Goal: Task Accomplishment & Management: Complete application form

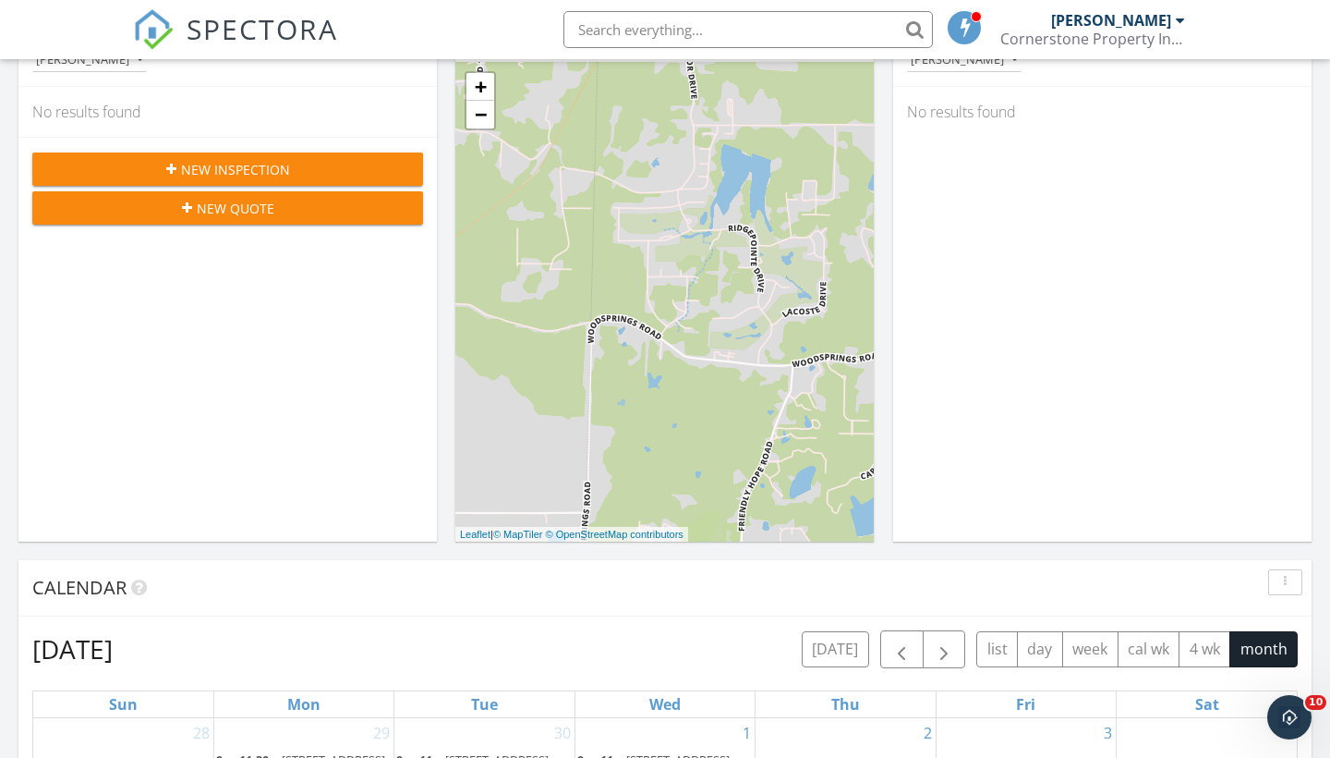
scroll to position [403, 0]
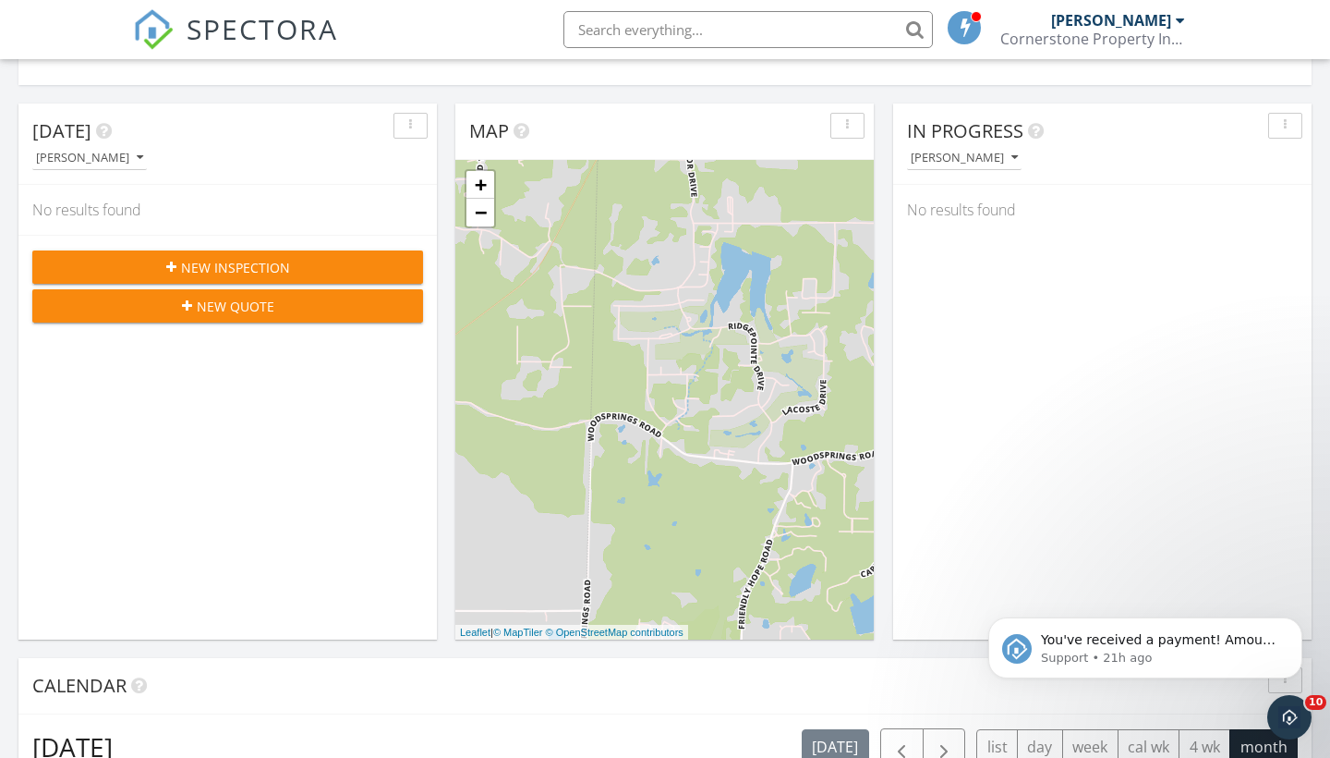
scroll to position [281, 0]
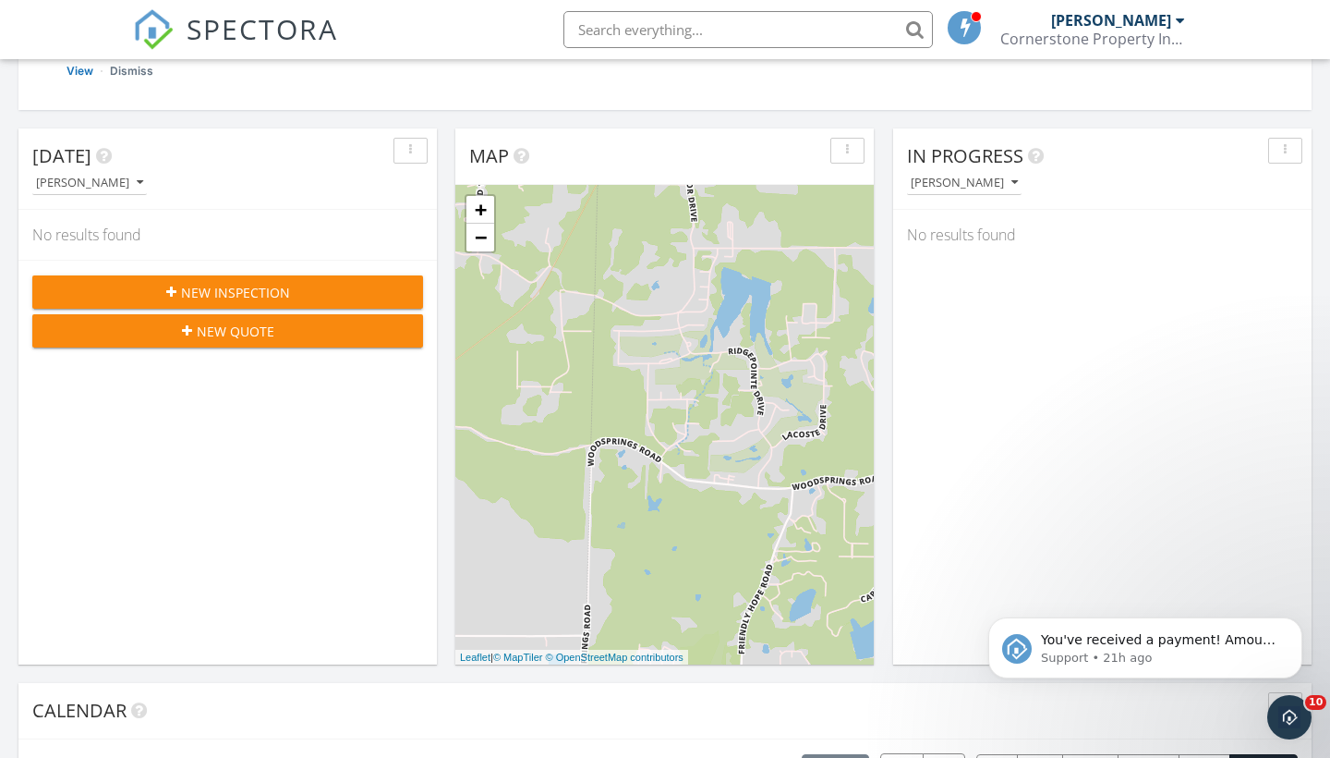
click at [195, 283] on span "New Inspection" at bounding box center [235, 292] width 109 height 19
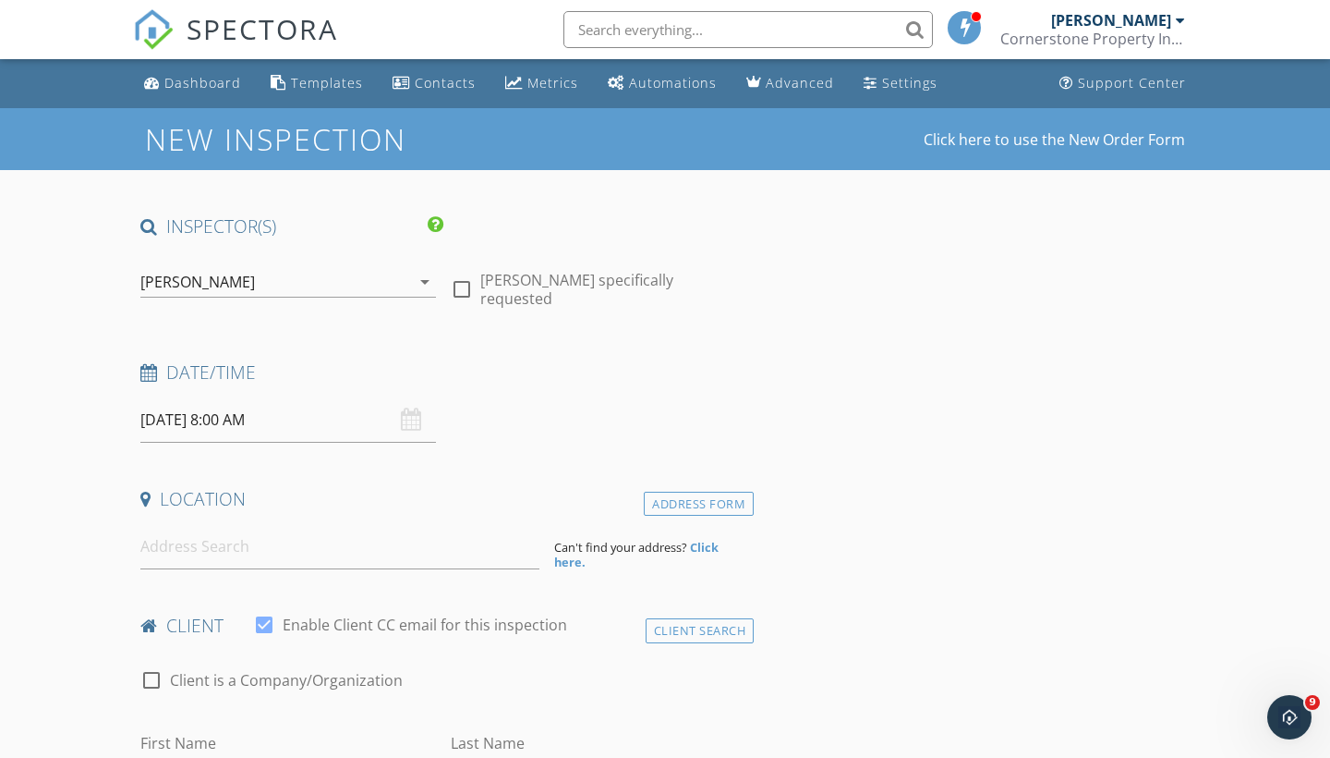
click at [231, 416] on input "09/29/2025 8:00 AM" at bounding box center [288, 419] width 296 height 45
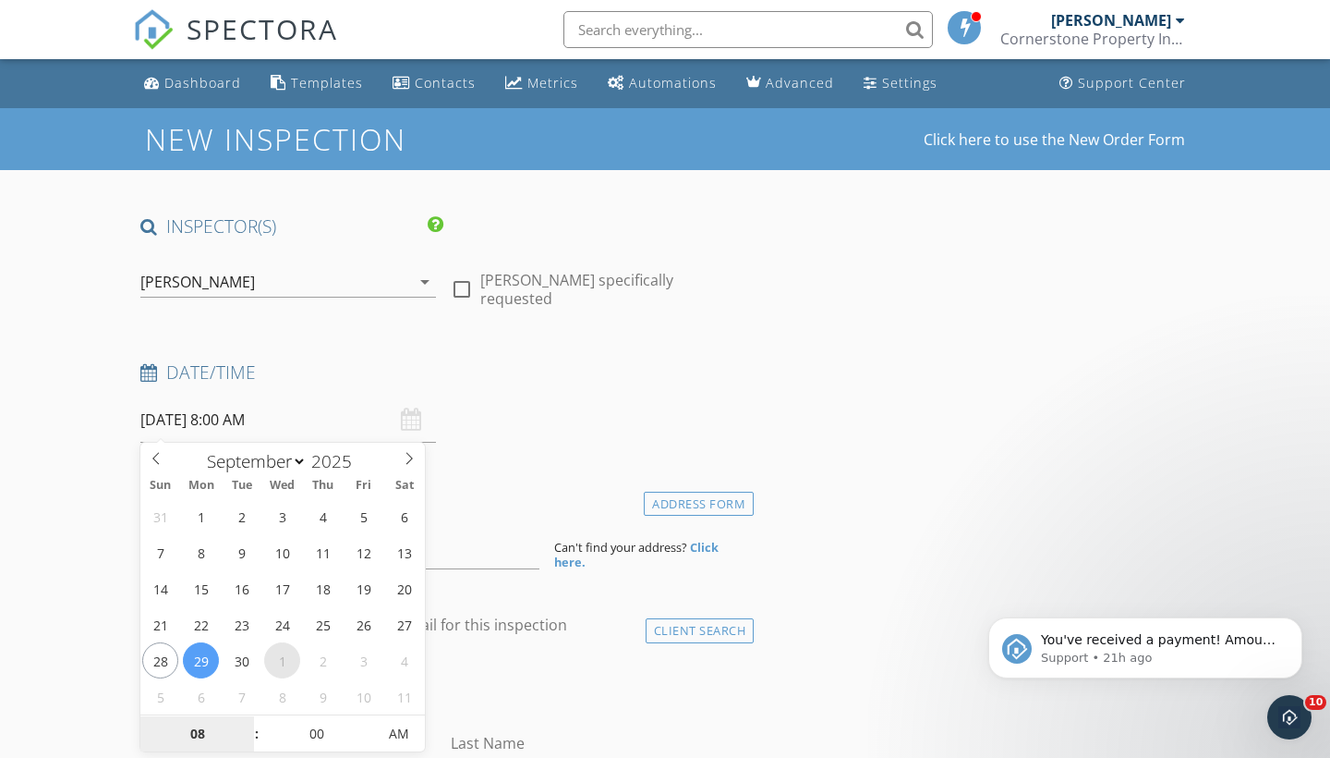
select select "9"
type input "10/01/2025 8:00 AM"
type input "01"
type input "10/01/2025 1:00 PM"
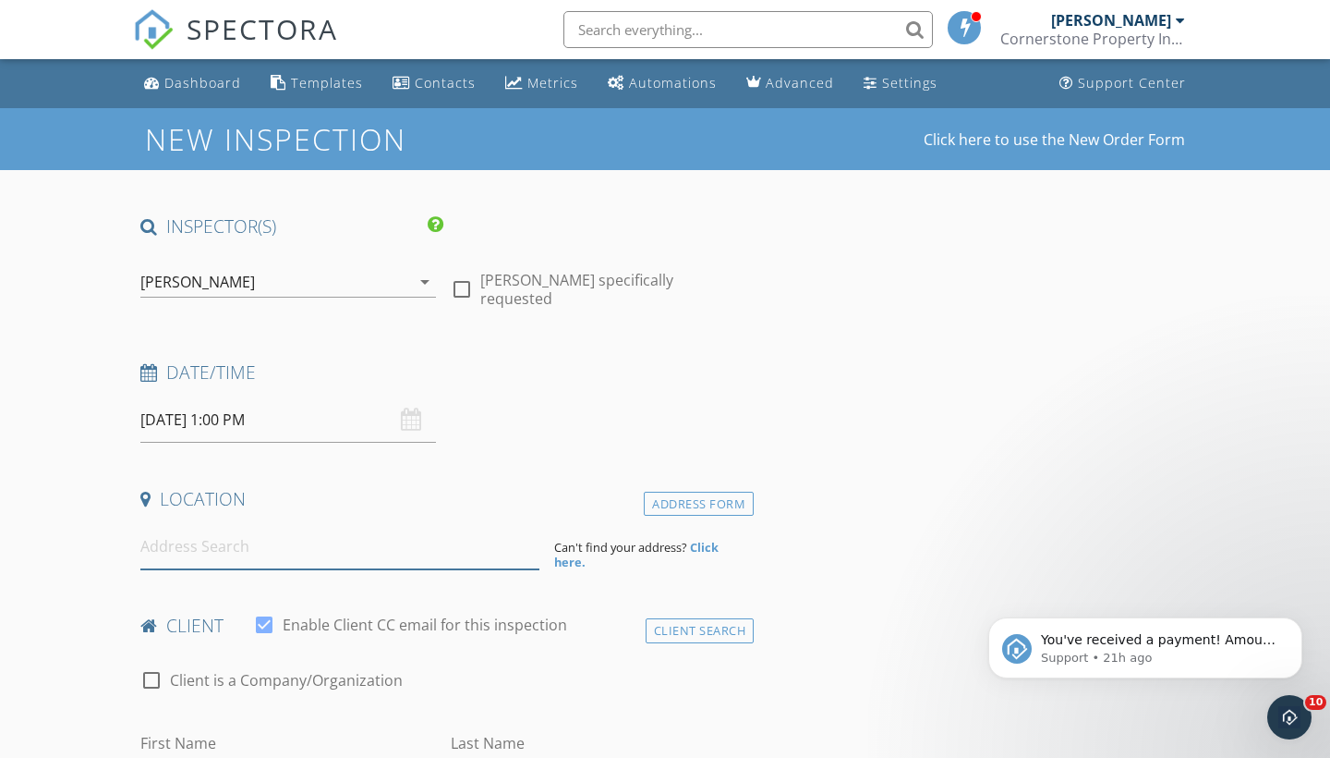
click at [261, 551] on input at bounding box center [339, 546] width 399 height 45
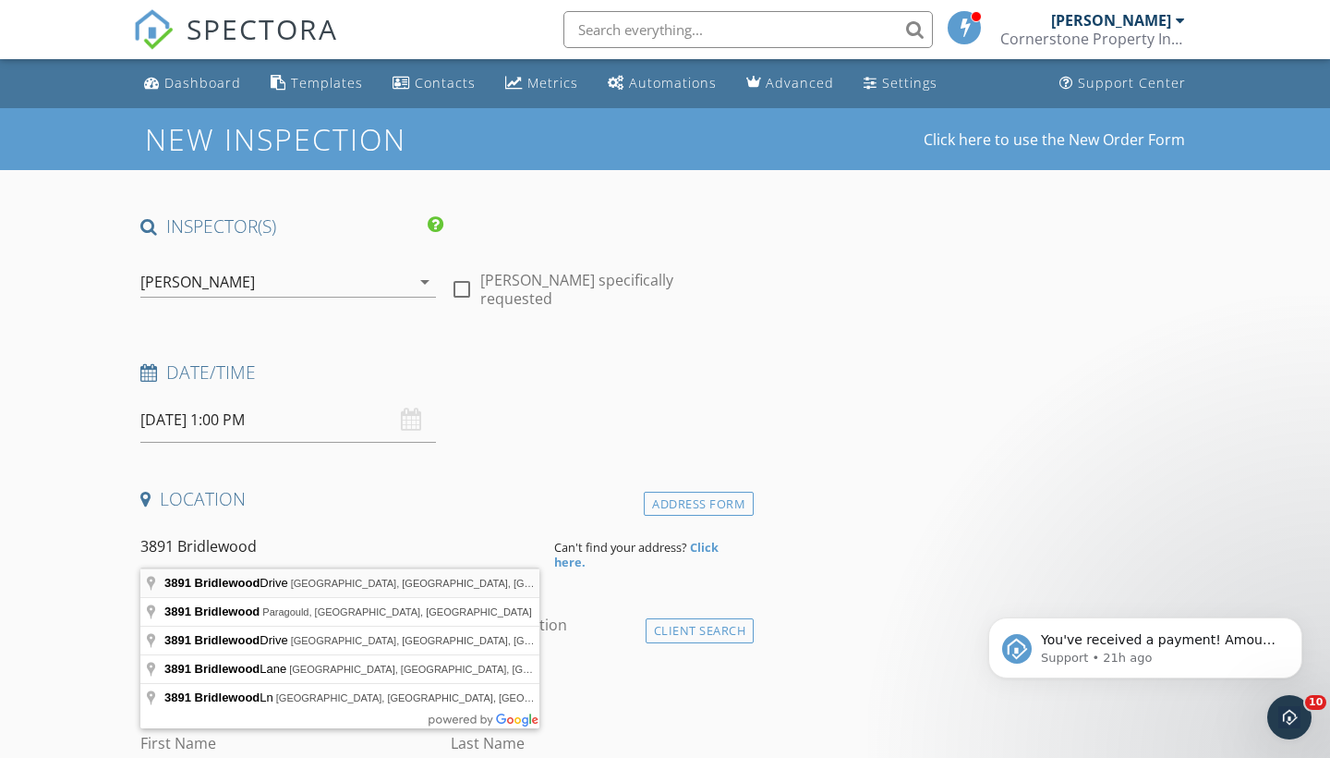
type input "3891 Bridlewood Drive, Jonesboro, AR, USA"
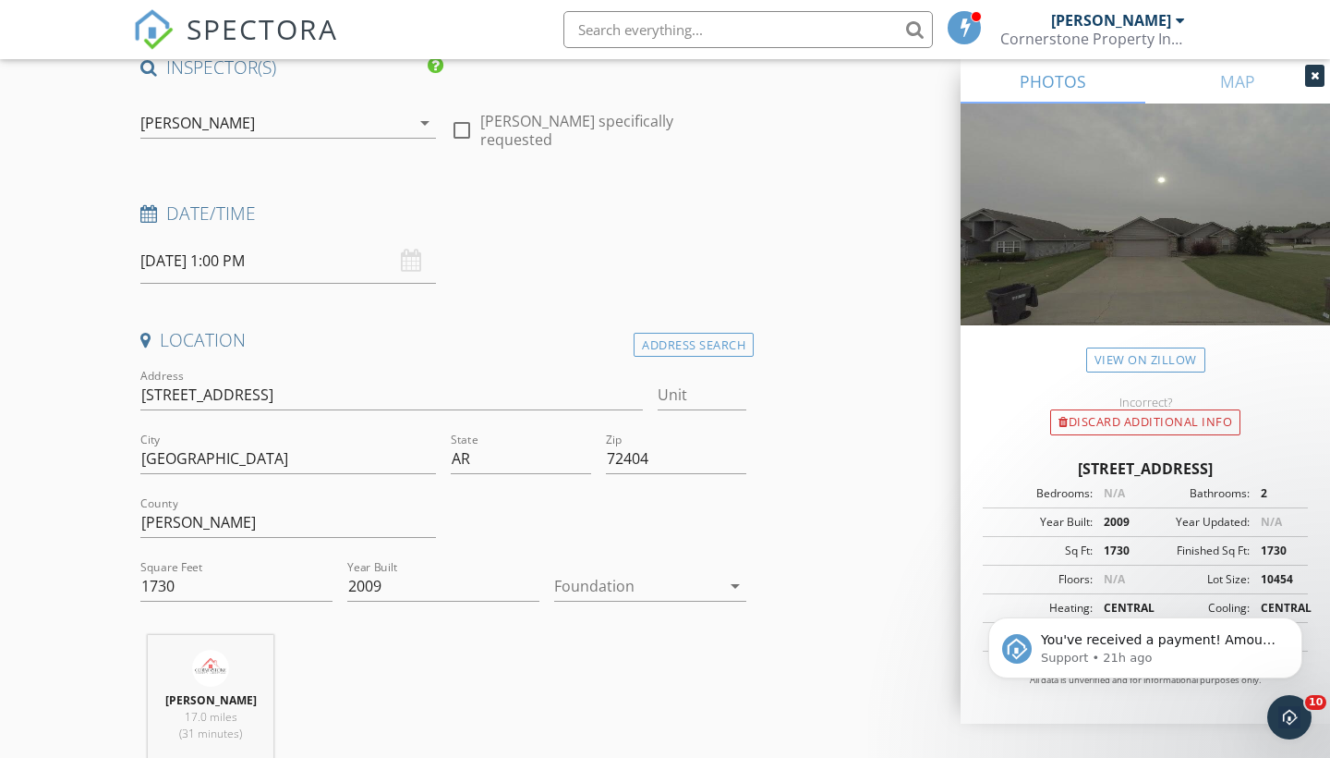
scroll to position [162, 0]
drag, startPoint x: 715, startPoint y: 588, endPoint x: 698, endPoint y: 603, distance: 22.2
click at [715, 588] on div at bounding box center [637, 583] width 166 height 30
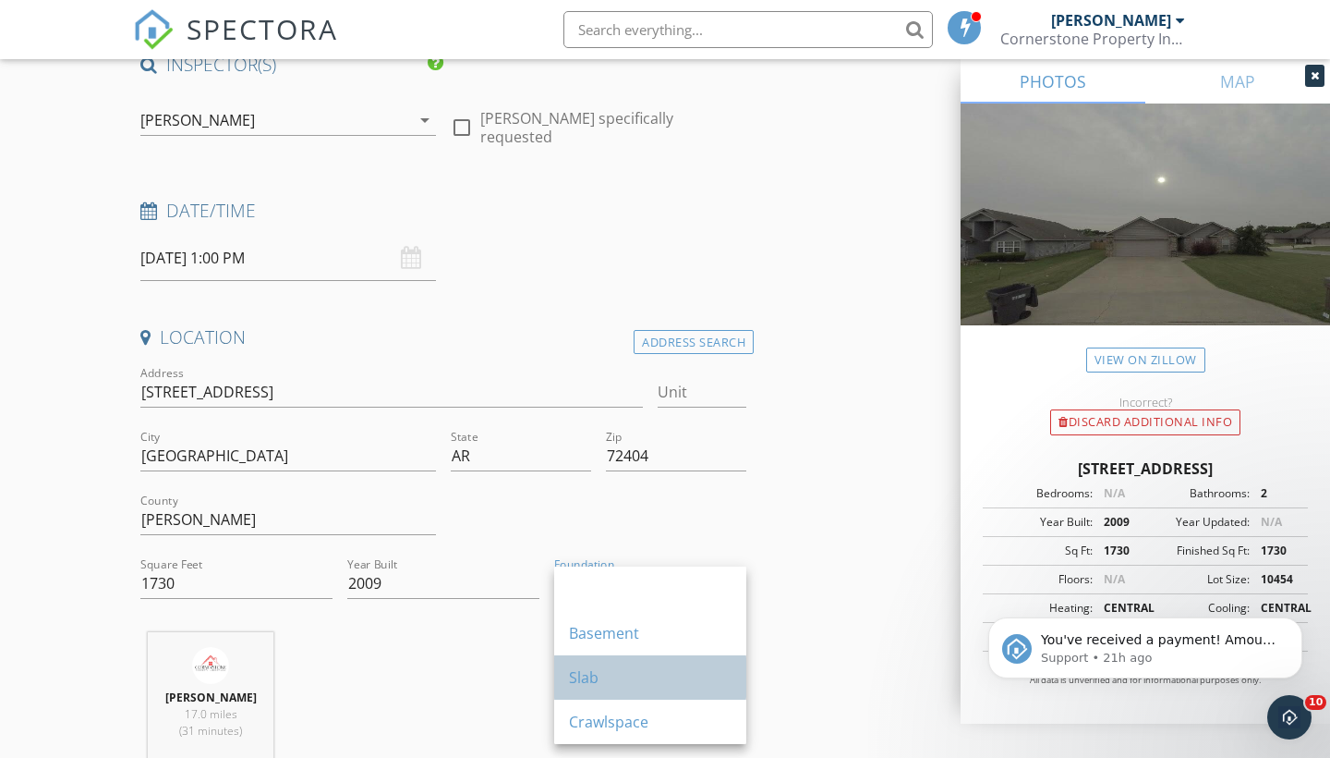
click at [632, 666] on div "Slab" at bounding box center [650, 677] width 163 height 22
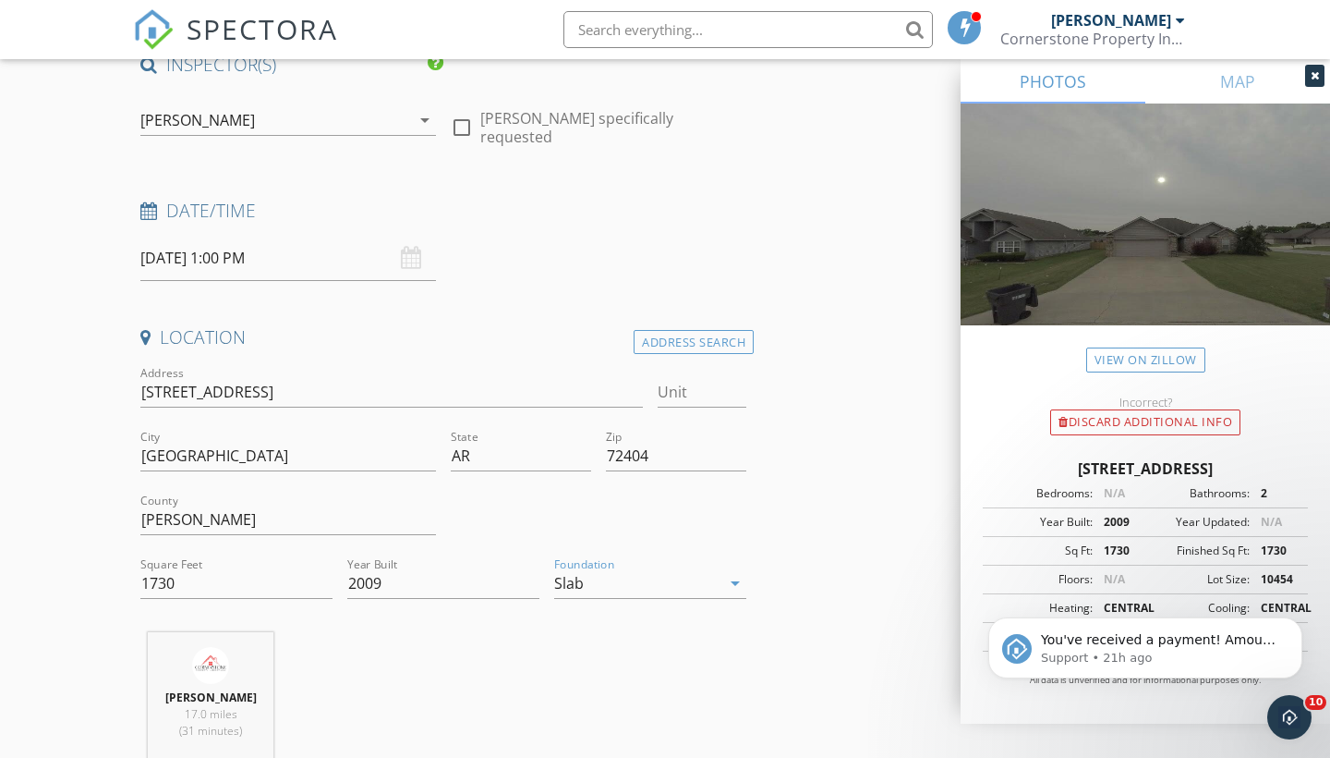
click at [500, 655] on div "Derek Lawson 17.0 miles (31 minutes)" at bounding box center [443, 708] width 621 height 153
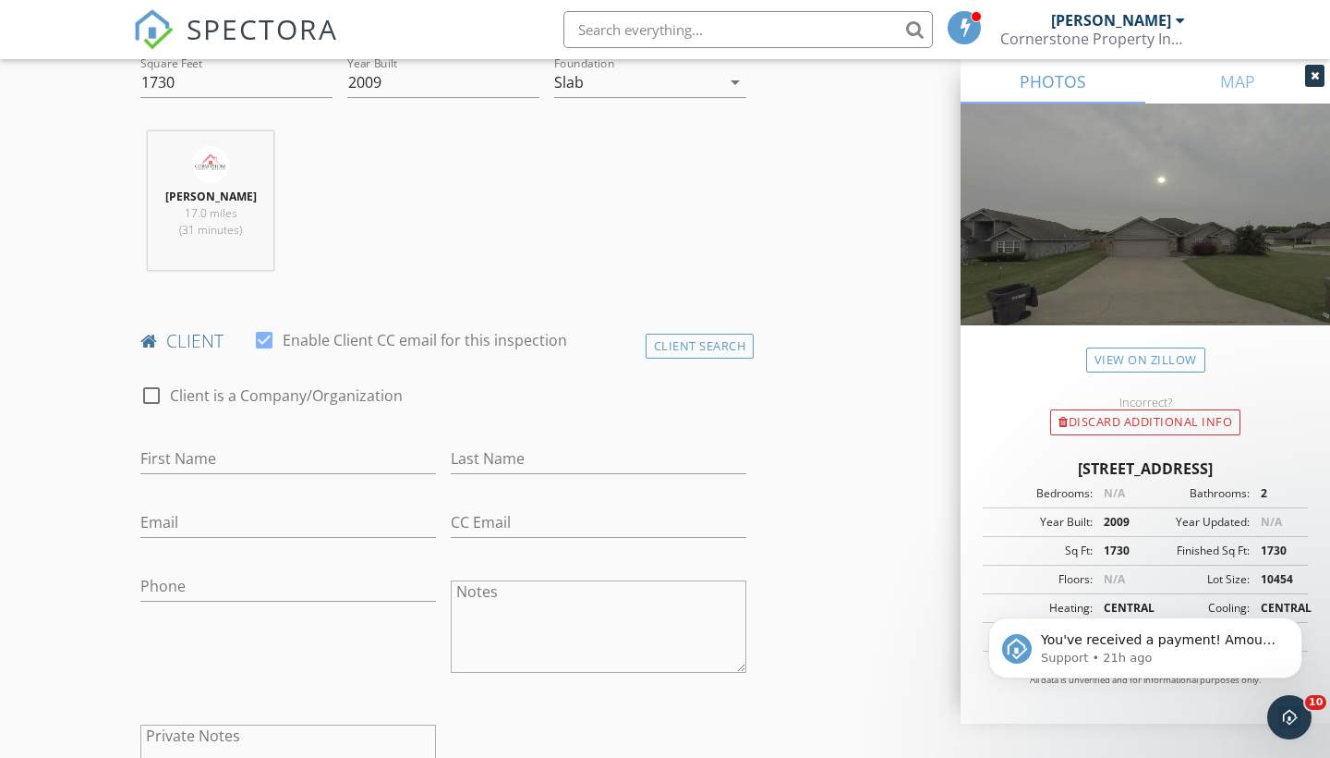
scroll to position [666, 0]
type input "s"
type input "Stacy"
type input "Hernandez"
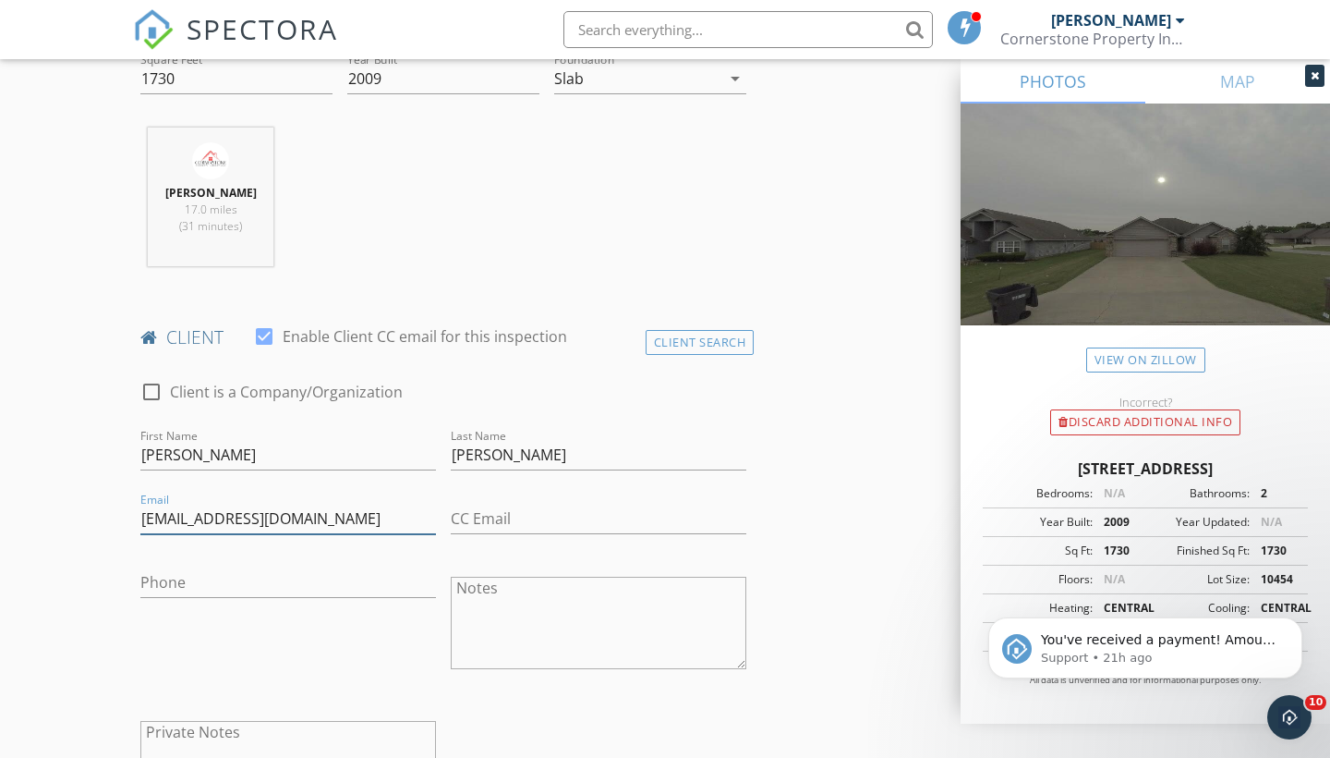
type input "hernandezquince1331@gmail.com"
type input "870-206-1553"
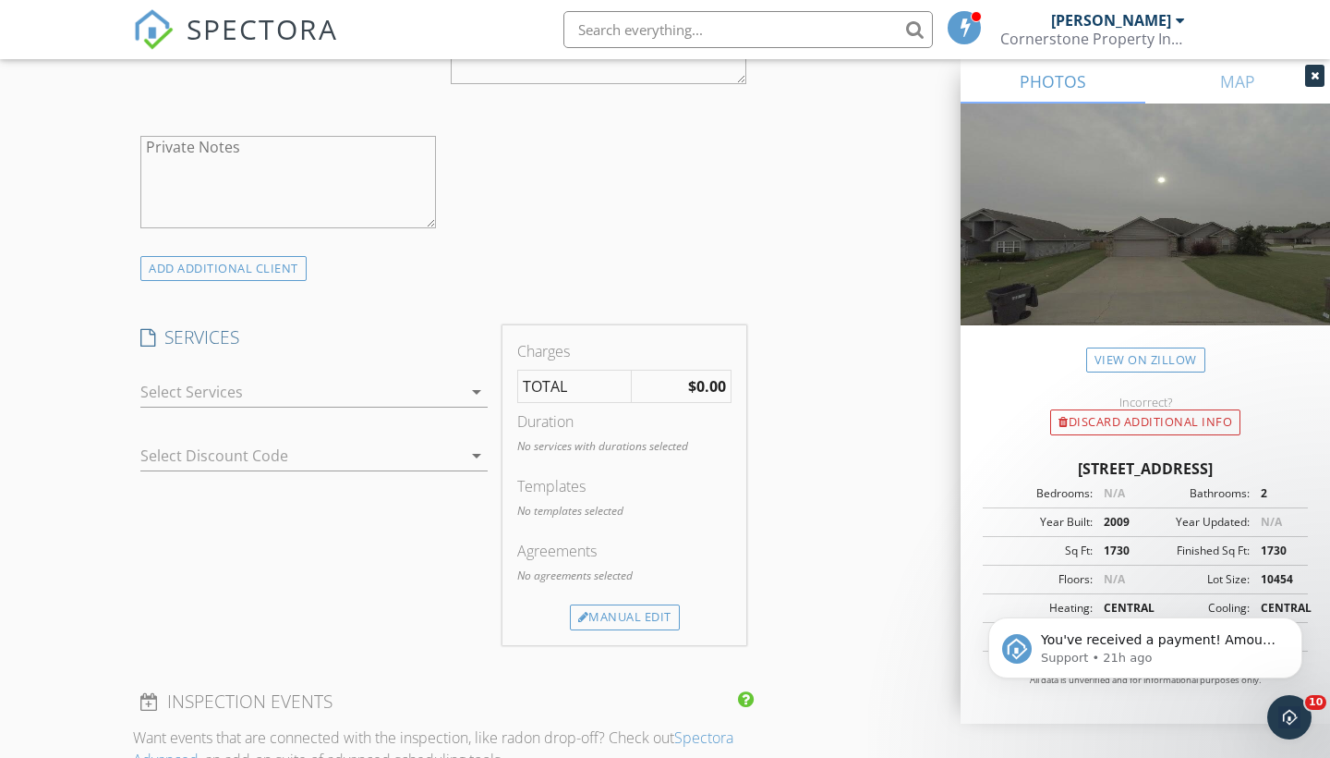
scroll to position [1271, 0]
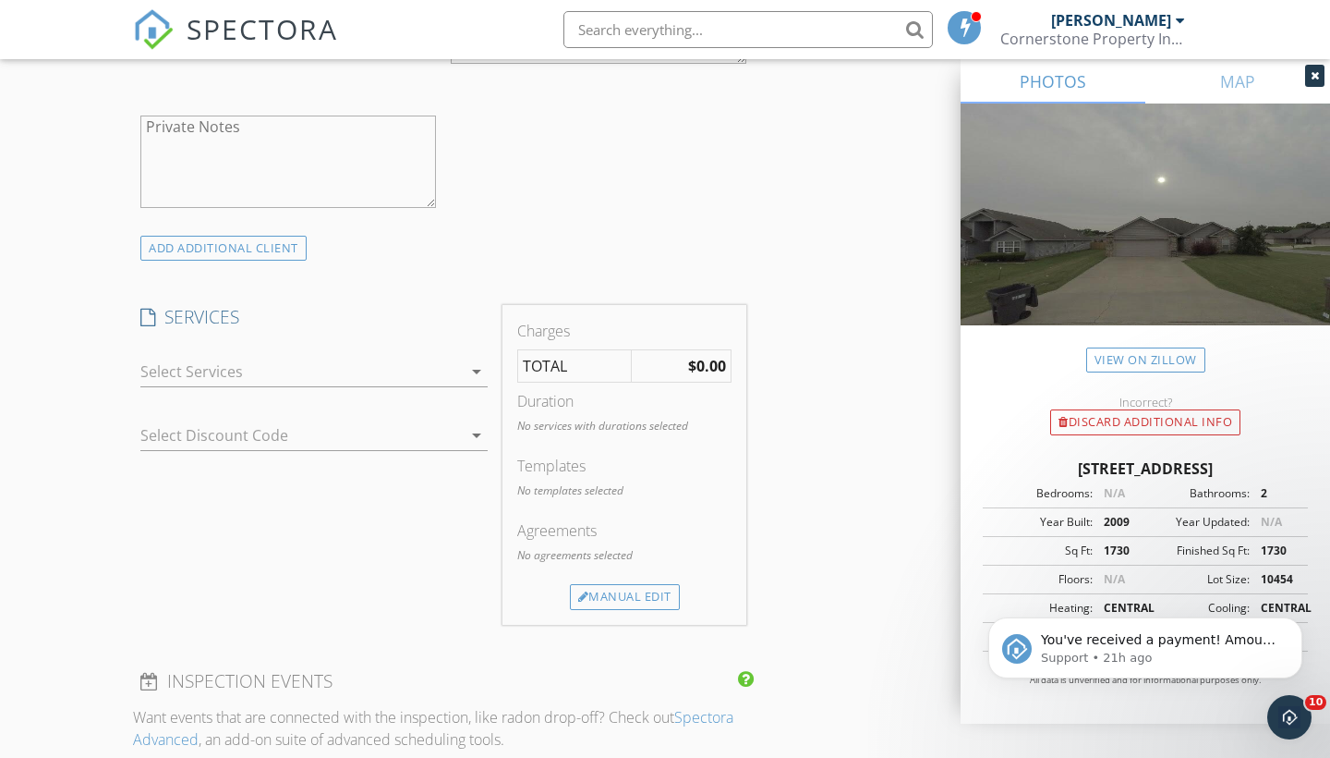
click at [229, 374] on div at bounding box center [300, 372] width 321 height 30
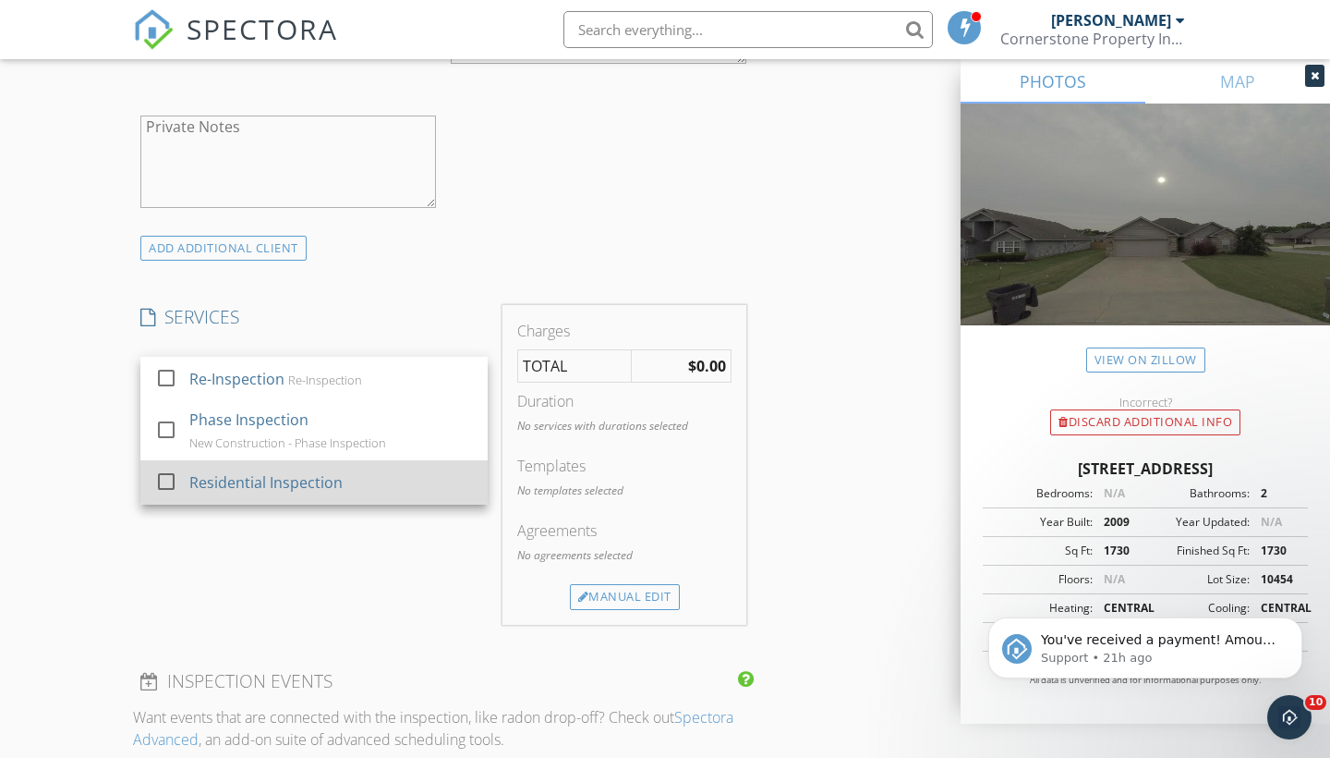
click at [214, 471] on div "Residential Inspection" at bounding box center [265, 482] width 153 height 22
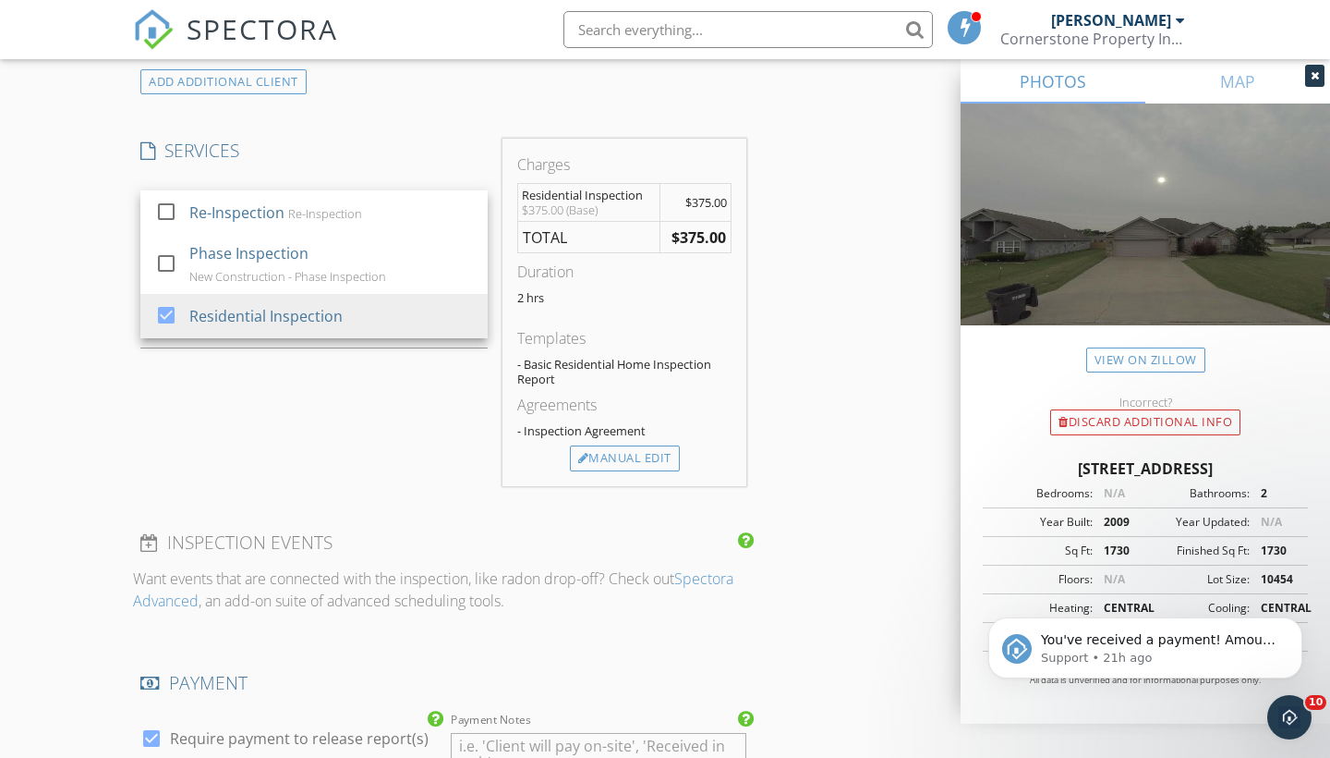
scroll to position [1449, 0]
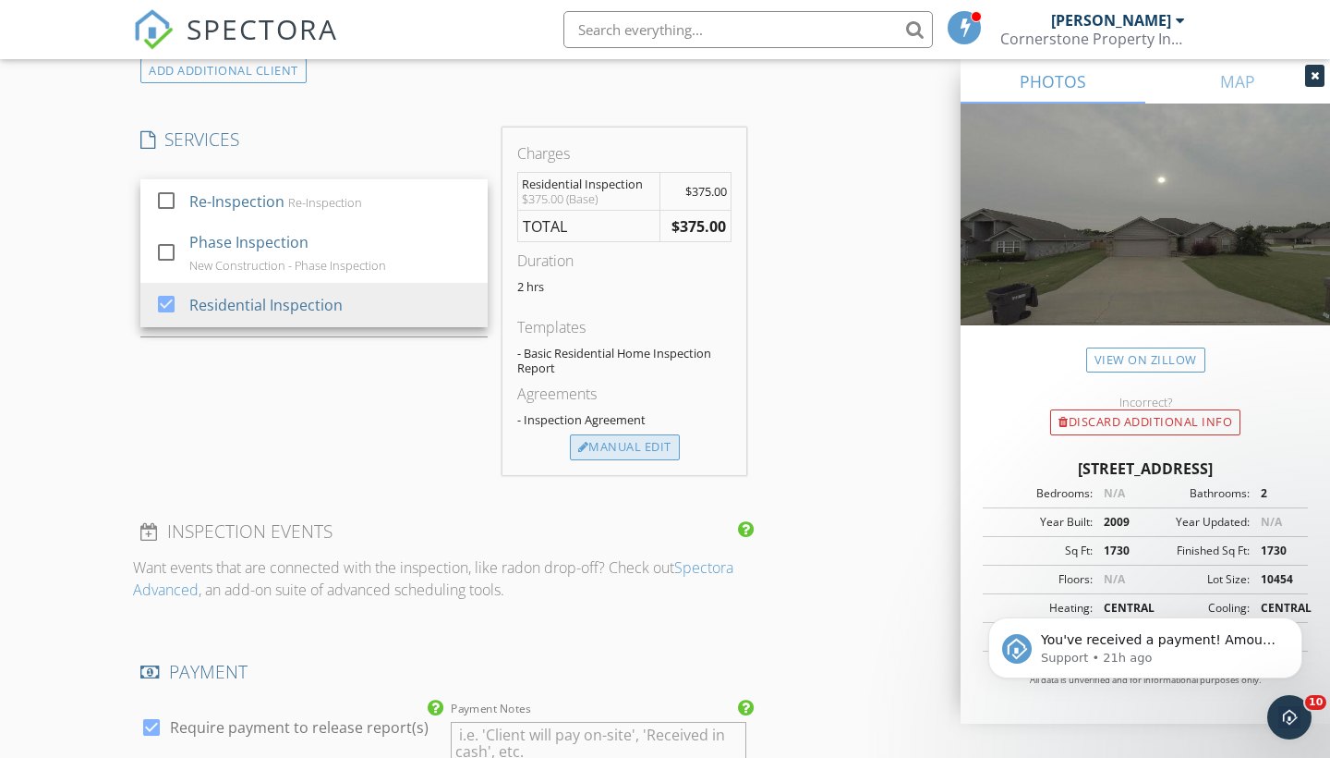
click at [636, 437] on div "Manual Edit" at bounding box center [625, 447] width 110 height 26
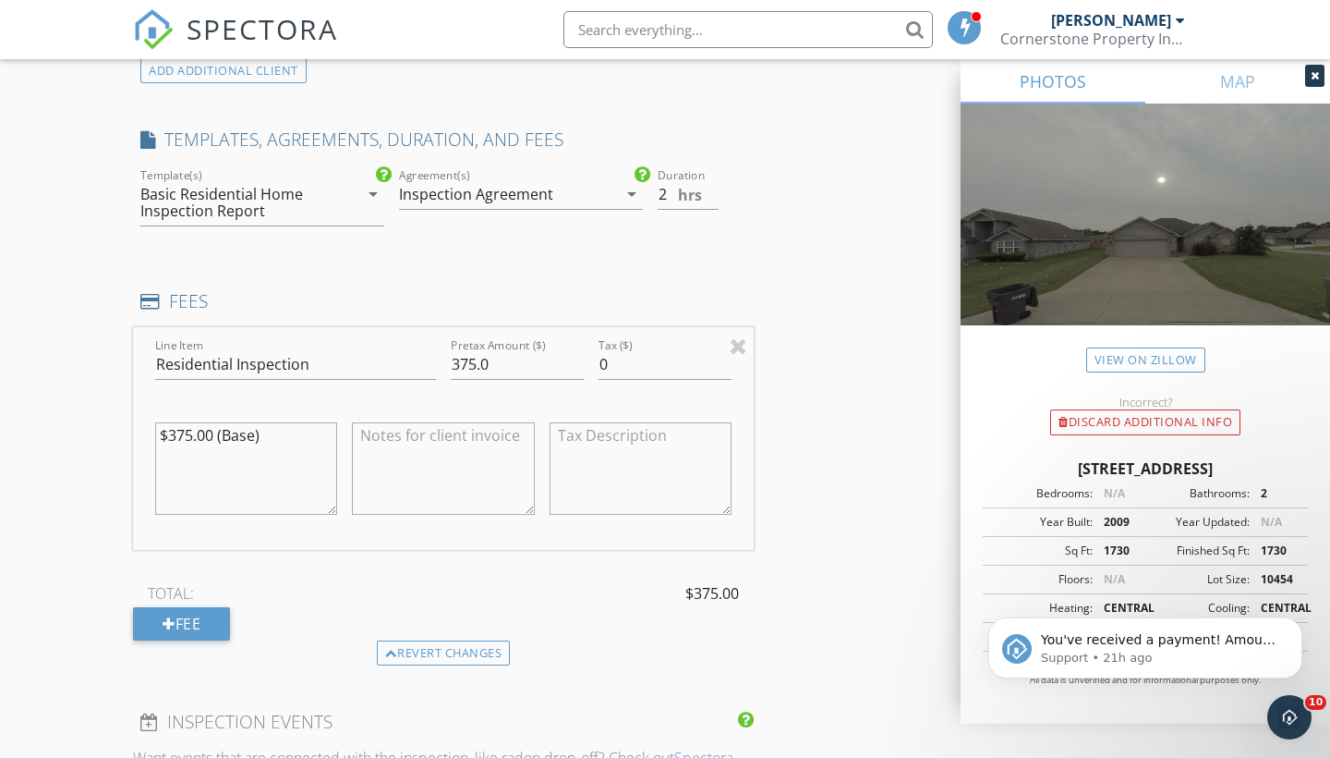
click at [423, 453] on textarea at bounding box center [443, 468] width 182 height 92
paste textarea "CashApp - $LAW2ON Venmo - @Derek-Lawson-18 Cash, PayPal, Zelle, E-Check or Cred…"
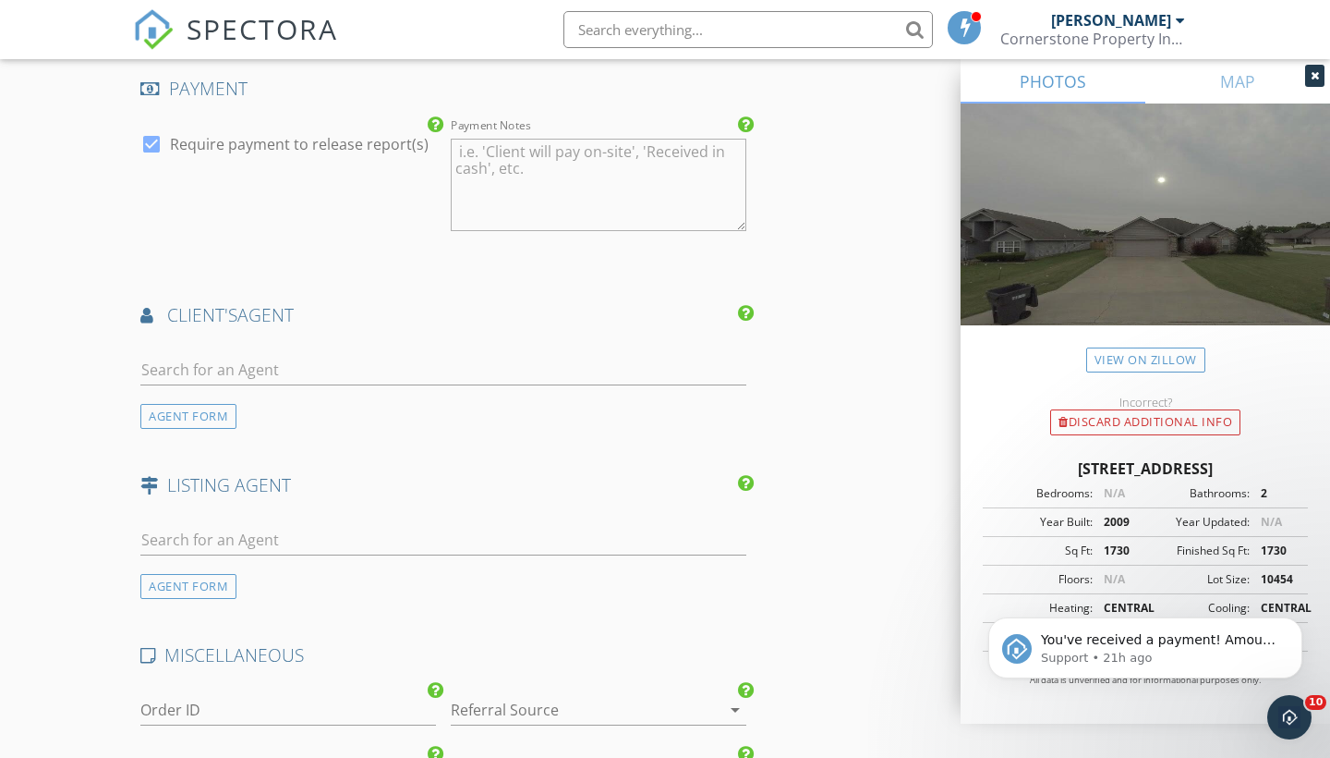
scroll to position [2224, 0]
type textarea "CashApp - $LAW2ON Venmo - @Derek-Lawson-18 Cash, PayPal, Zelle, E-Check or Cred…"
click at [232, 366] on input "text" at bounding box center [443, 368] width 606 height 30
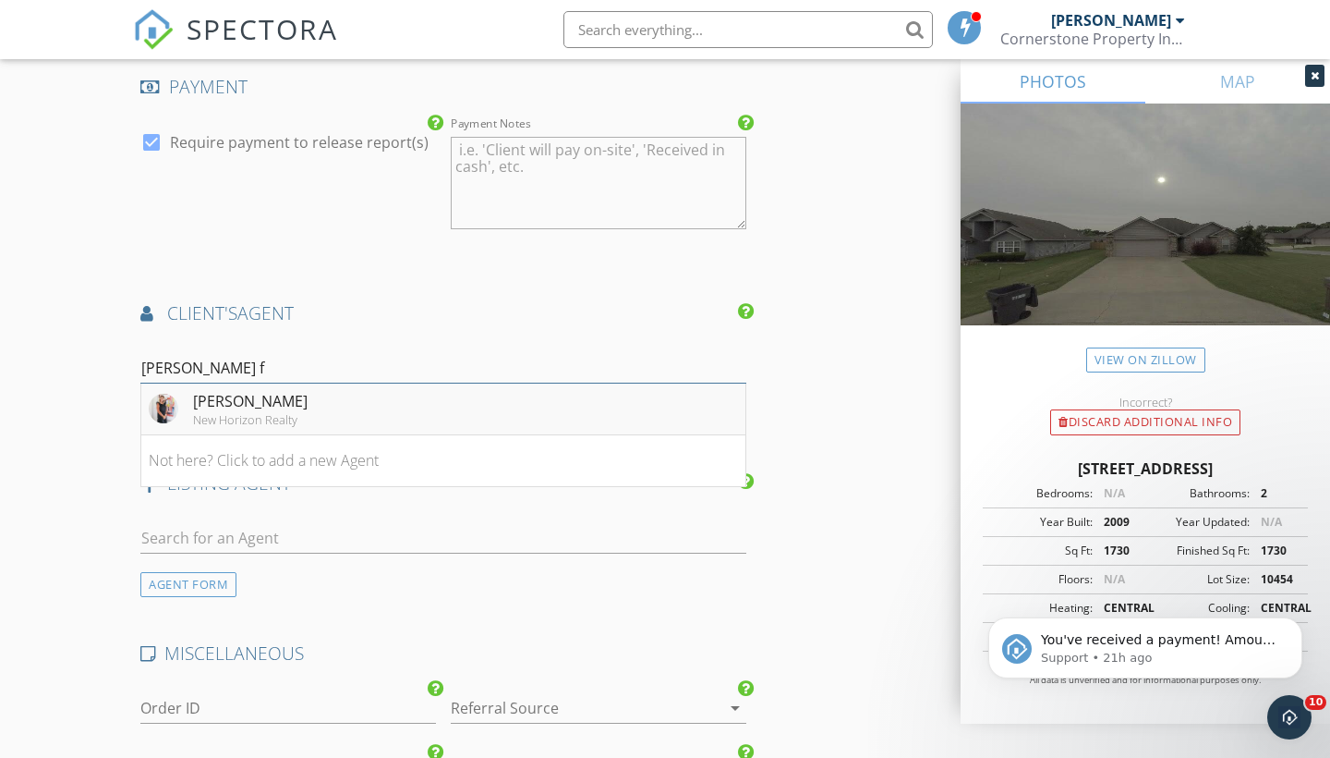
type input "Angie f"
click at [249, 412] on div "New Horizon Realty" at bounding box center [250, 419] width 115 height 15
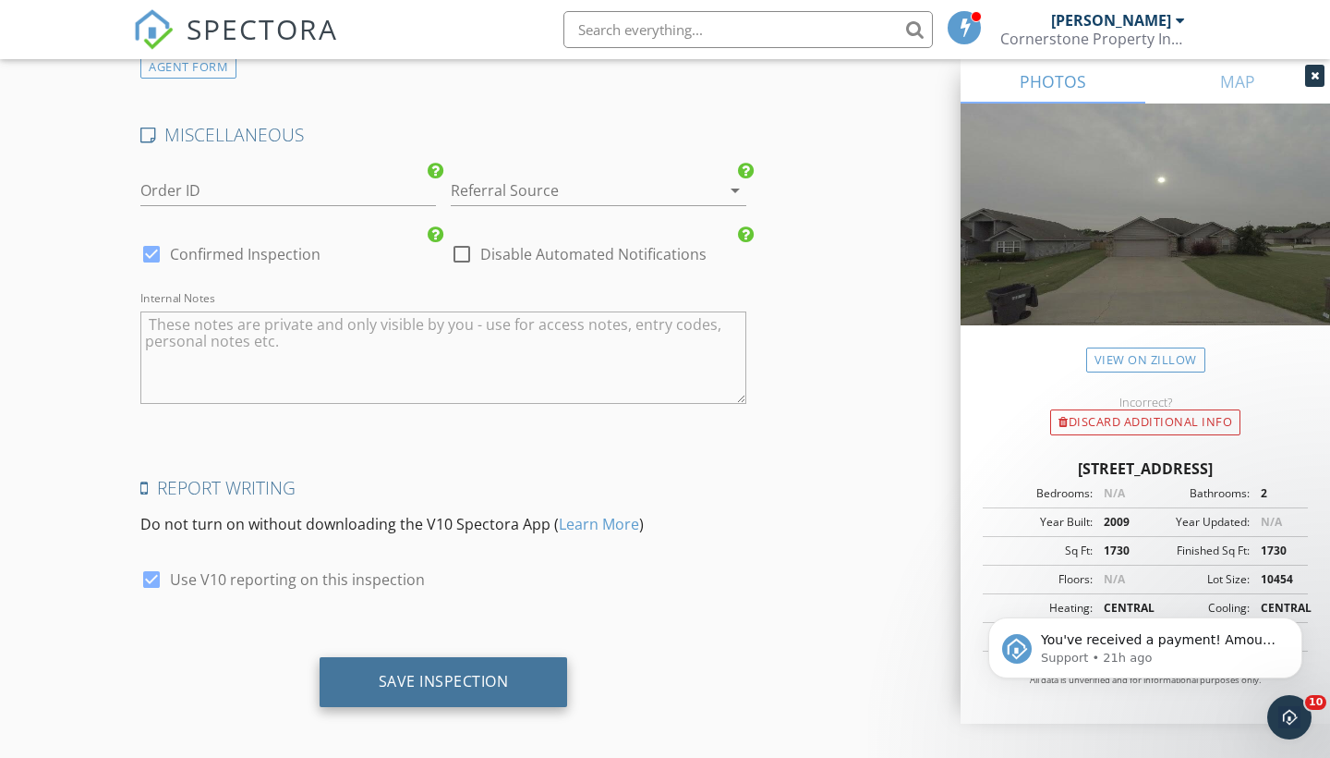
scroll to position [3161, 0]
click at [373, 658] on div "Save Inspection" at bounding box center [444, 683] width 249 height 50
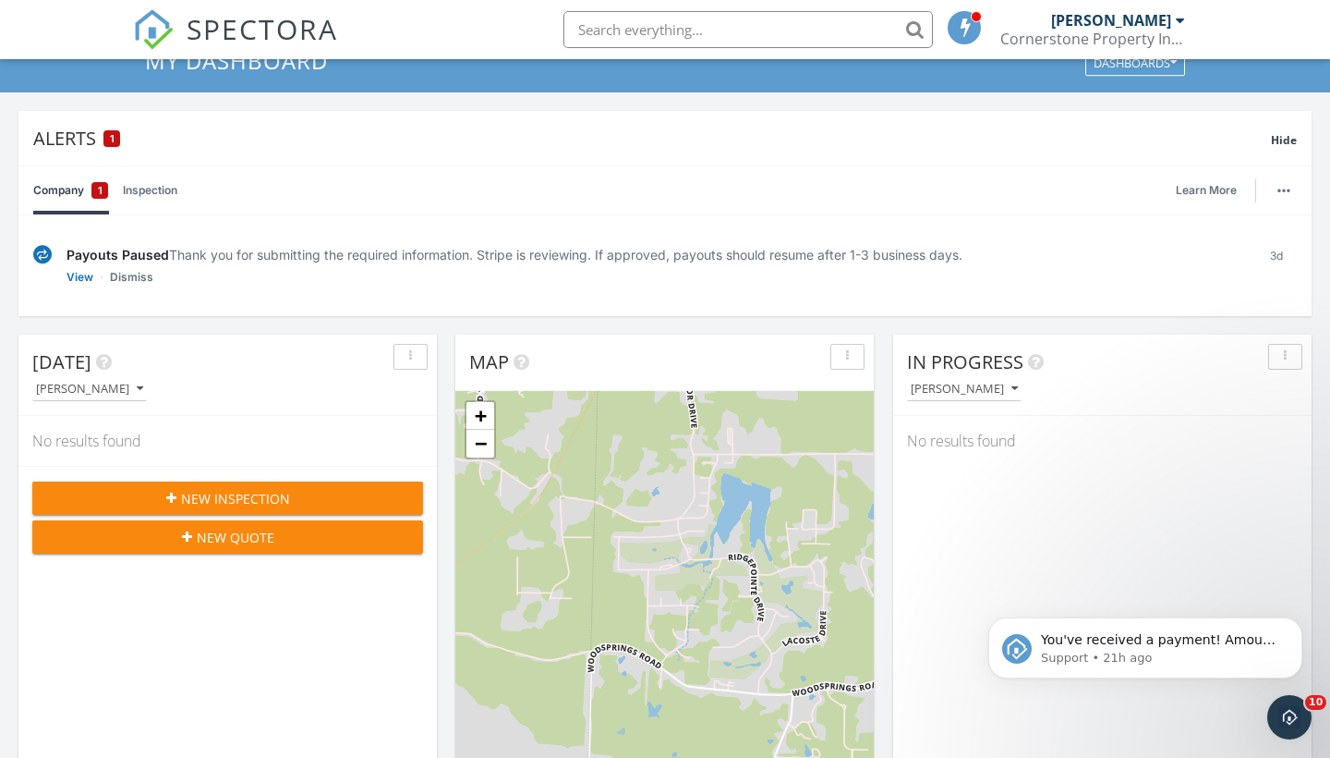
scroll to position [79, 0]
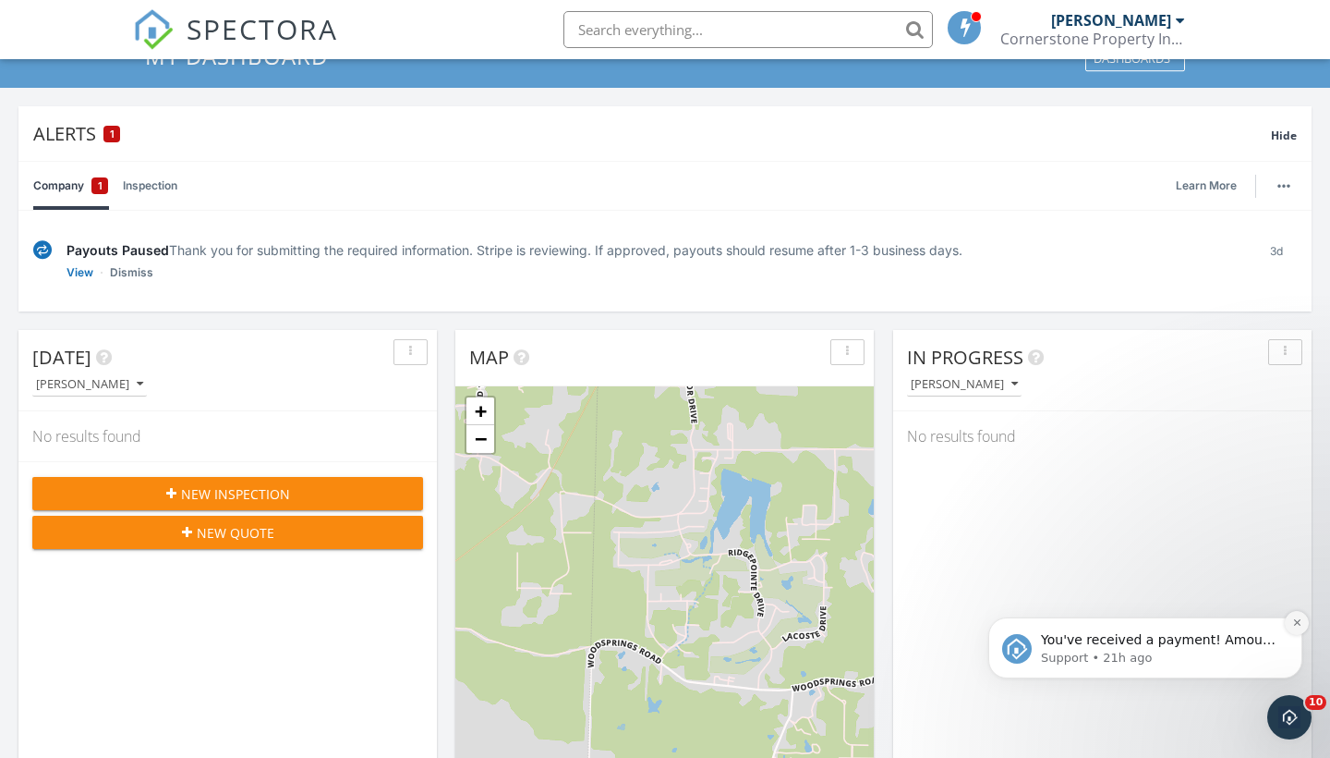
click at [1302, 627] on icon "Dismiss notification" at bounding box center [1297, 622] width 10 height 10
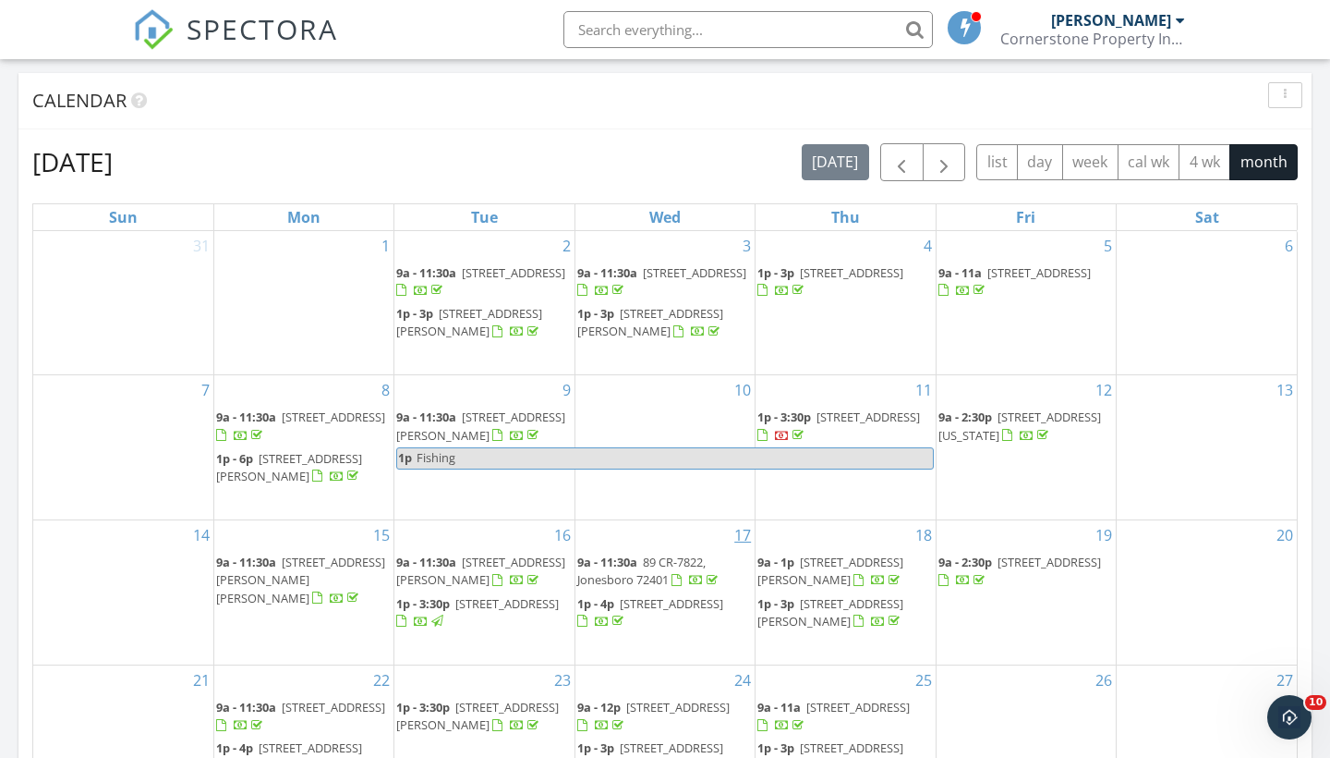
scroll to position [891, 0]
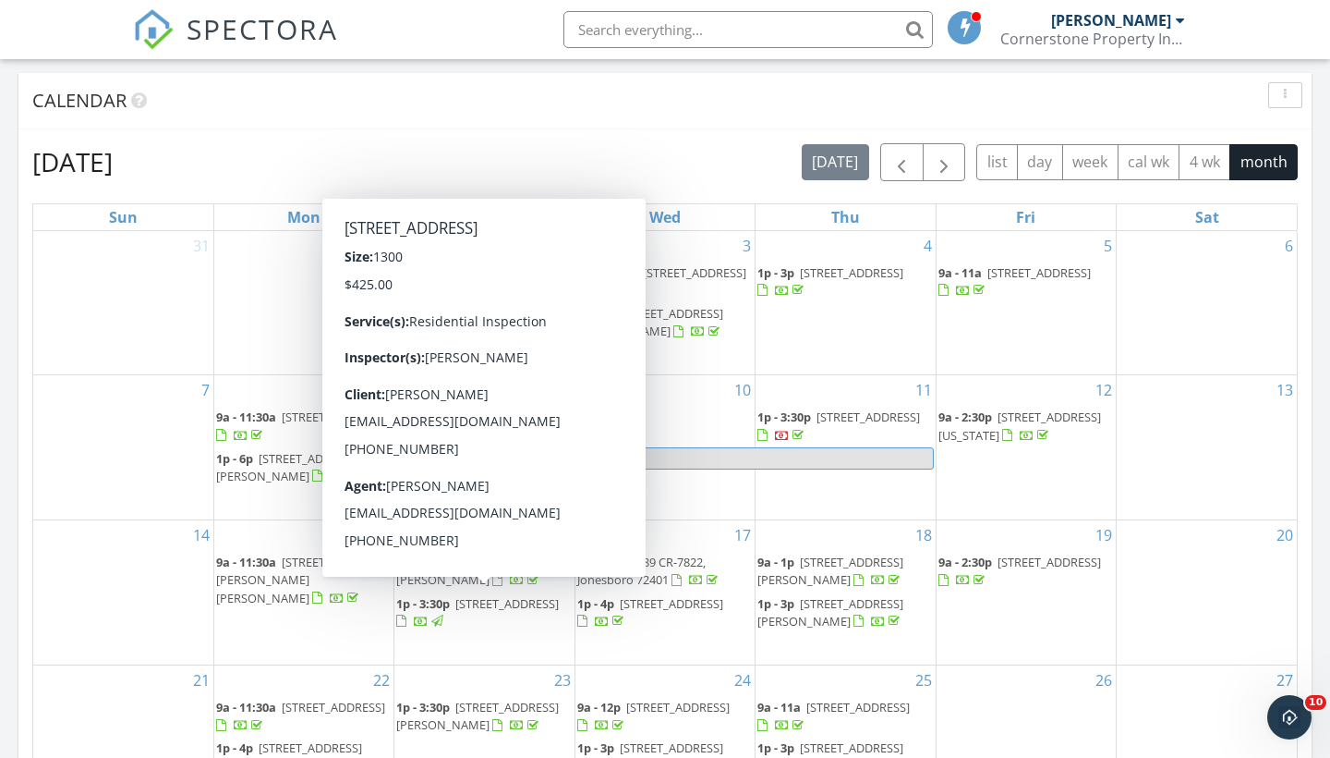
click at [455, 609] on span "[STREET_ADDRESS]" at bounding box center [506, 603] width 103 height 17
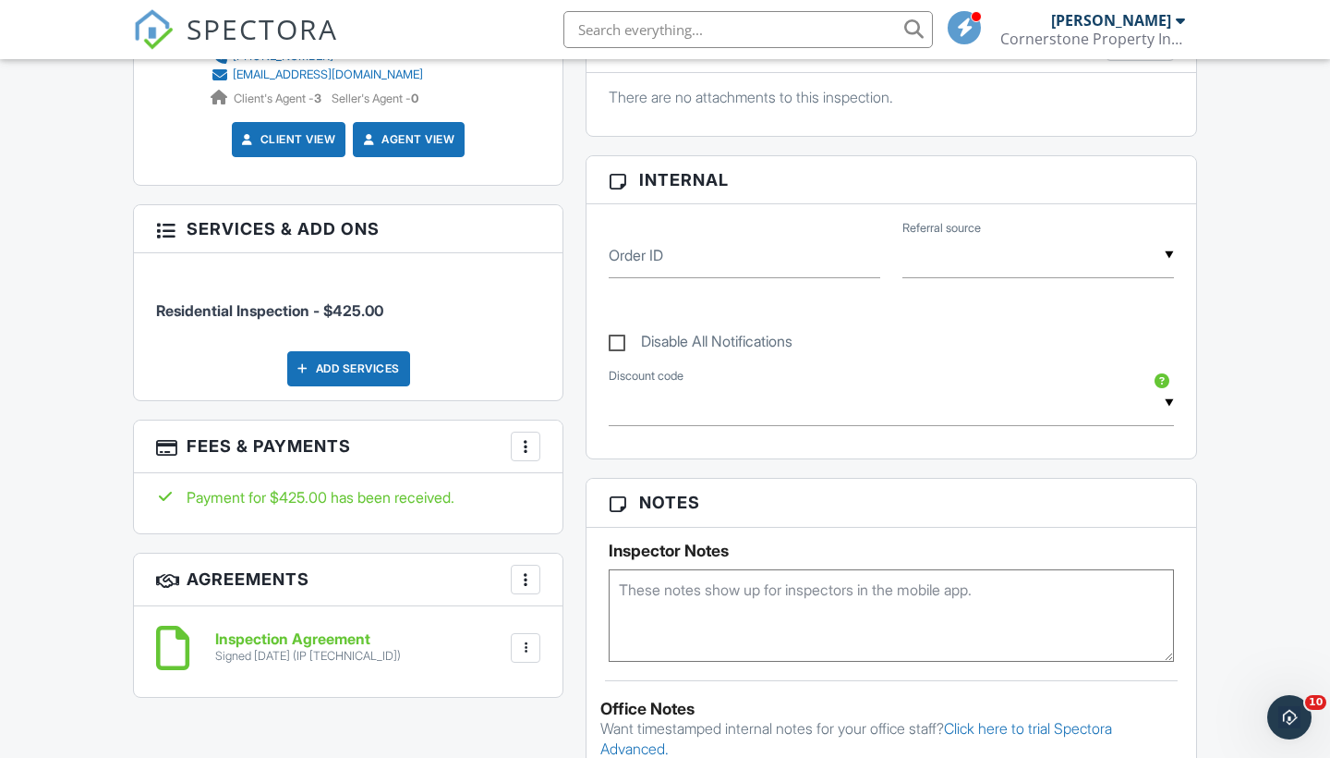
scroll to position [841, 0]
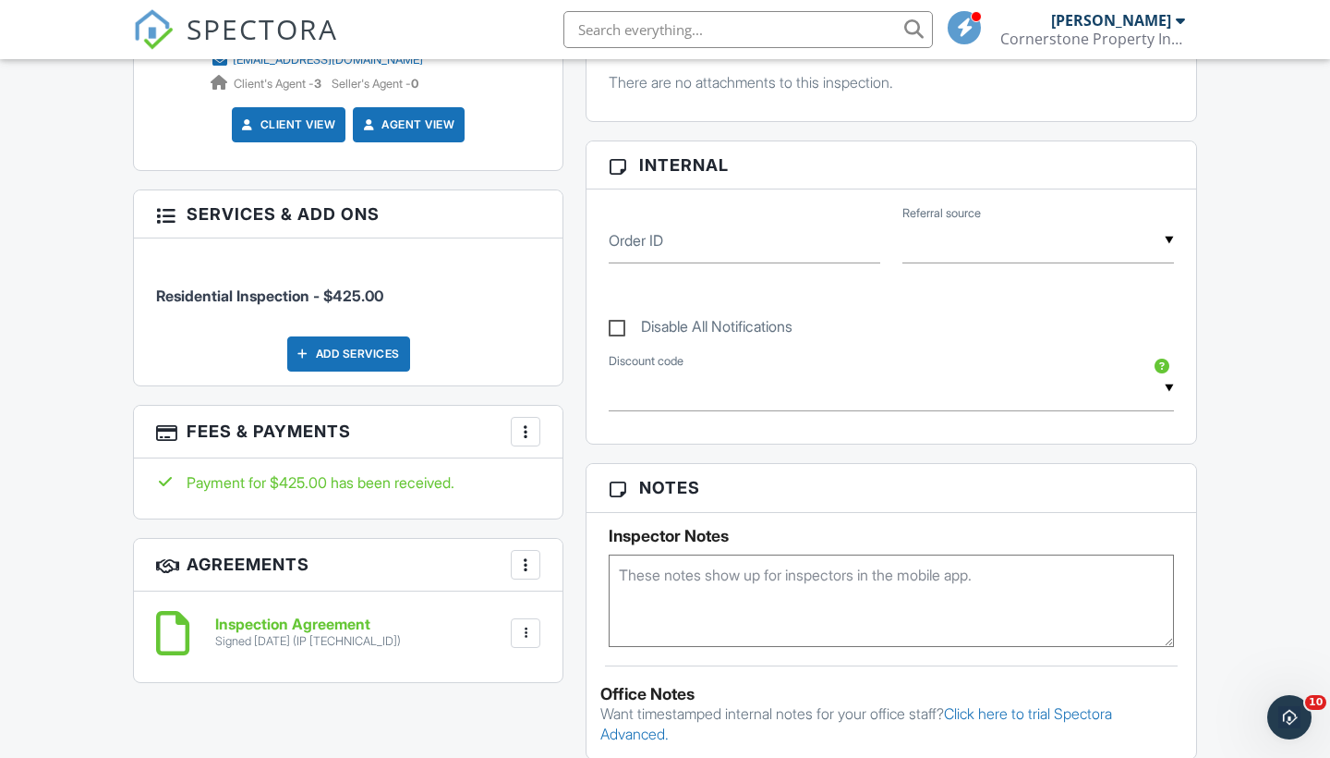
click at [528, 422] on div at bounding box center [525, 431] width 18 height 18
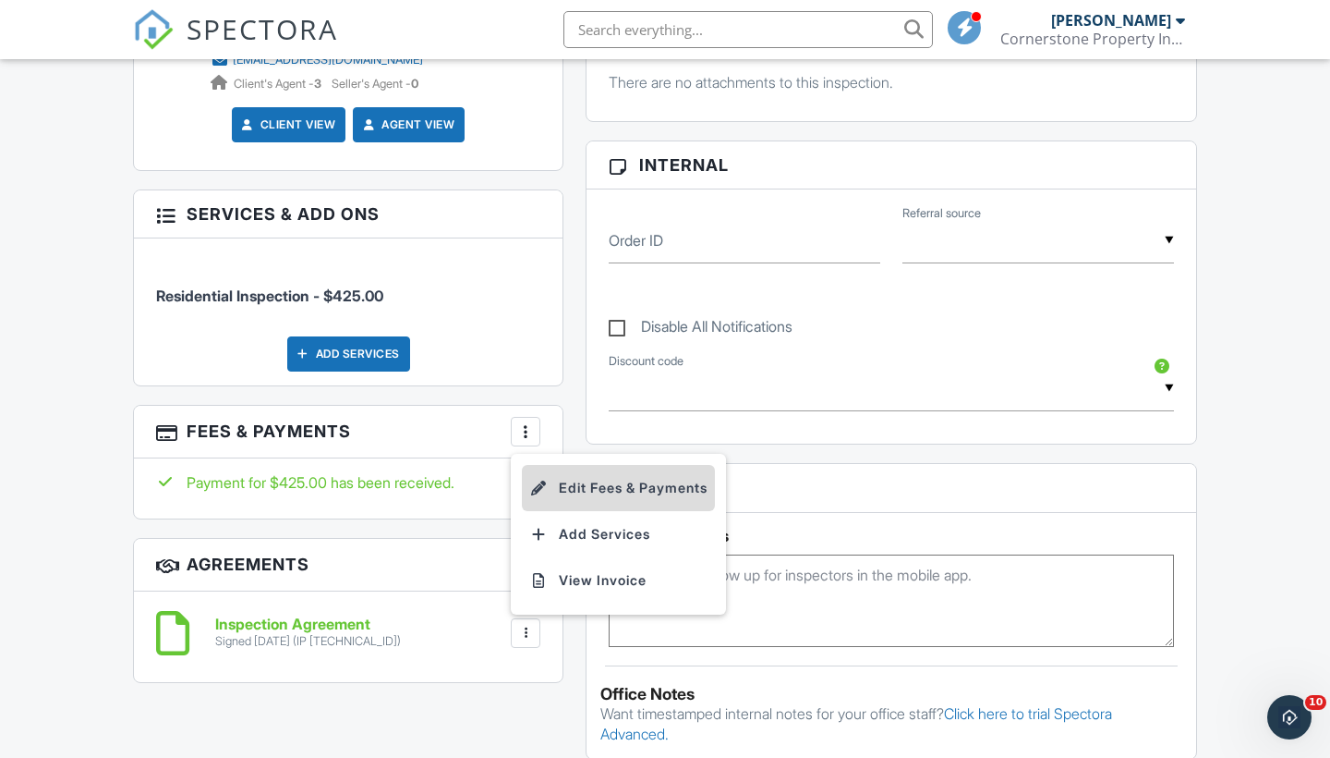
click at [615, 491] on li "Edit Fees & Payments" at bounding box center [618, 488] width 193 height 46
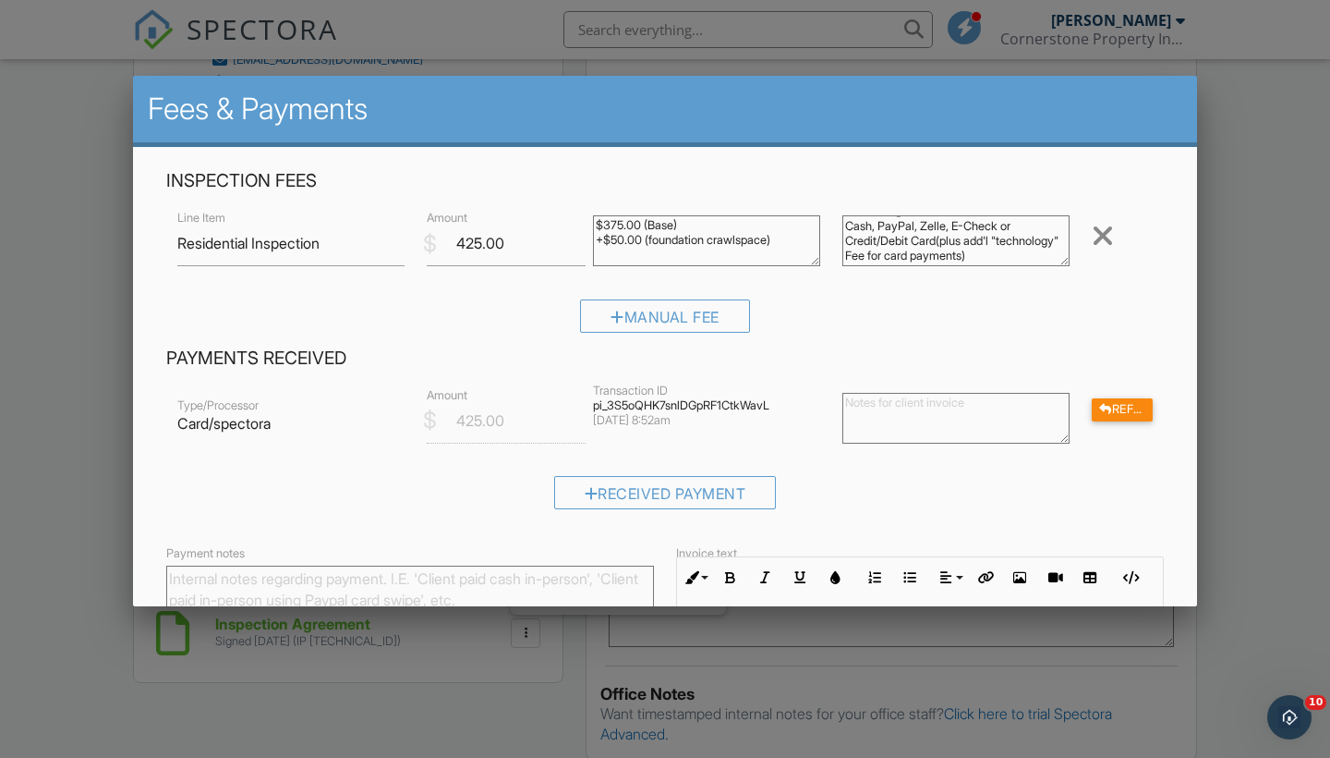
scroll to position [0, 0]
drag, startPoint x: 1051, startPoint y: 253, endPoint x: 833, endPoint y: 198, distance: 225.0
click at [833, 198] on div "Inspection Fees Line Item Residential Inspection $ Amount 425.00 $375.00 (Base)…" at bounding box center [665, 257] width 1020 height 177
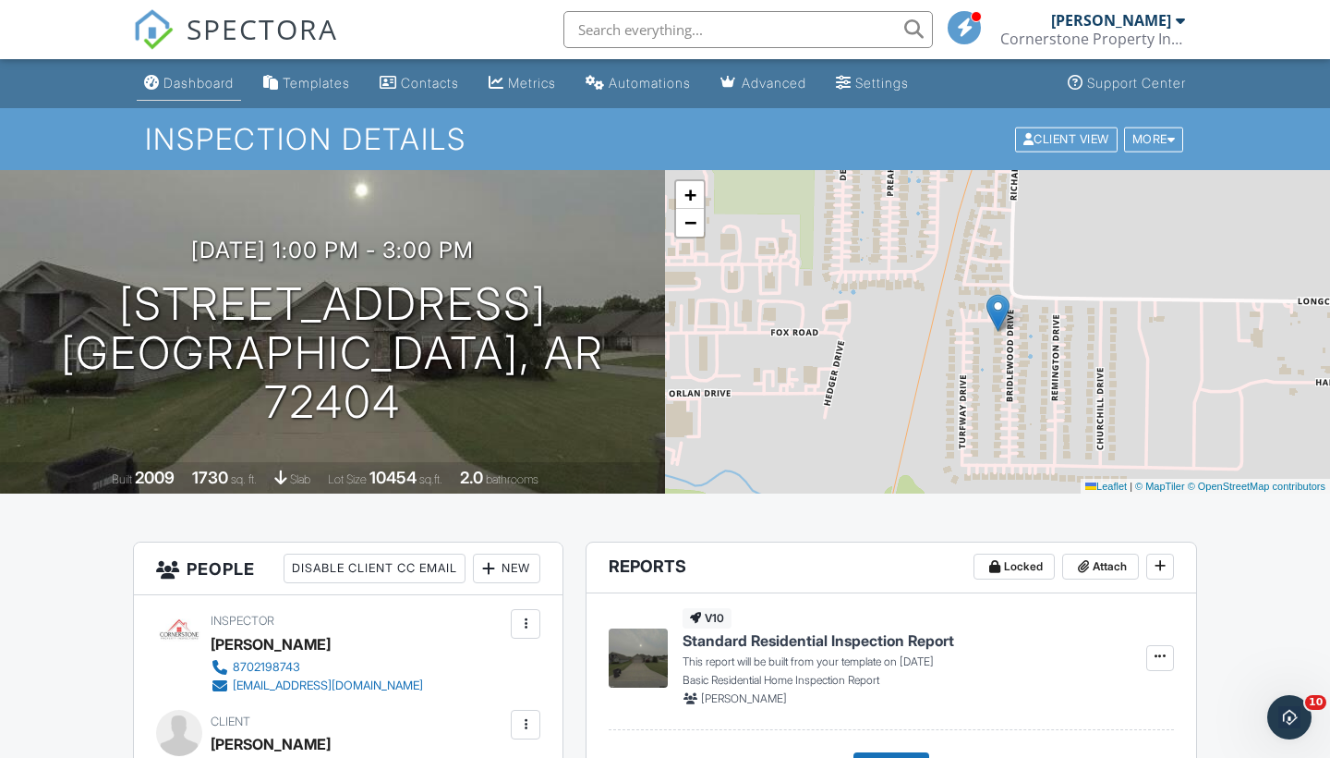
click at [192, 85] on div "Dashboard" at bounding box center [199, 83] width 70 height 16
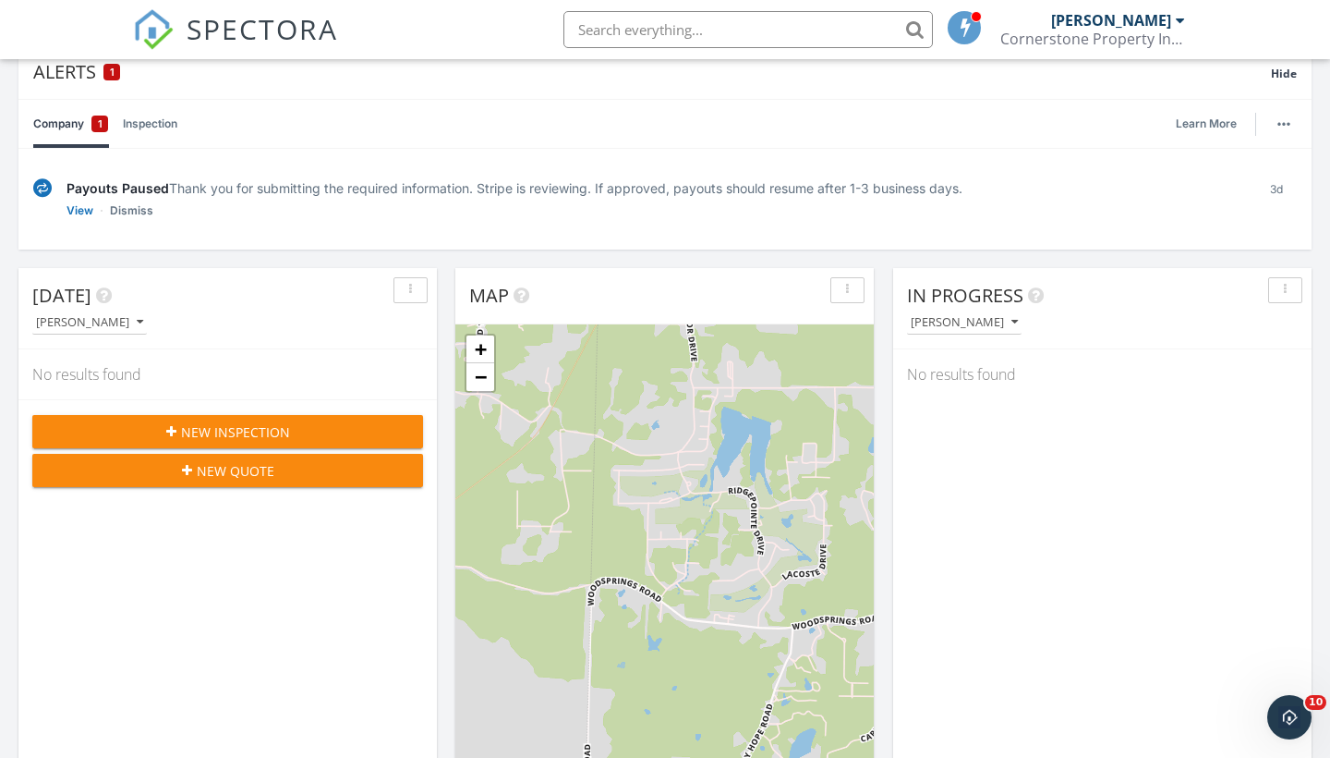
scroll to position [144, 0]
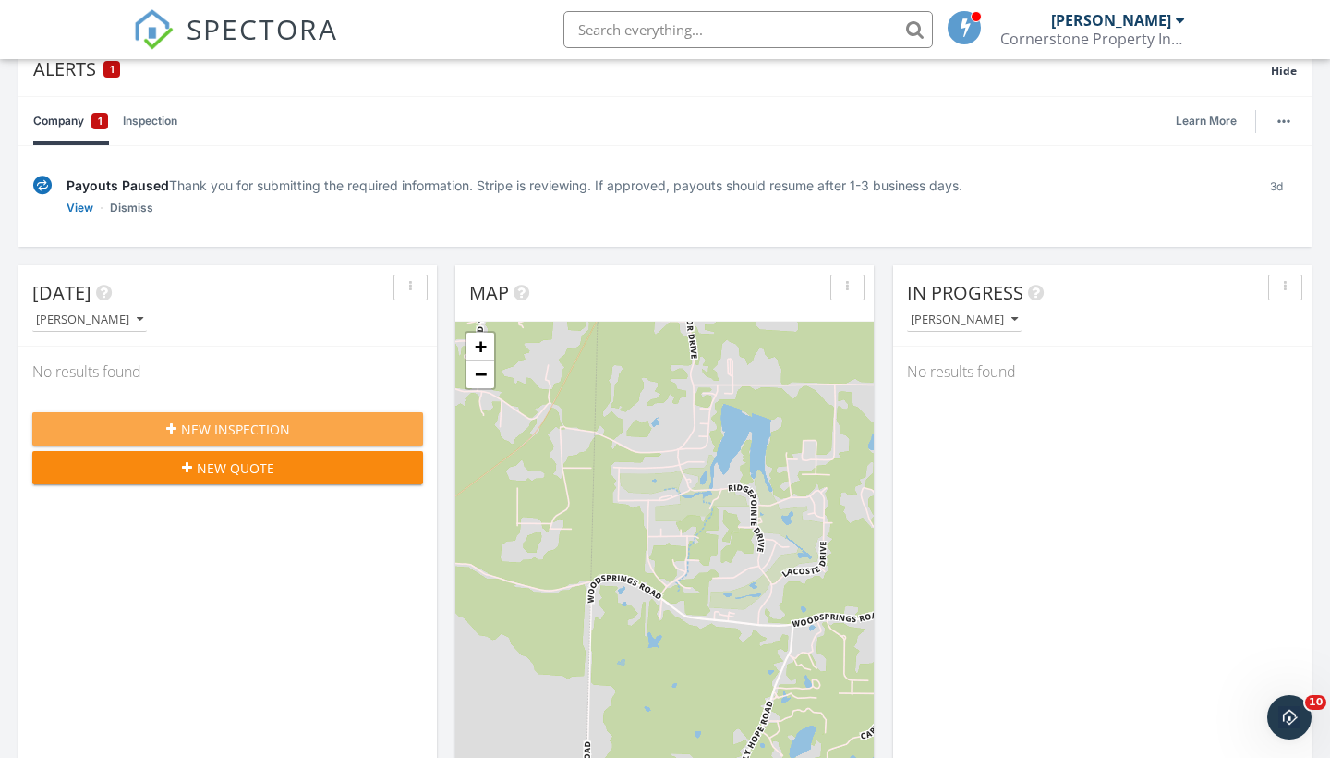
click at [275, 419] on span "New Inspection" at bounding box center [235, 428] width 109 height 19
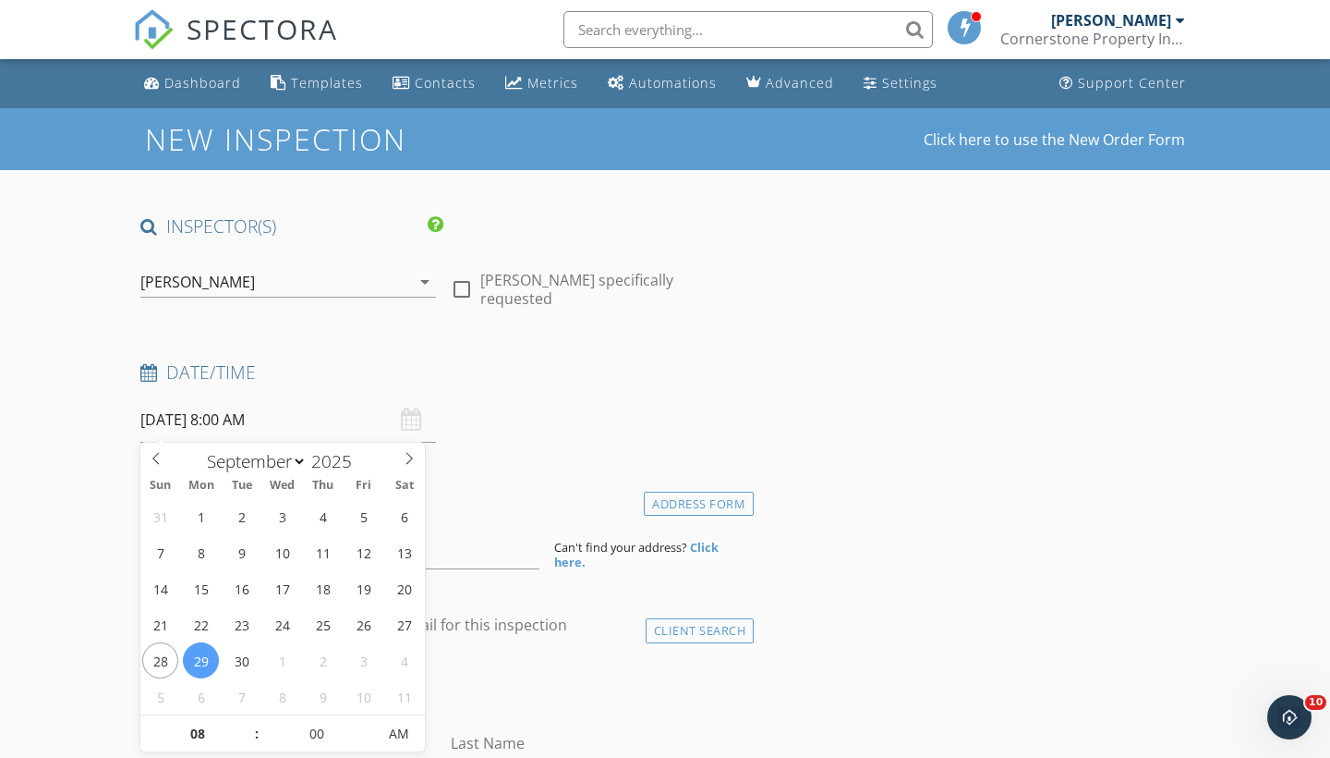
click at [224, 420] on input "[DATE] 8:00 AM" at bounding box center [288, 419] width 296 height 45
select select "9"
type input "[DATE] 8:00 AM"
type input "01"
type input "[DATE] 1:00 PM"
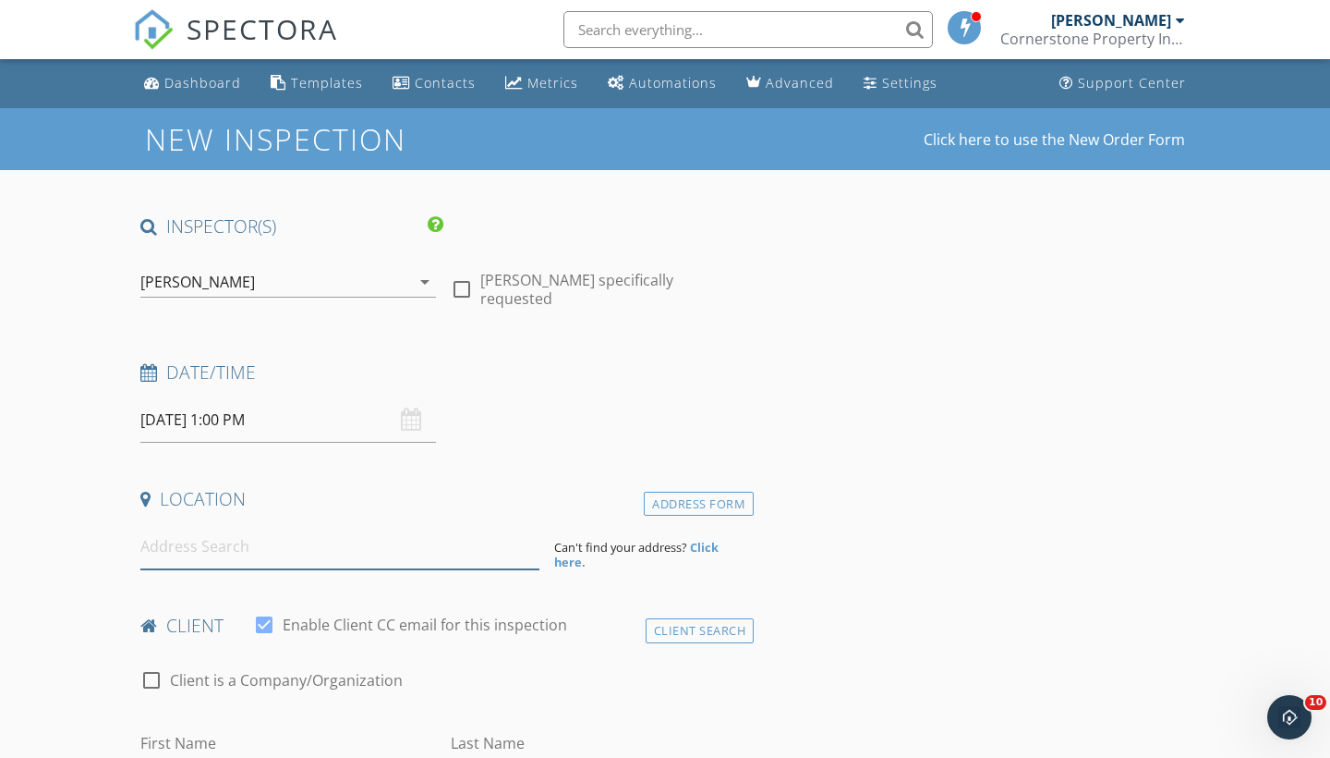
click at [210, 548] on input at bounding box center [339, 546] width 399 height 45
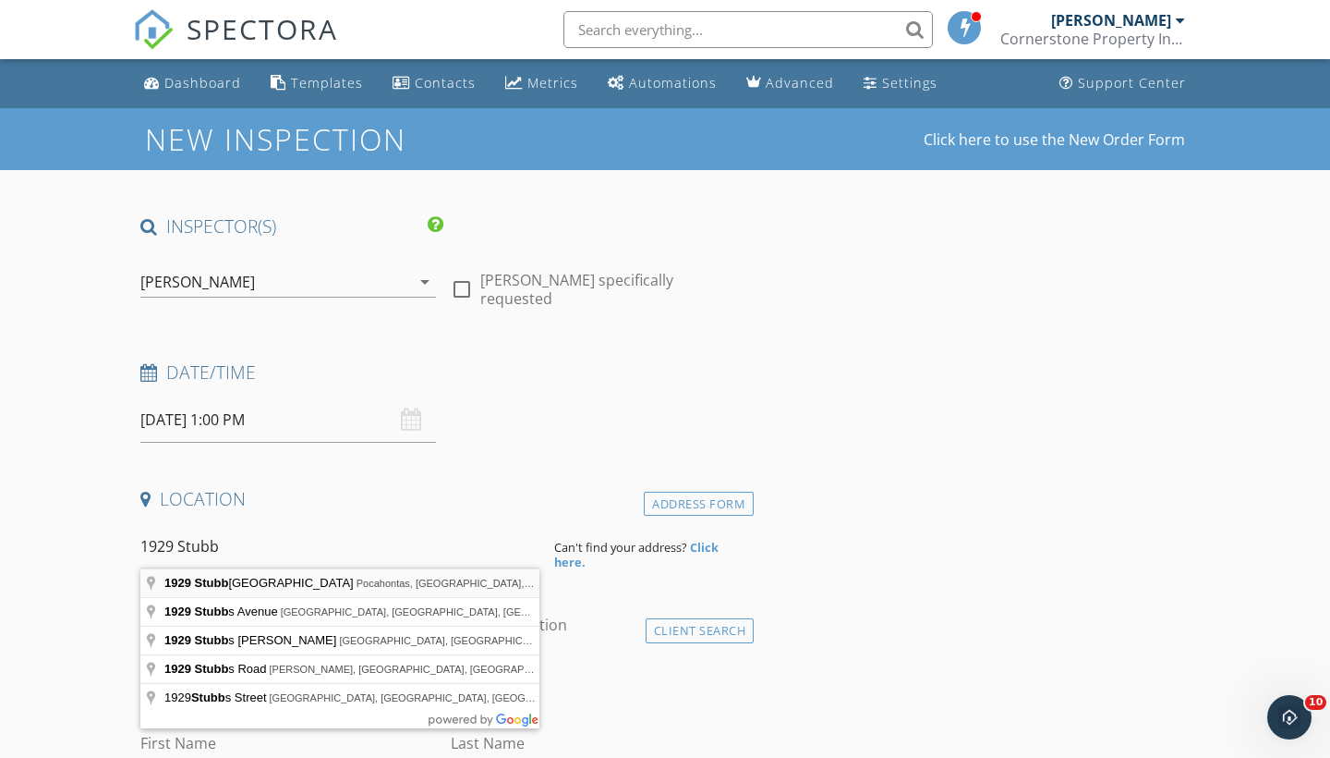
type input "[STREET_ADDRESS][PERSON_NAME]"
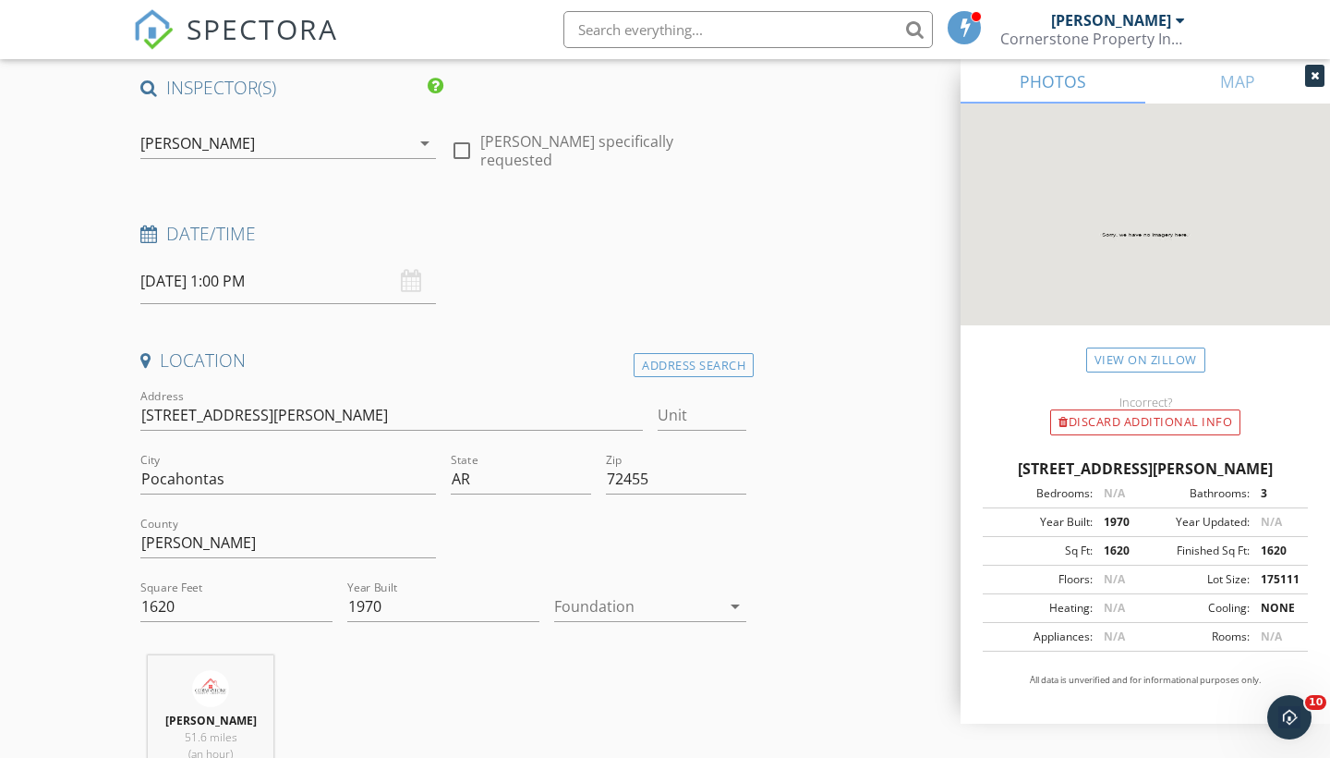
scroll to position [141, 0]
click at [621, 593] on div at bounding box center [637, 603] width 166 height 30
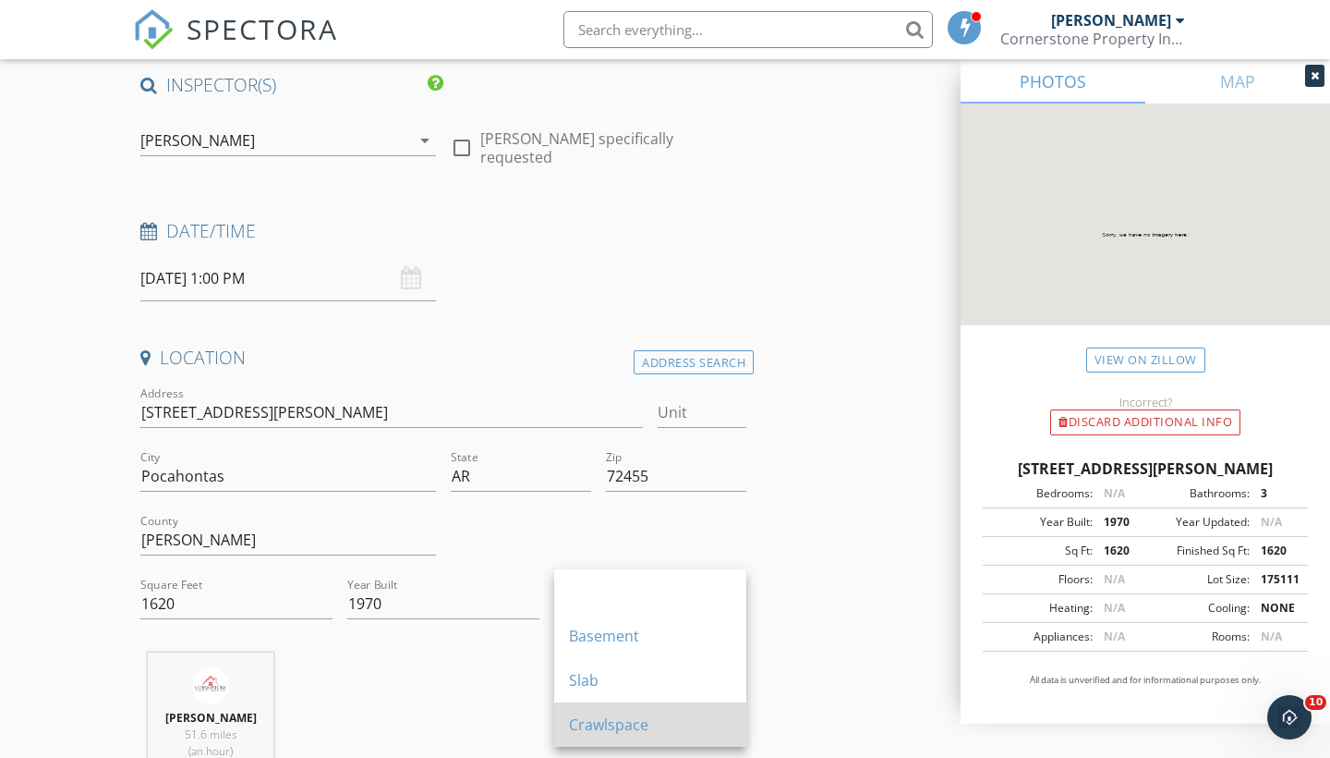
click at [615, 729] on div "Crawlspace" at bounding box center [650, 724] width 163 height 22
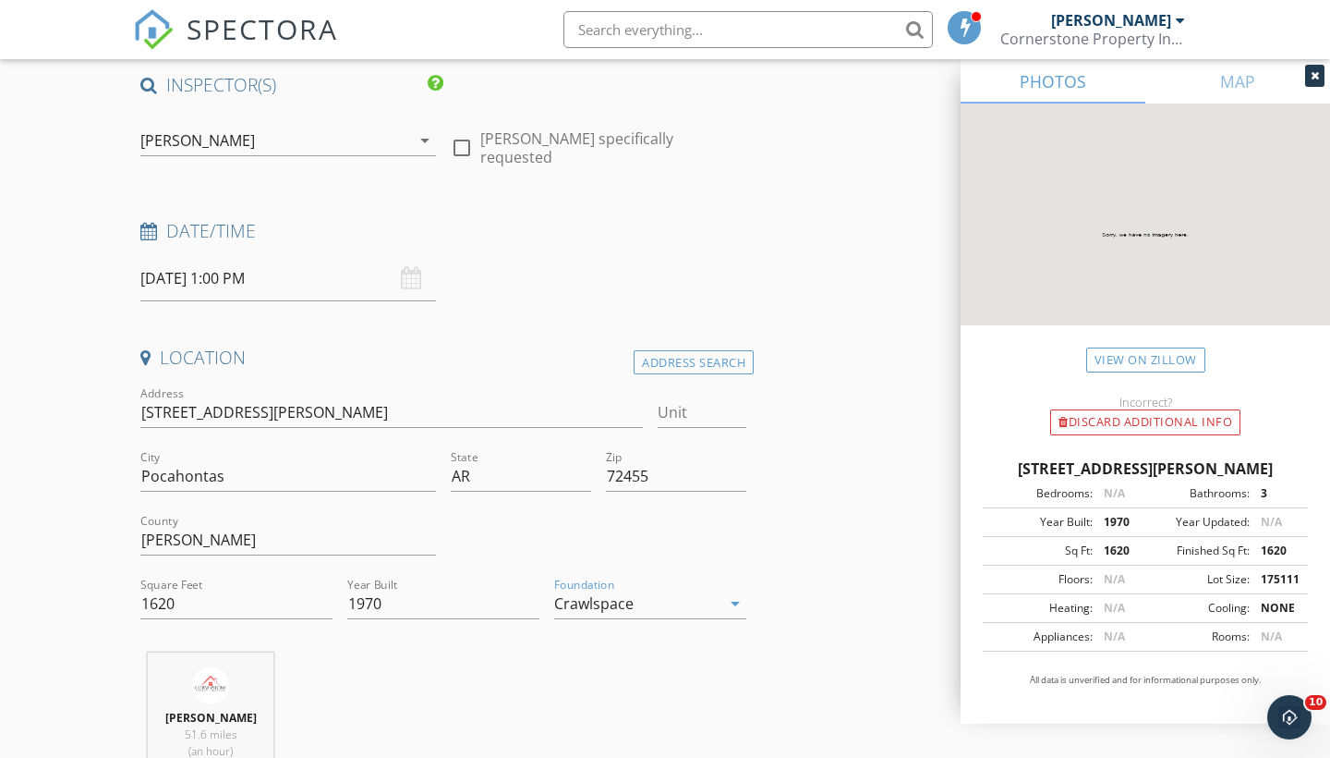
click at [375, 658] on div "[PERSON_NAME] 51.6 miles (an hour)" at bounding box center [443, 728] width 621 height 153
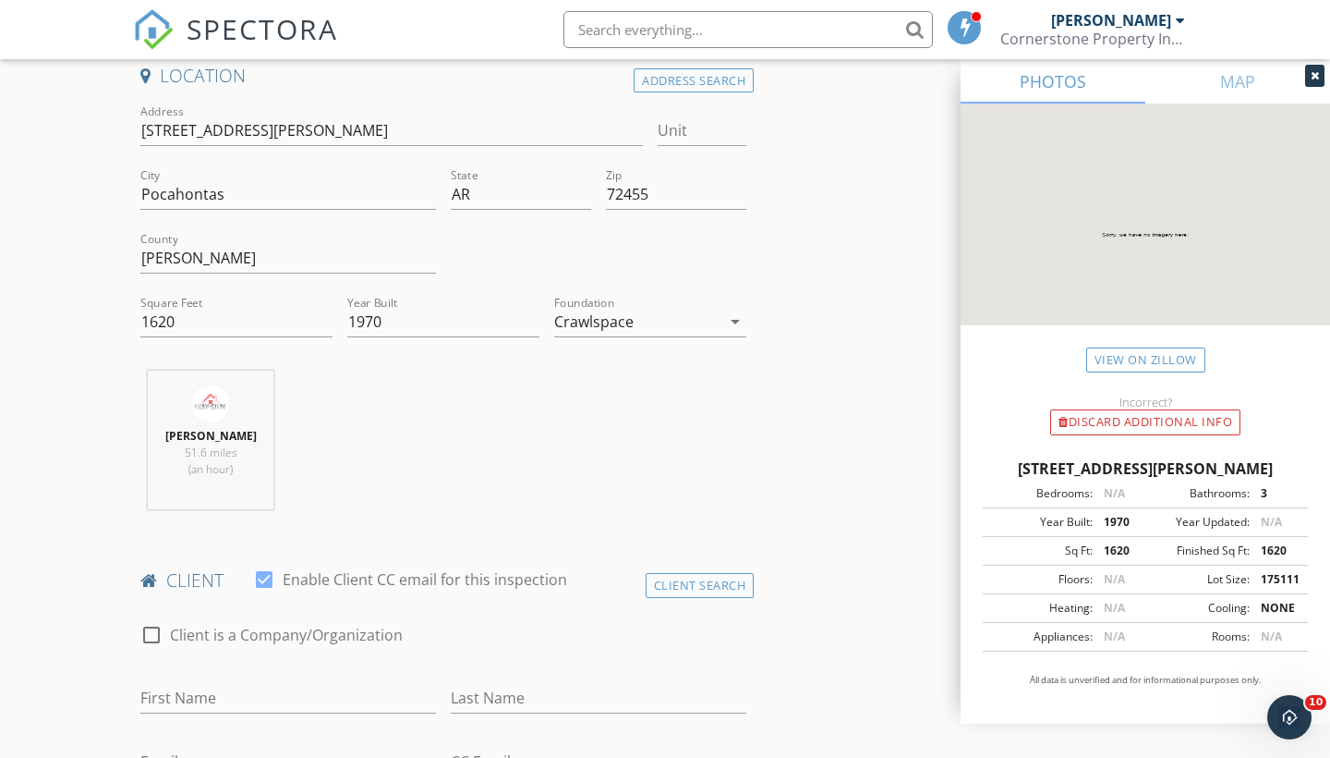
scroll to position [578, 0]
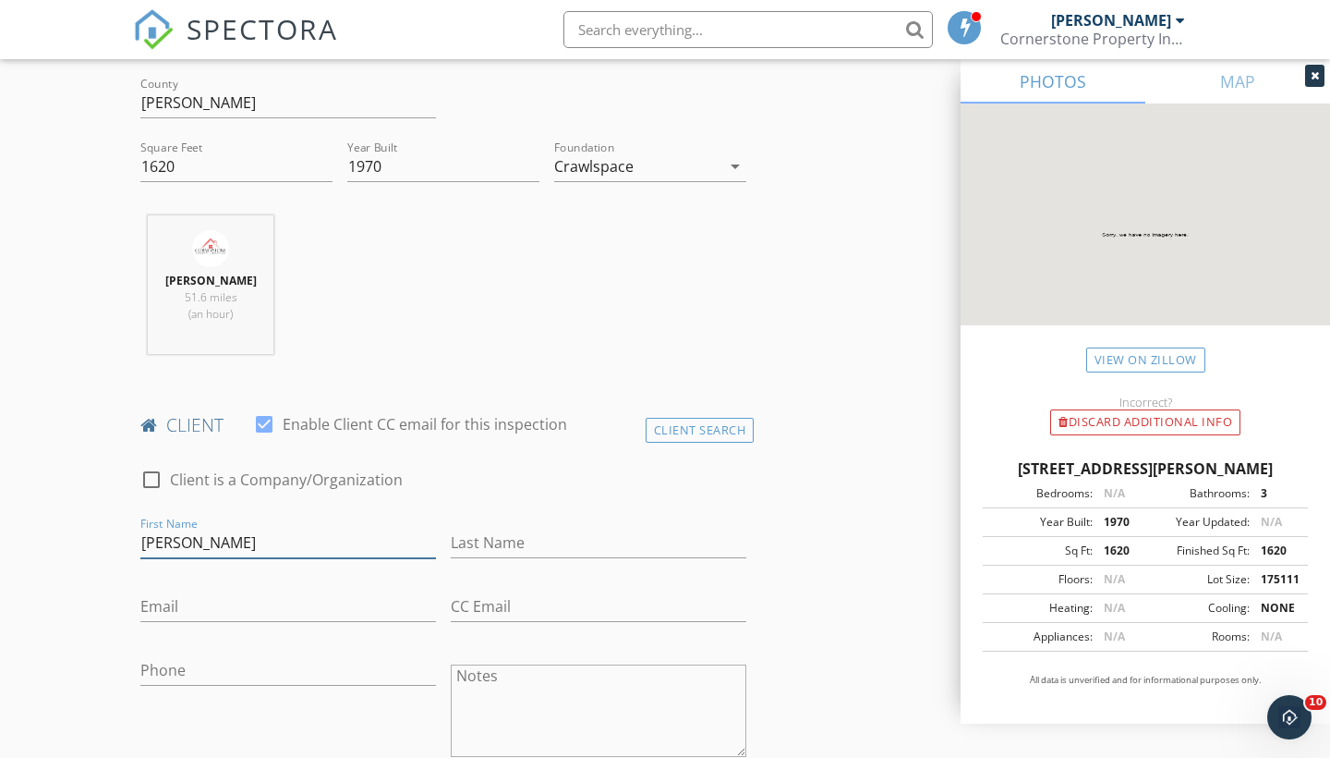
type input "[PERSON_NAME]"
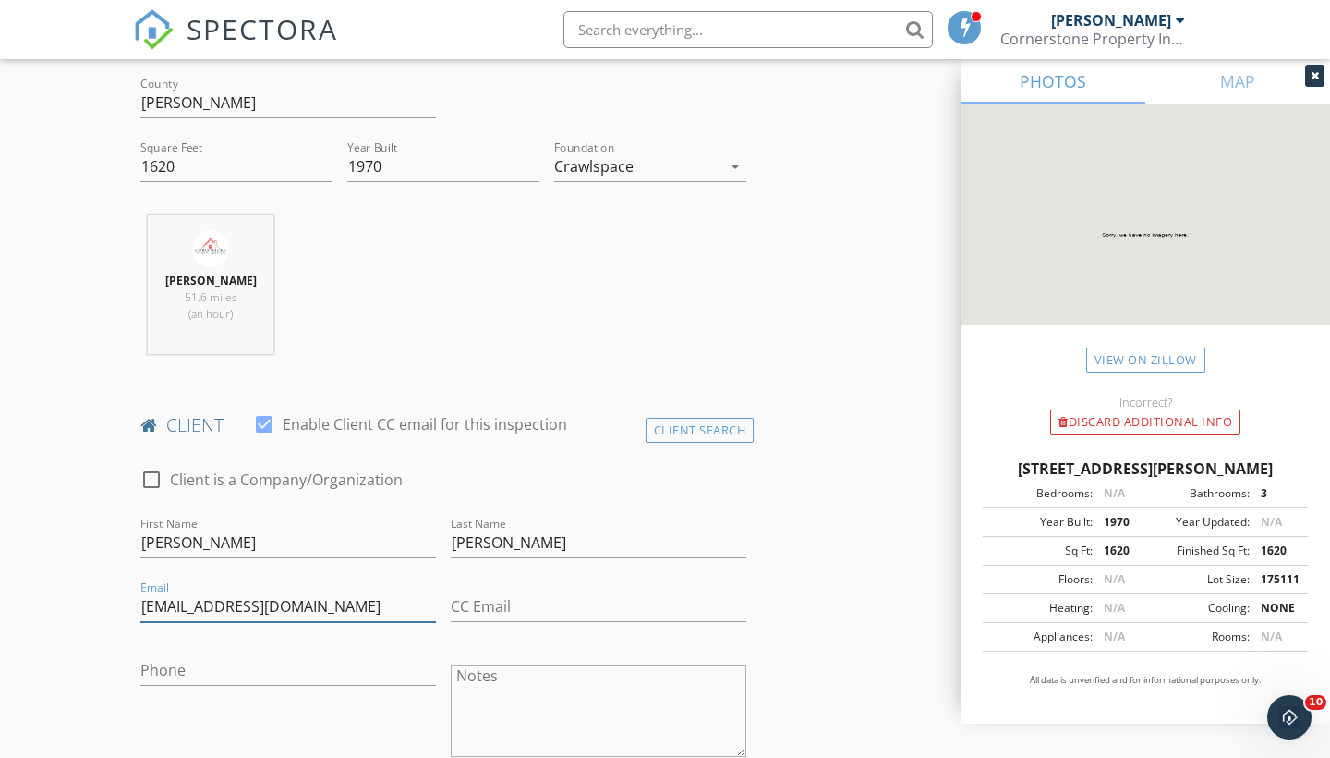
type input "[EMAIL_ADDRESS][DOMAIN_NAME]"
type input "870-530-2032"
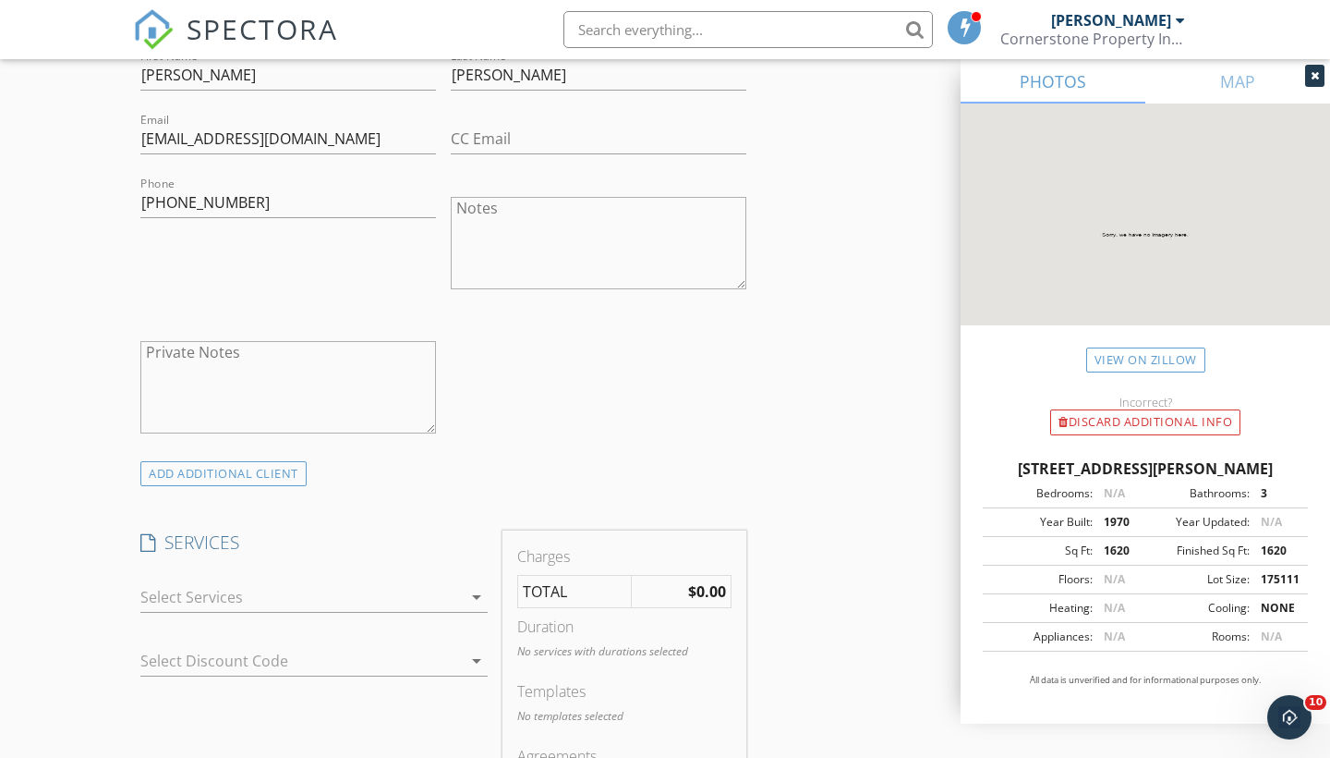
scroll to position [1073, 0]
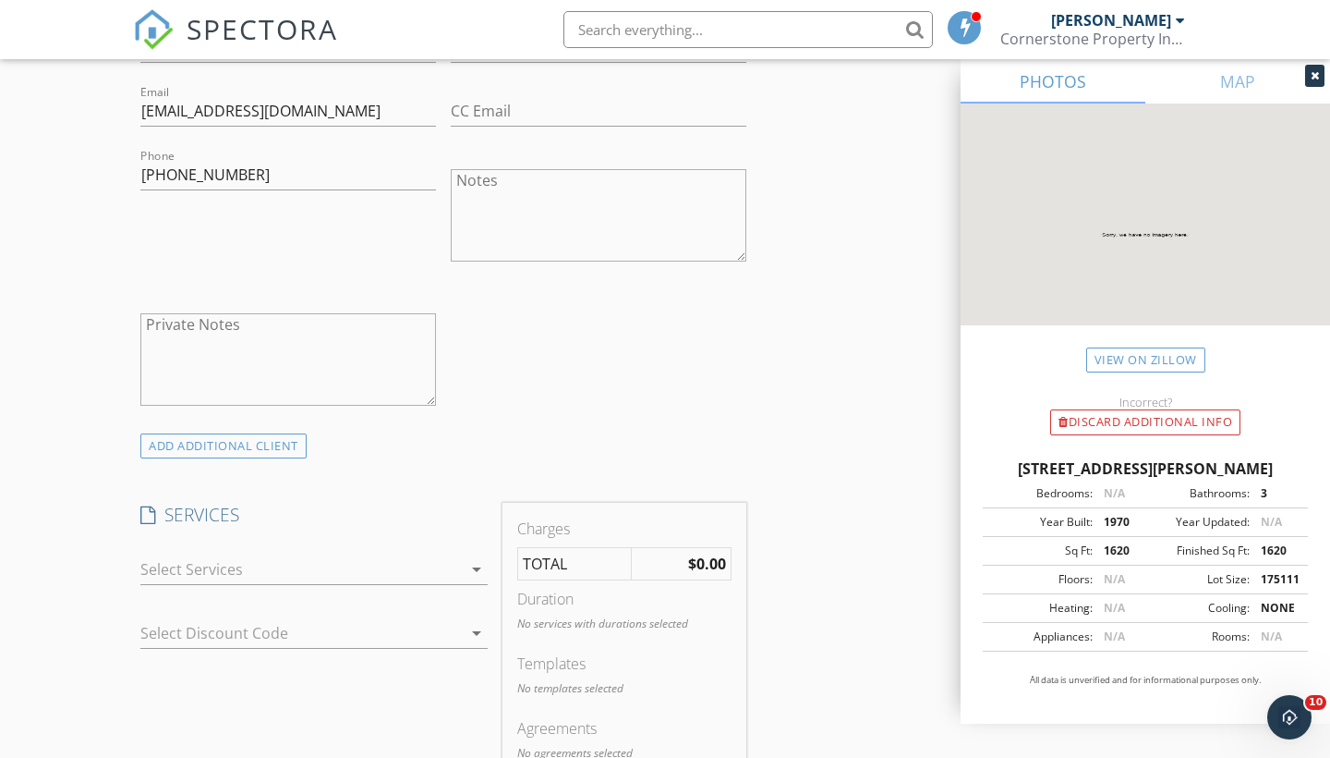
click at [207, 554] on div at bounding box center [300, 569] width 321 height 30
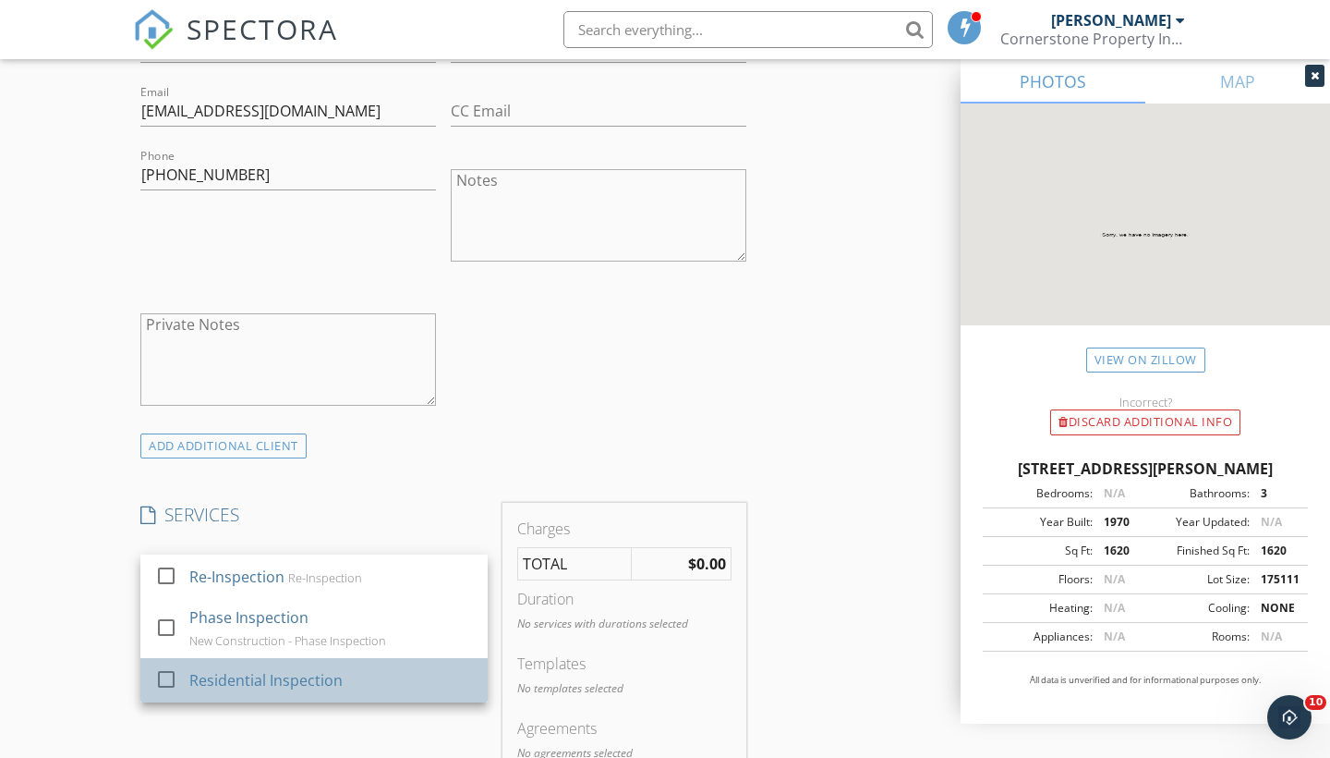
click at [195, 677] on div "Residential Inspection" at bounding box center [265, 680] width 153 height 22
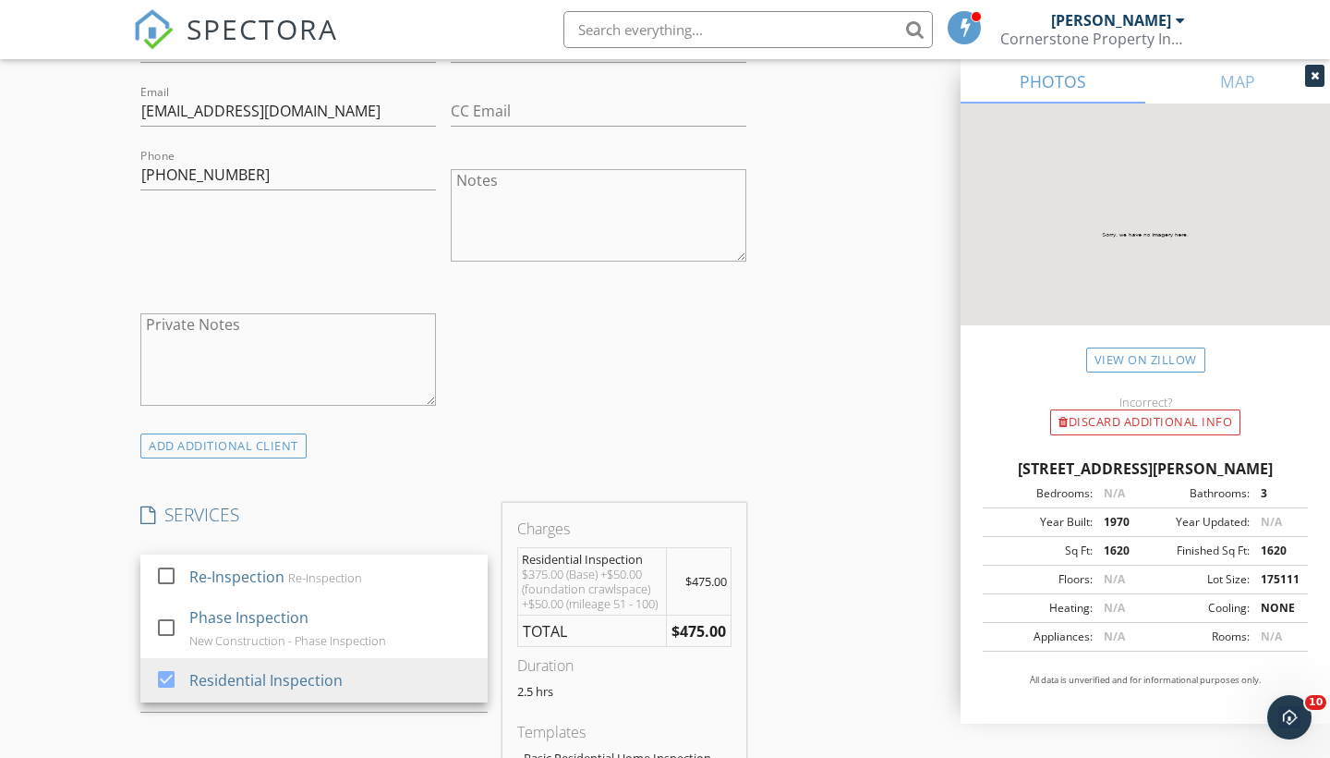
click at [54, 574] on div "New Inspection Click here to use the New Order Form INSPECTOR(S) check_box Dere…" at bounding box center [665, 653] width 1330 height 3237
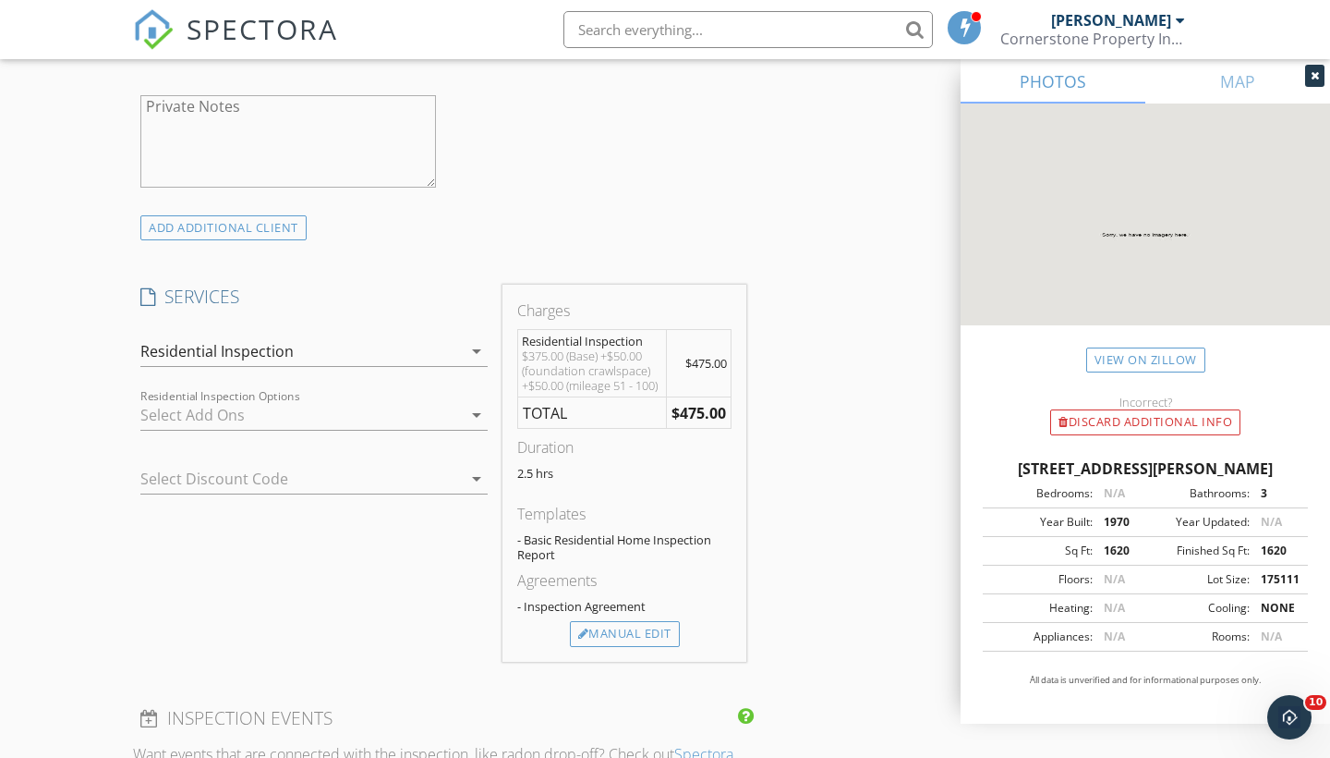
scroll to position [1318, 0]
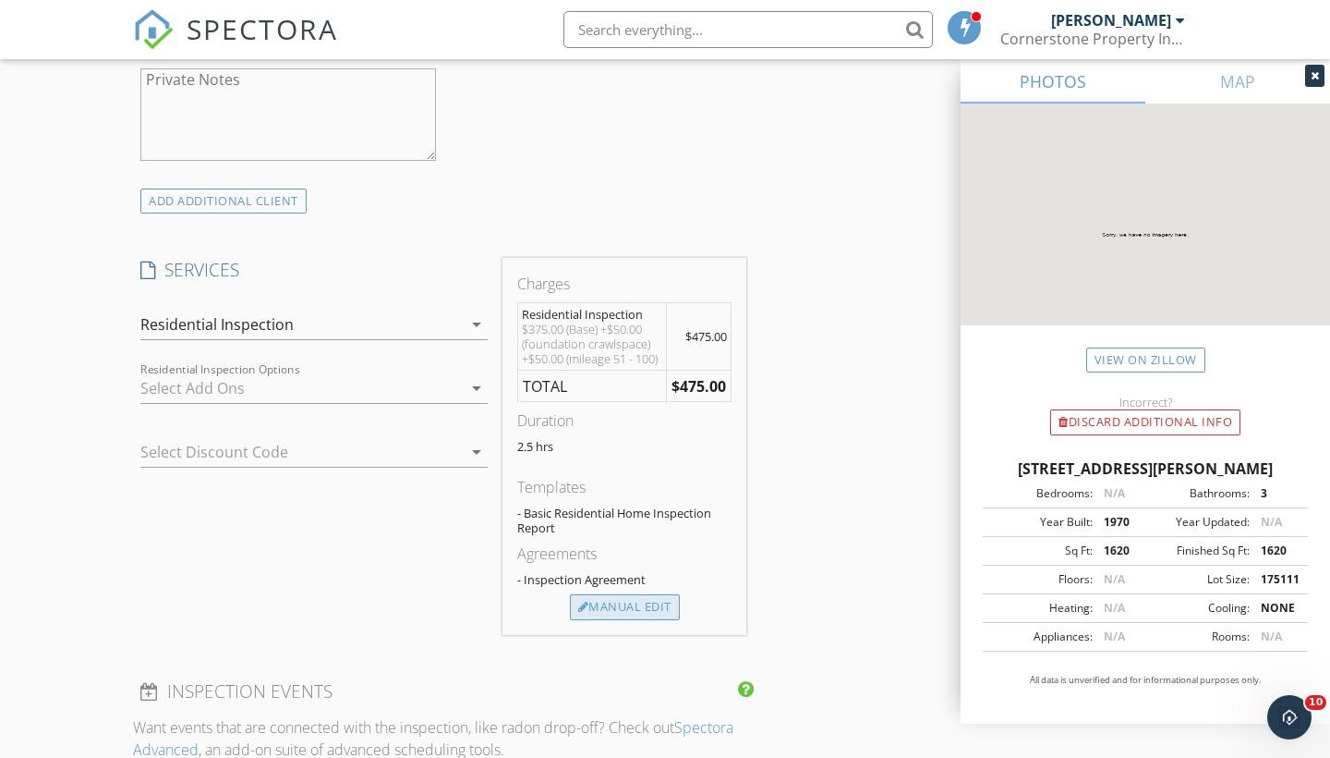
click at [605, 620] on div "Manual Edit" at bounding box center [625, 607] width 110 height 26
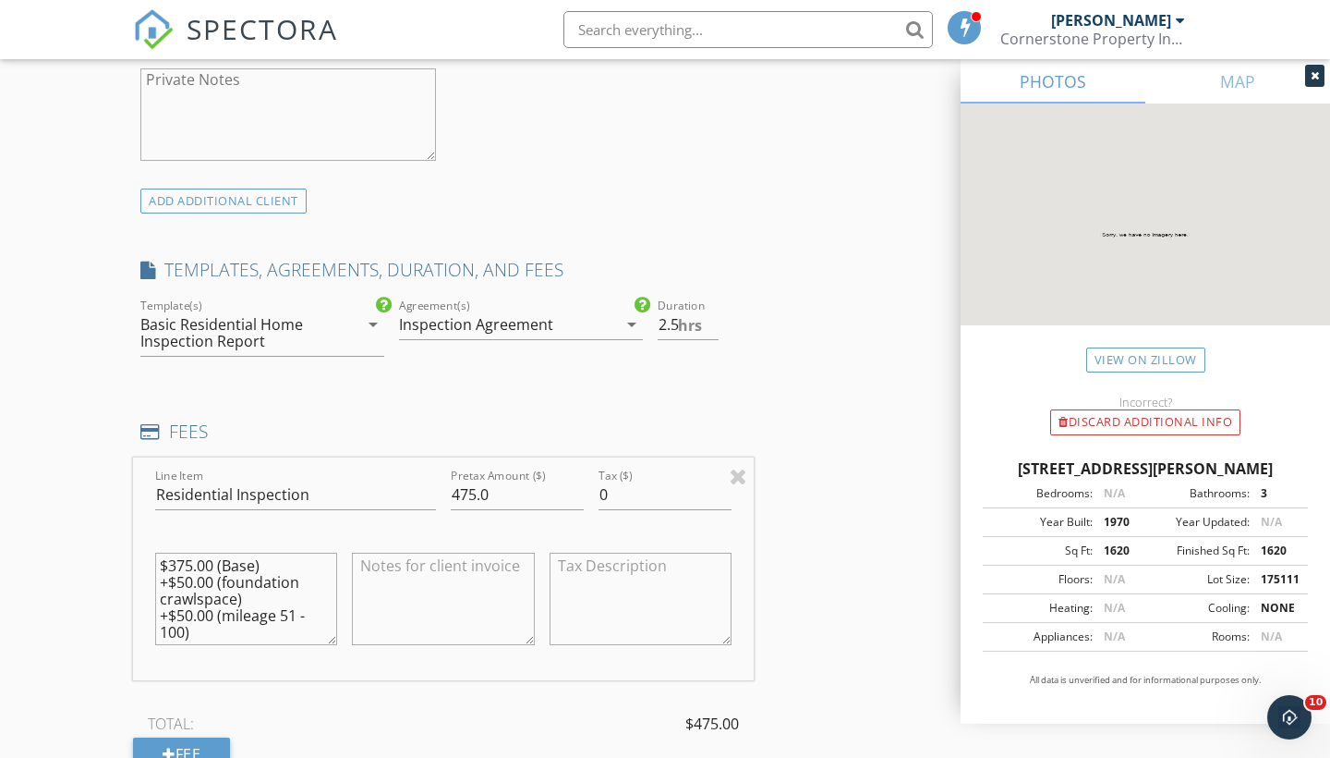
click at [191, 580] on textarea "$375.00 (Base) +$50.00 (foundation crawlspace) +$50.00 (mileage 51 - 100)" at bounding box center [246, 598] width 182 height 92
click at [392, 593] on textarea at bounding box center [443, 598] width 182 height 92
paste textarea "CashApp - $LAW2ON Venmo - @Derek-Lawson-18 Cash, PayPal, Zelle, E-Check or Cred…"
type textarea "CashApp - $LAW2ON Venmo - @Derek-Lawson-18 Cash, PayPal, Zelle, E-Check or Cred…"
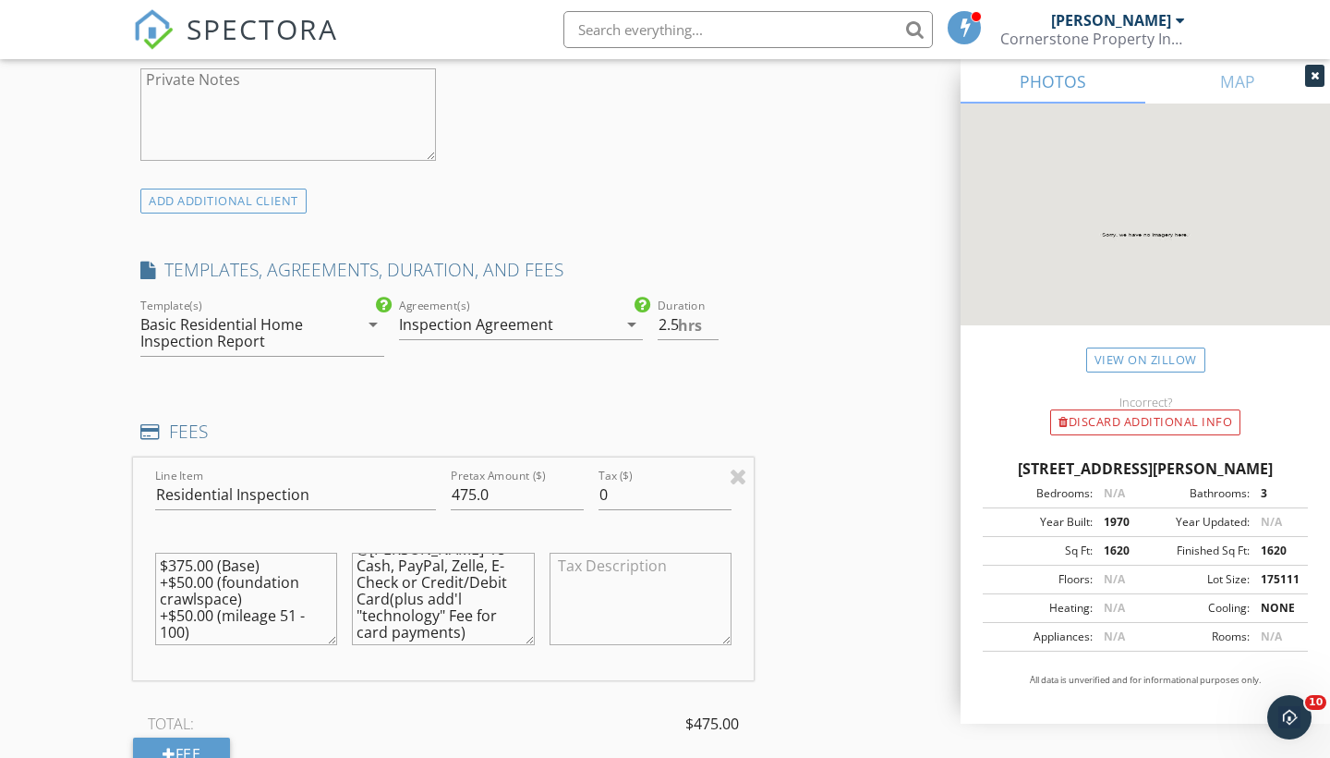
click at [193, 579] on textarea "$375.00 (Base) +$50.00 (foundation crawlspace) +$50.00 (mileage 51 - 100)" at bounding box center [246, 598] width 182 height 92
type textarea "$375.00 (Base) +$75.00 (foundation crawlspace) +$50.00 (mileage 51 - 100)"
drag, startPoint x: 497, startPoint y: 488, endPoint x: 431, endPoint y: 490, distance: 65.6
click at [431, 490] on div "Line Item Residential Inspection Pretax Amount ($) 475.0 Tax ($) 0 $375.00 (Bas…" at bounding box center [443, 568] width 621 height 223
type input "500"
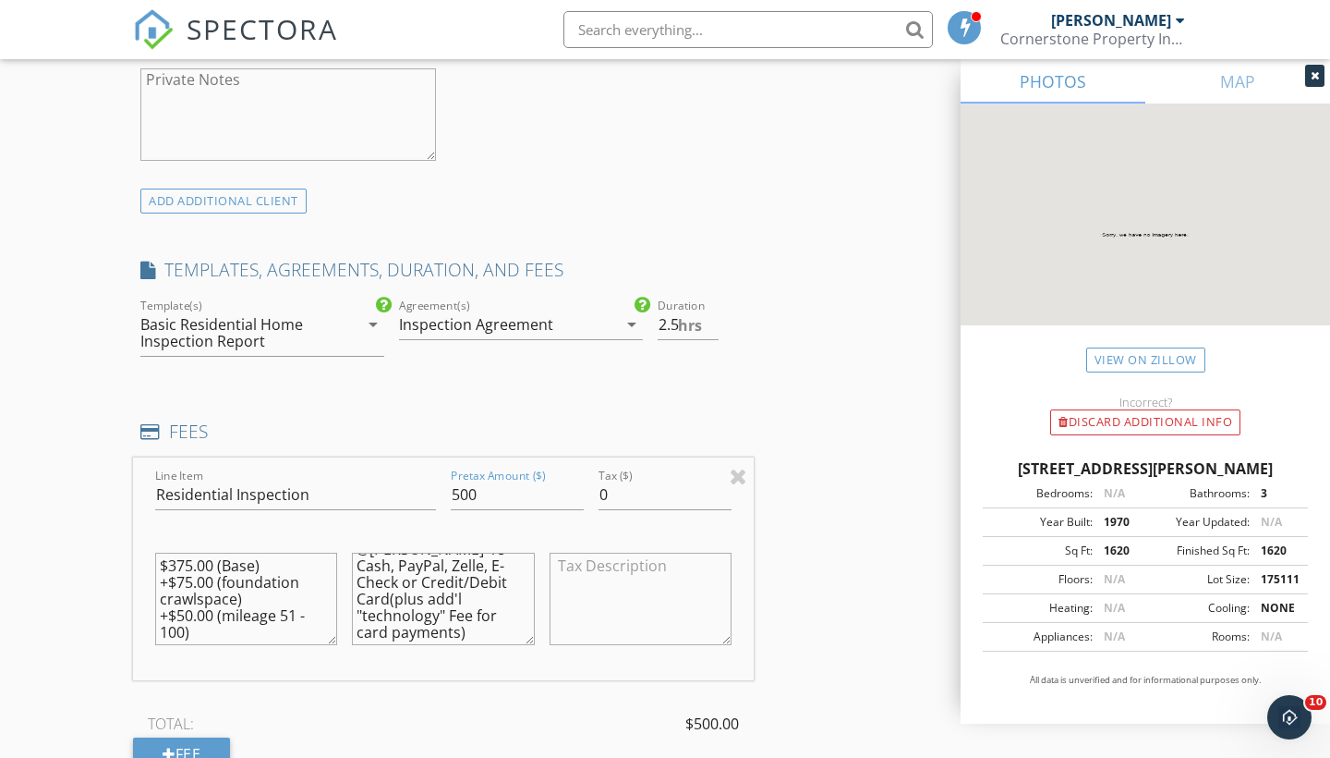
click at [6, 516] on div "New Inspection Click here to use the New Order Form INSPECTOR(S) check_box Dere…" at bounding box center [665, 489] width 1330 height 3398
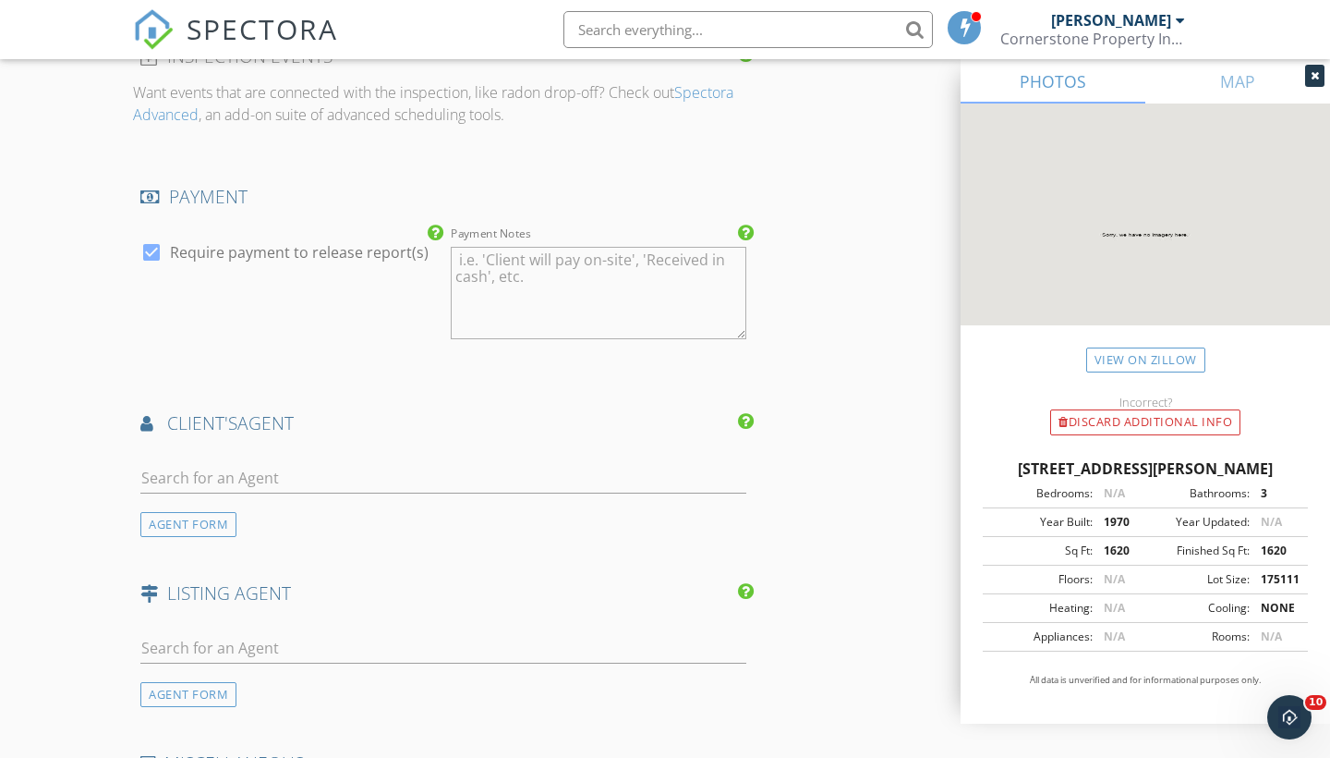
scroll to position [2117, 0]
click at [201, 461] on input "text" at bounding box center [443, 474] width 606 height 30
type input "Sarah"
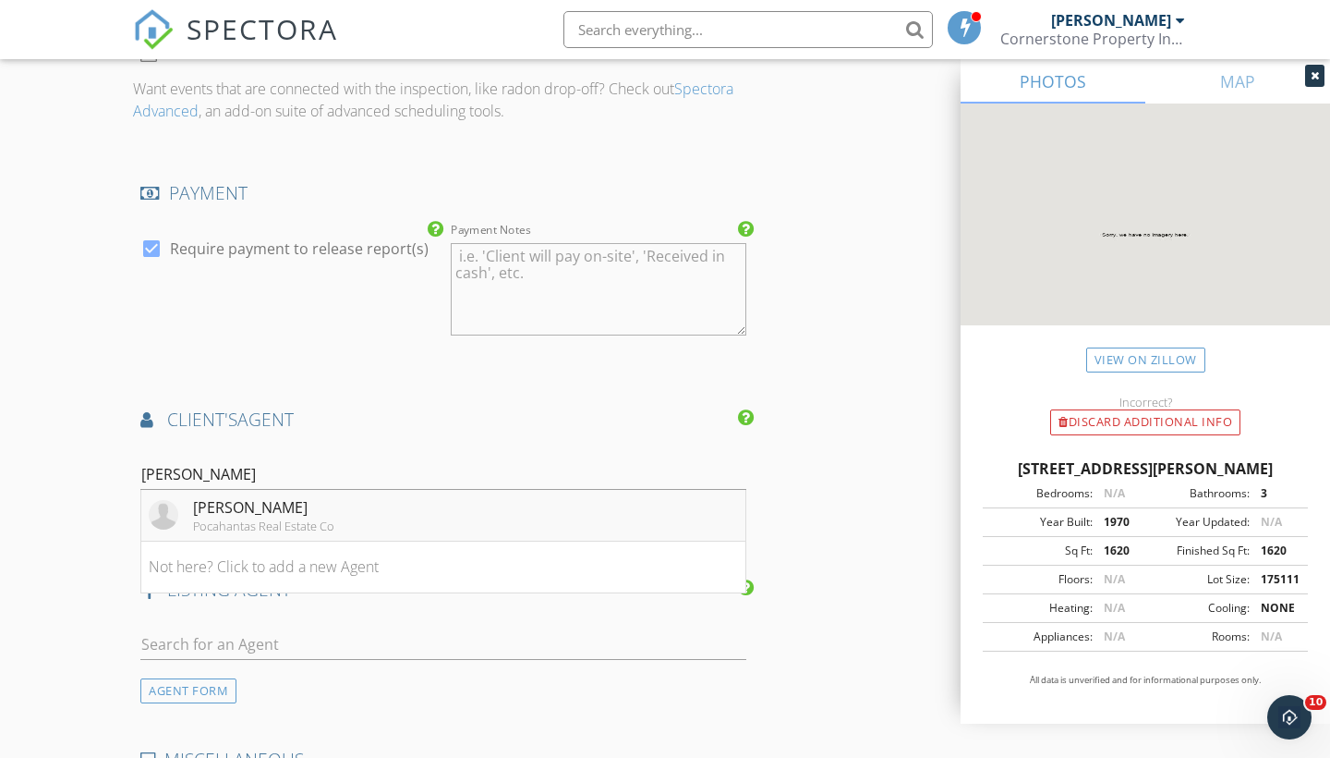
drag, startPoint x: 201, startPoint y: 461, endPoint x: 234, endPoint y: 490, distance: 43.2
click at [234, 490] on li "Sarah Presley Pocahantas Real Estate Co" at bounding box center [443, 516] width 604 height 52
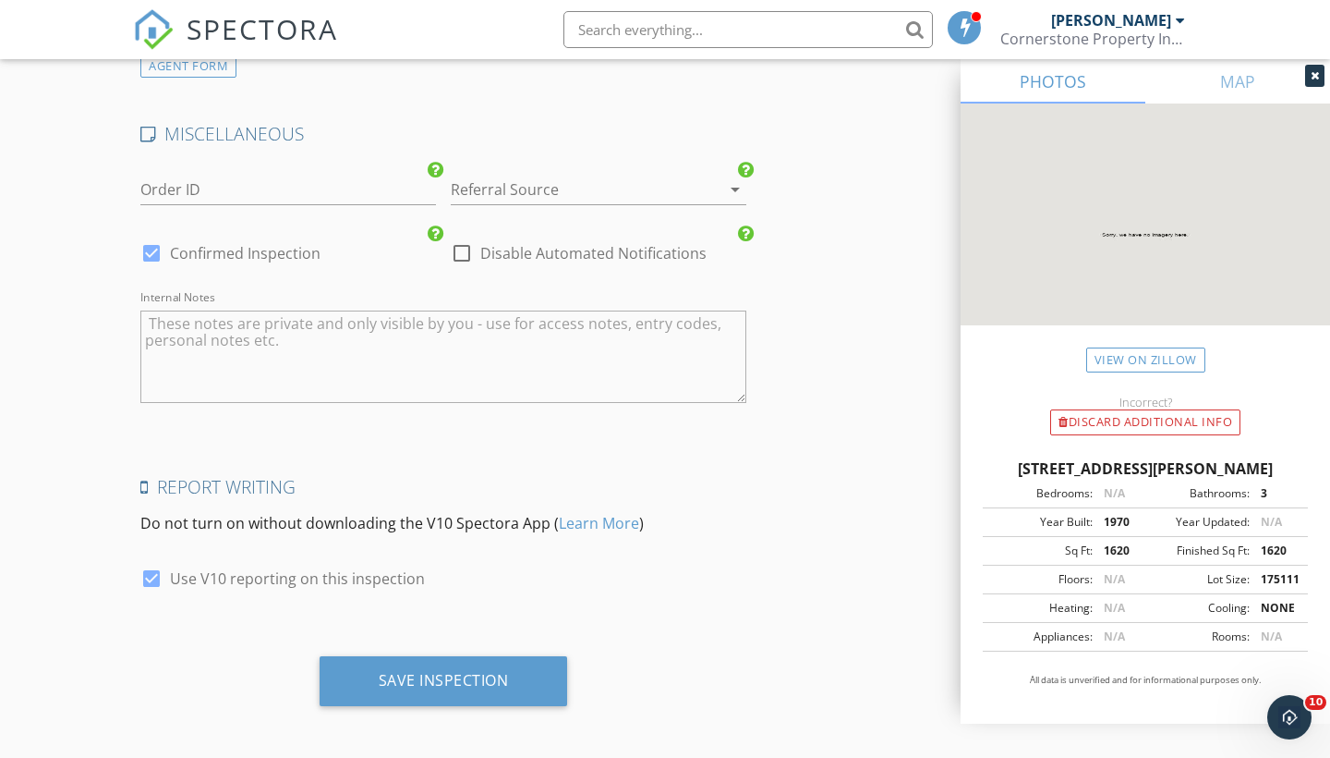
scroll to position [3161, 0]
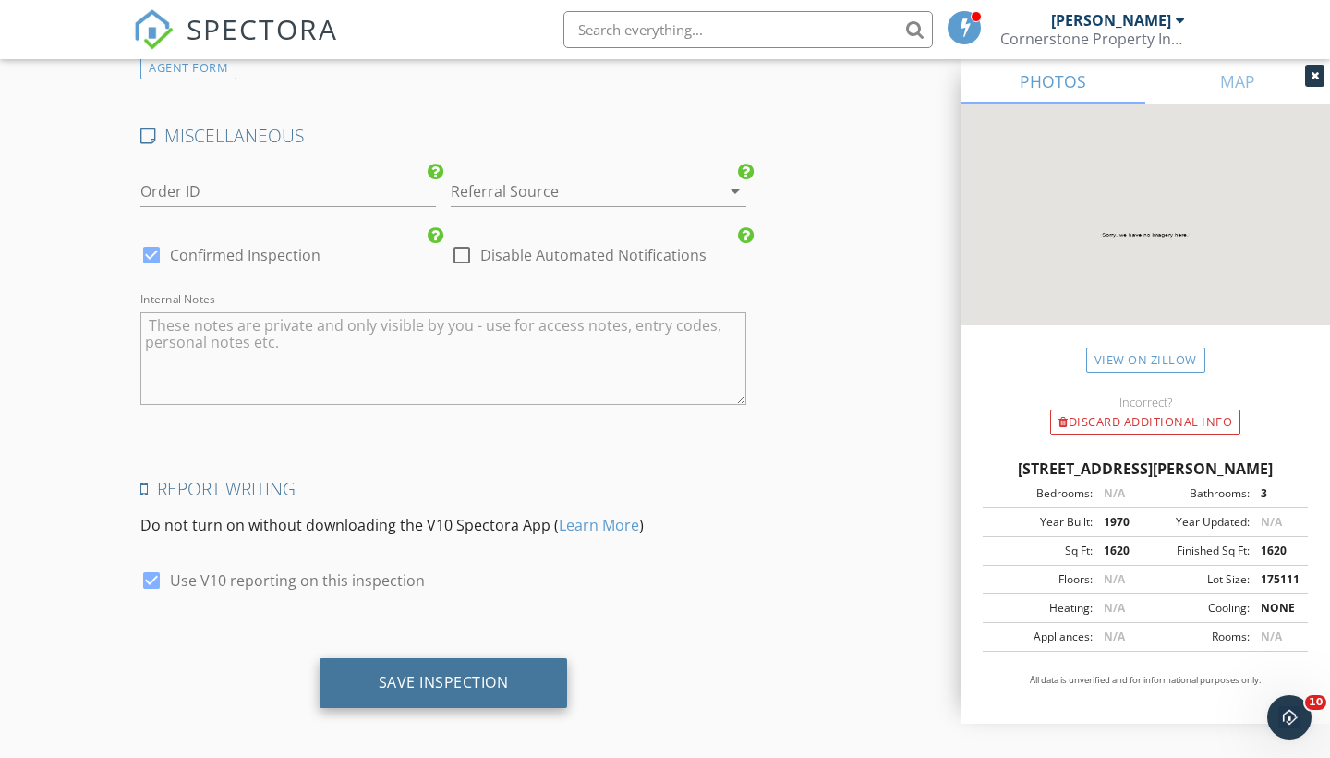
click at [383, 658] on div "Save Inspection" at bounding box center [444, 683] width 249 height 50
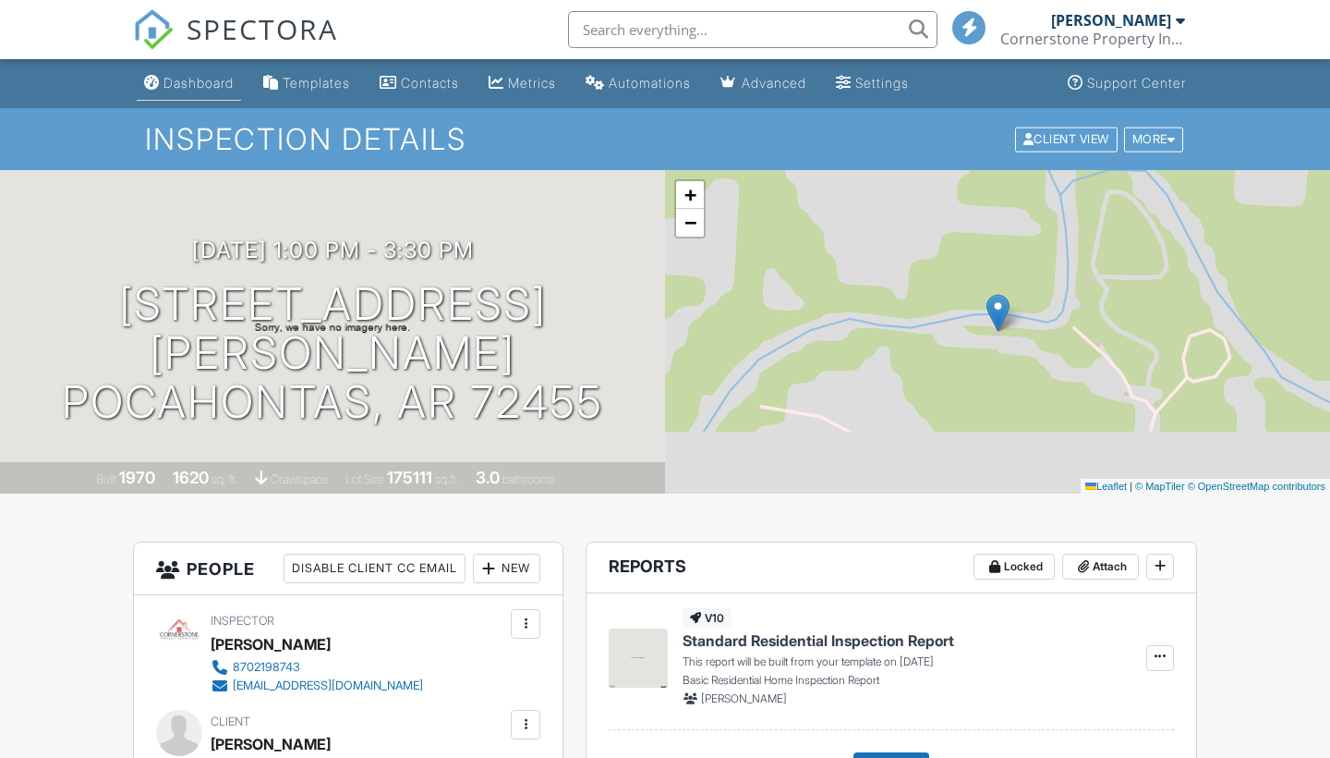
click at [201, 83] on div "Dashboard" at bounding box center [199, 83] width 70 height 16
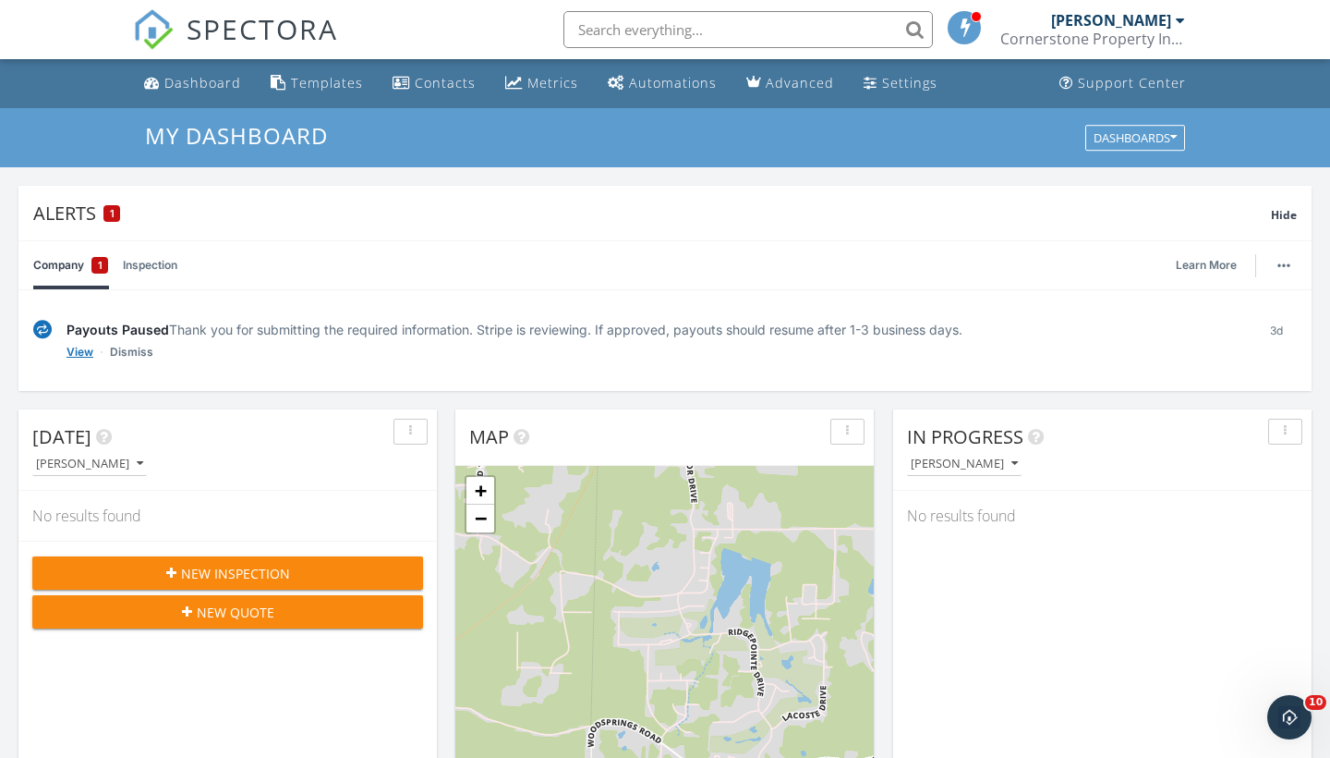
click at [81, 347] on link "View" at bounding box center [80, 352] width 27 height 18
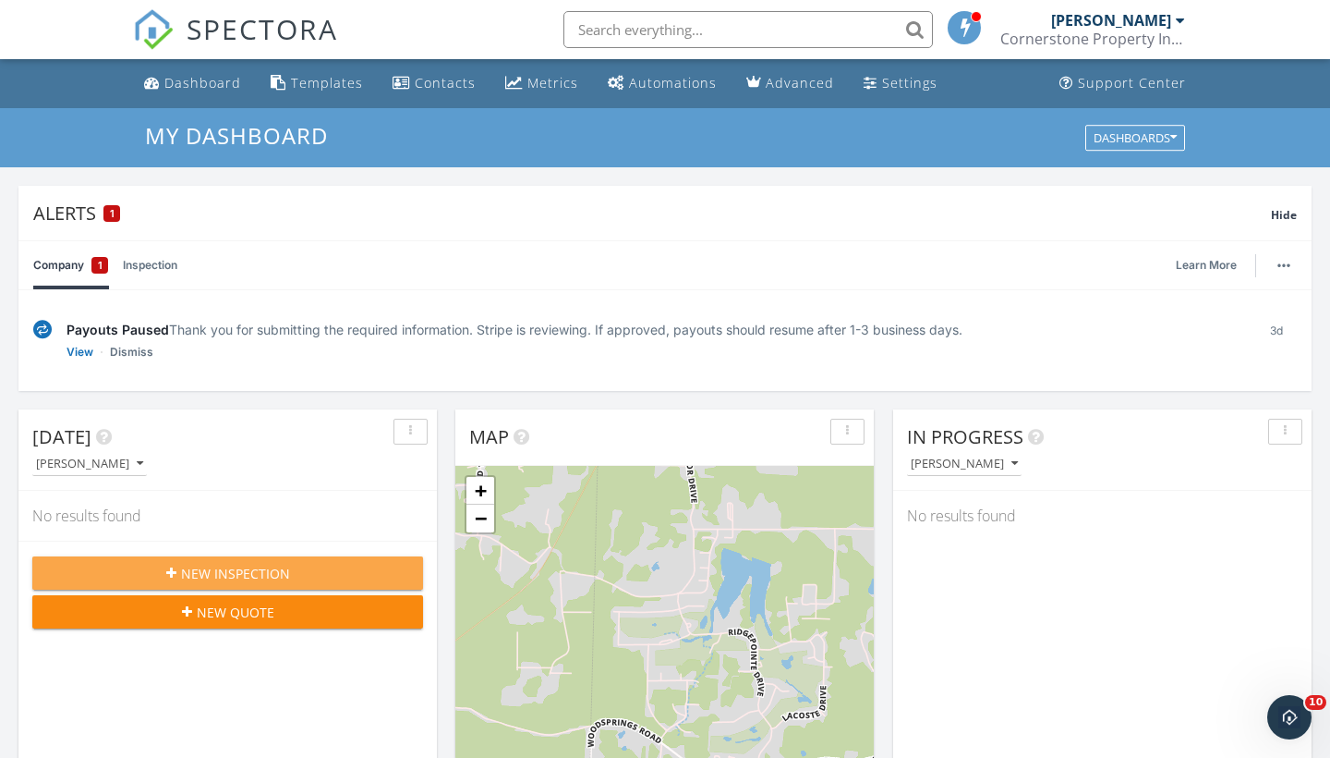
click at [225, 571] on span "New Inspection" at bounding box center [235, 573] width 109 height 19
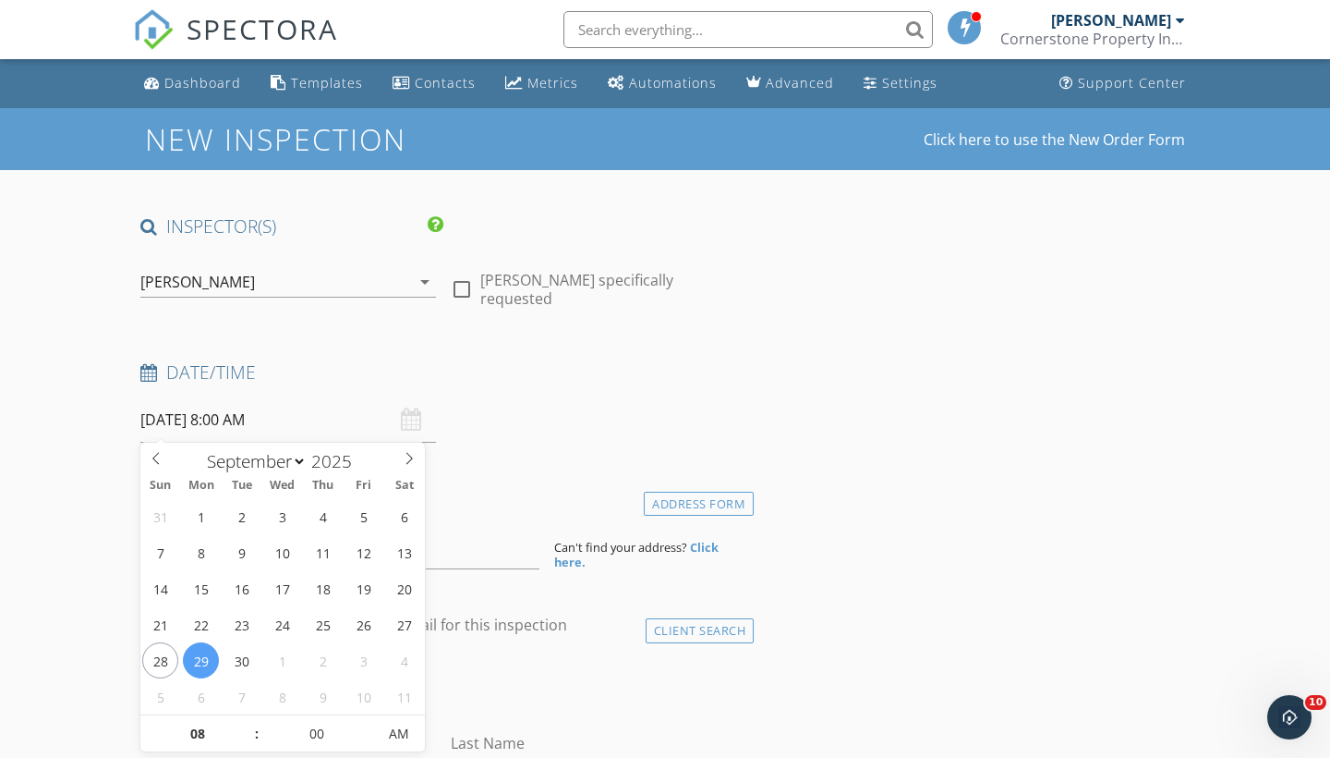
click at [264, 418] on input "[DATE] 8:00 AM" at bounding box center [288, 419] width 296 height 45
select select "9"
type input "[DATE] 8:00 AM"
type input "9"
type input "[DATE] 9:00 AM"
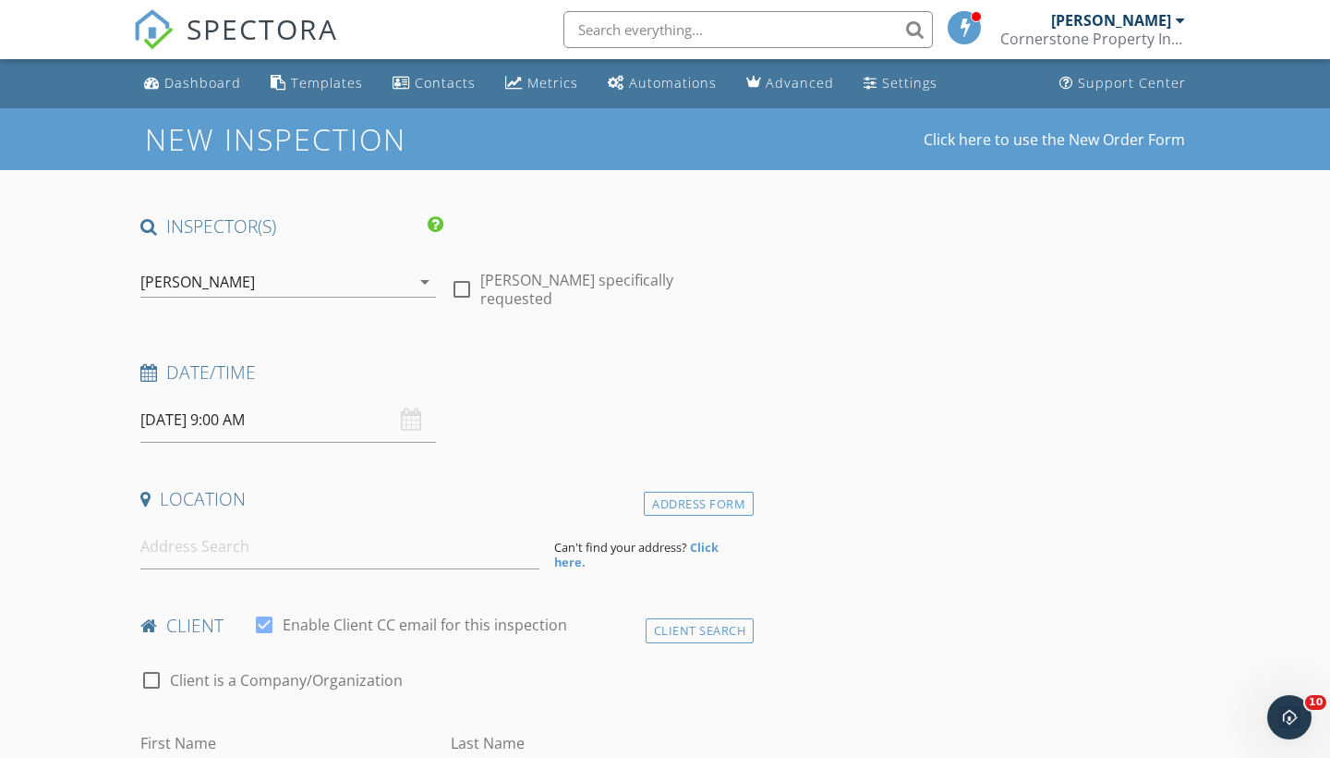
click at [200, 533] on input at bounding box center [339, 546] width 399 height 45
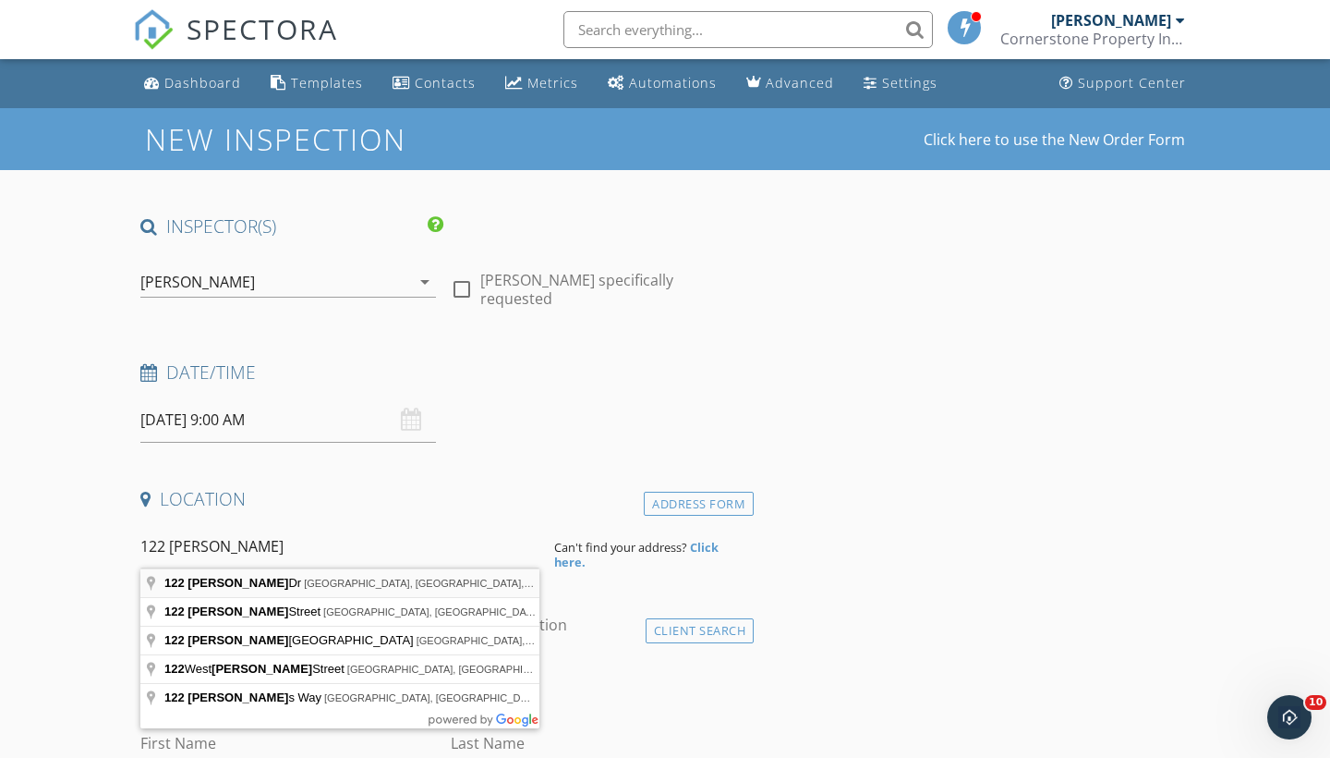
type input "122 Harper Dr, Brookland, AR, USA"
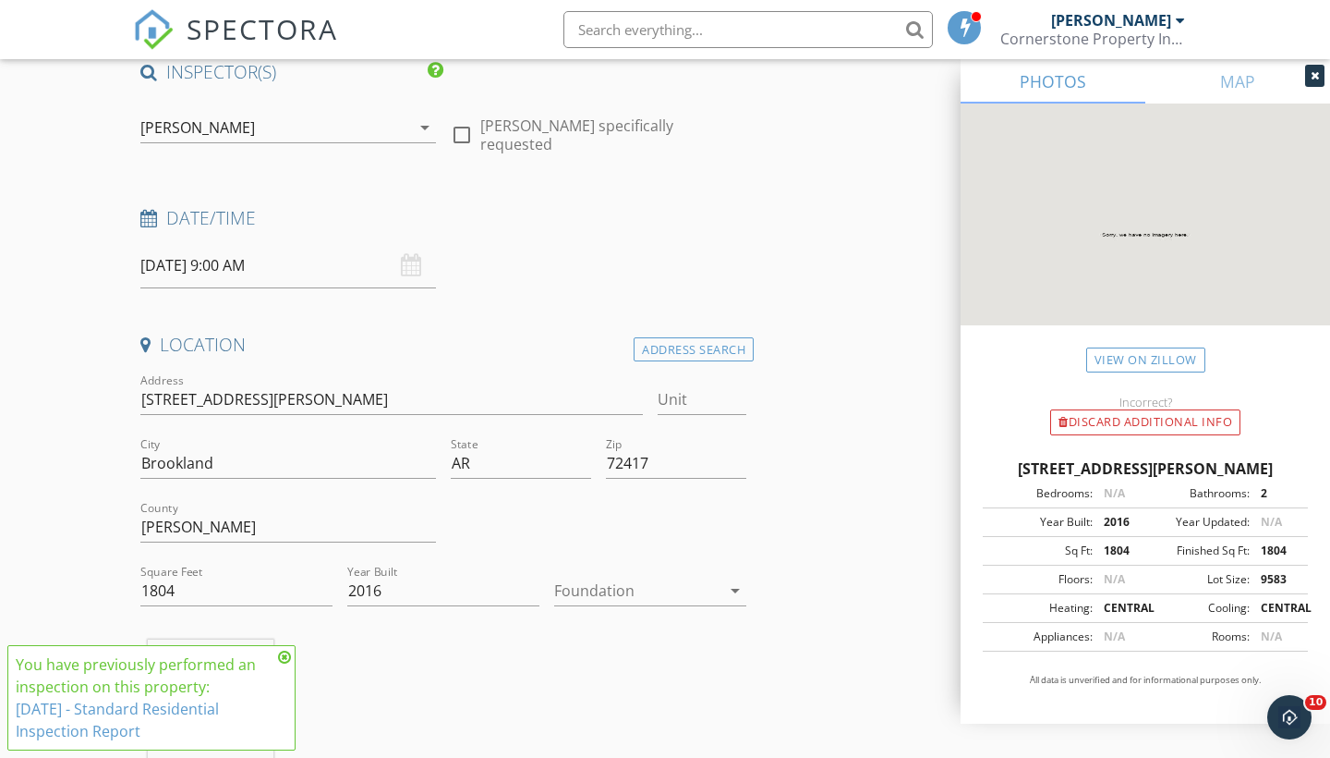
scroll to position [162, 0]
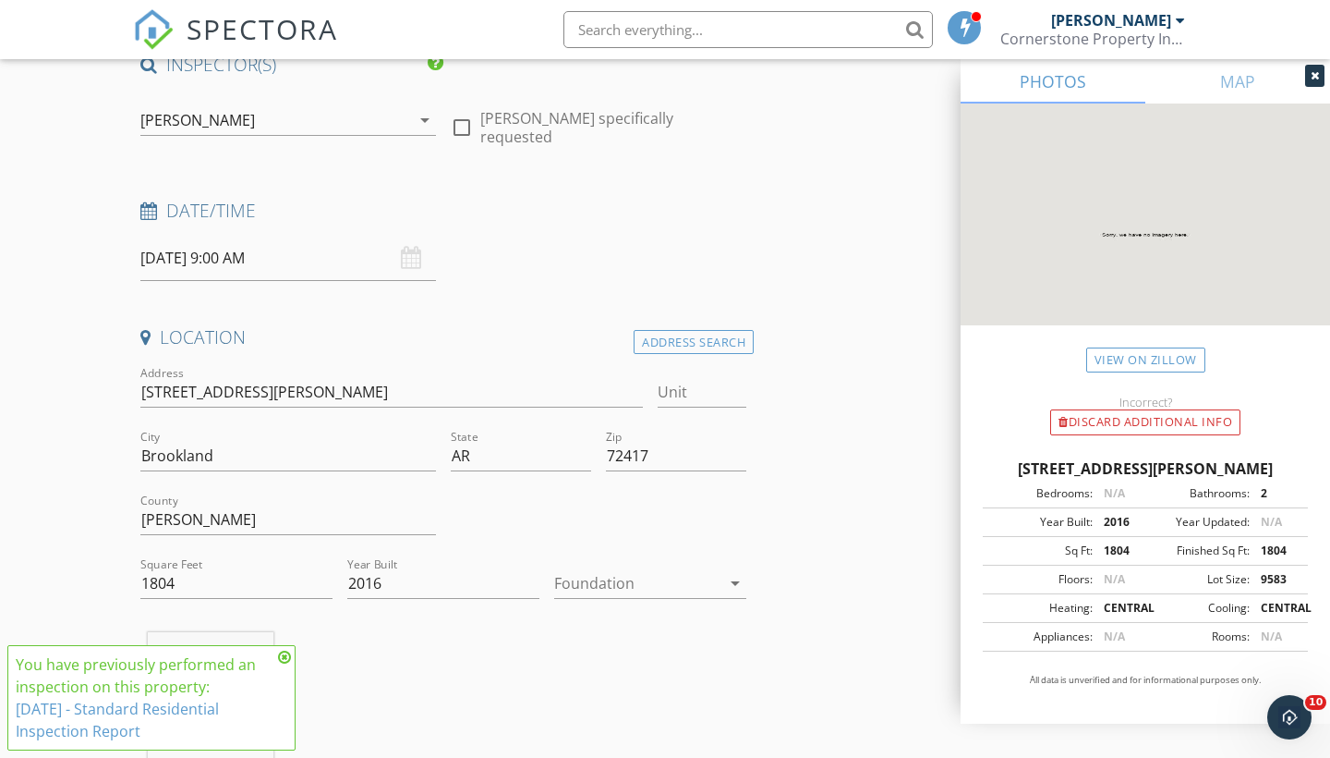
click at [282, 658] on icon at bounding box center [284, 656] width 13 height 15
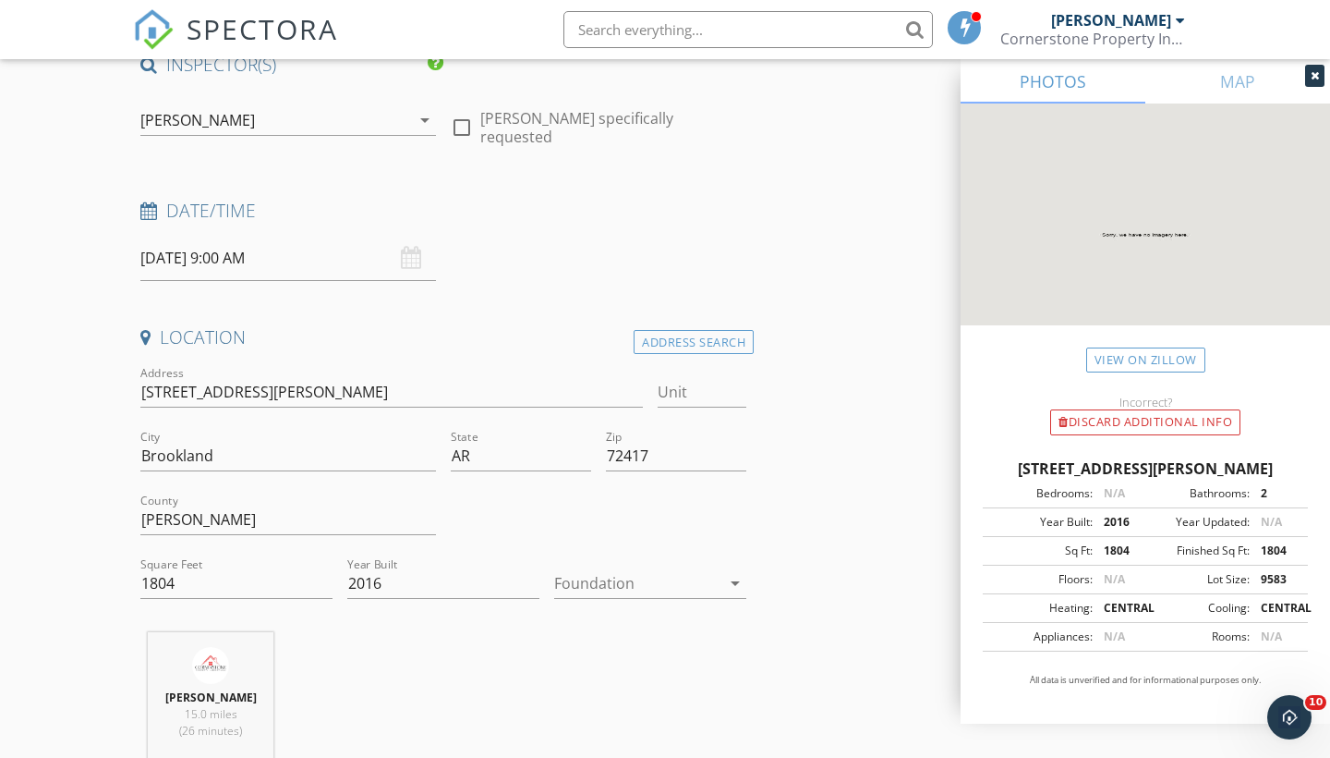
click at [588, 589] on div at bounding box center [637, 583] width 166 height 30
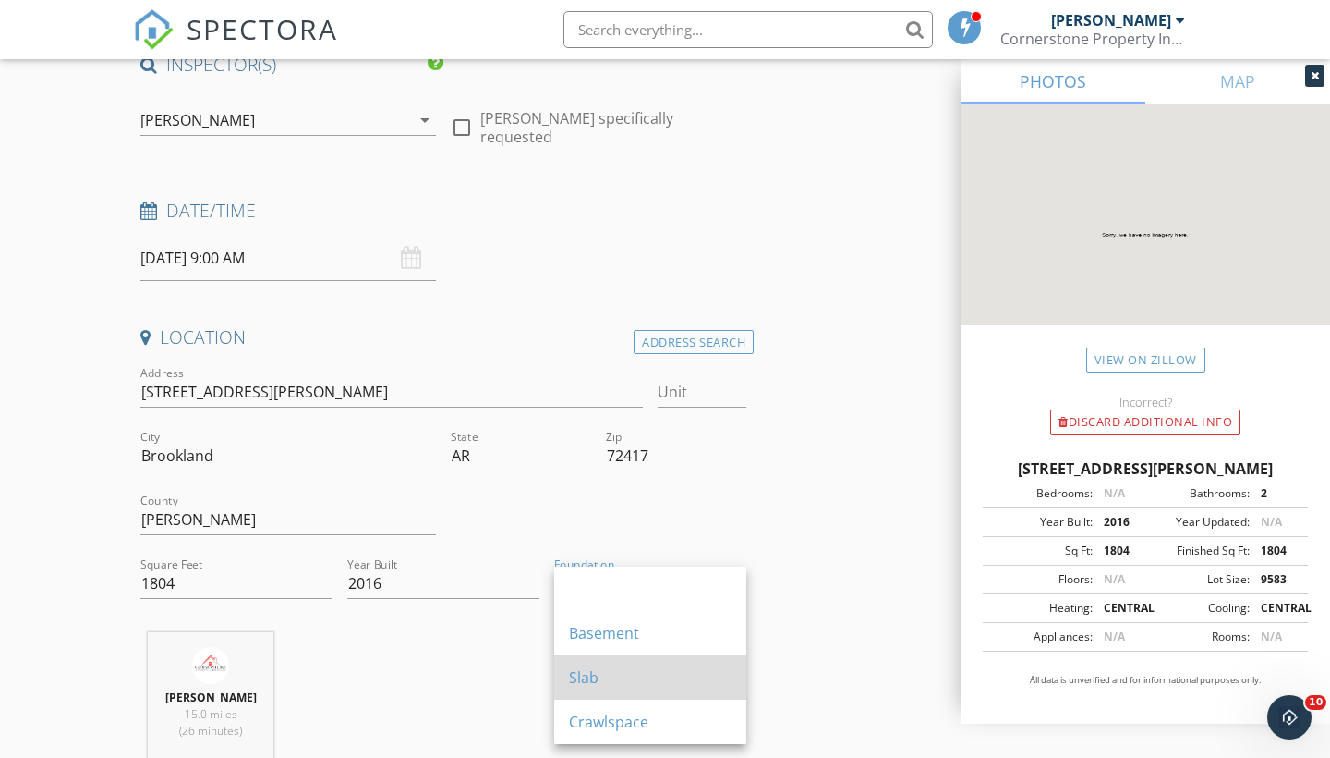
click at [591, 670] on div "Slab" at bounding box center [650, 677] width 163 height 22
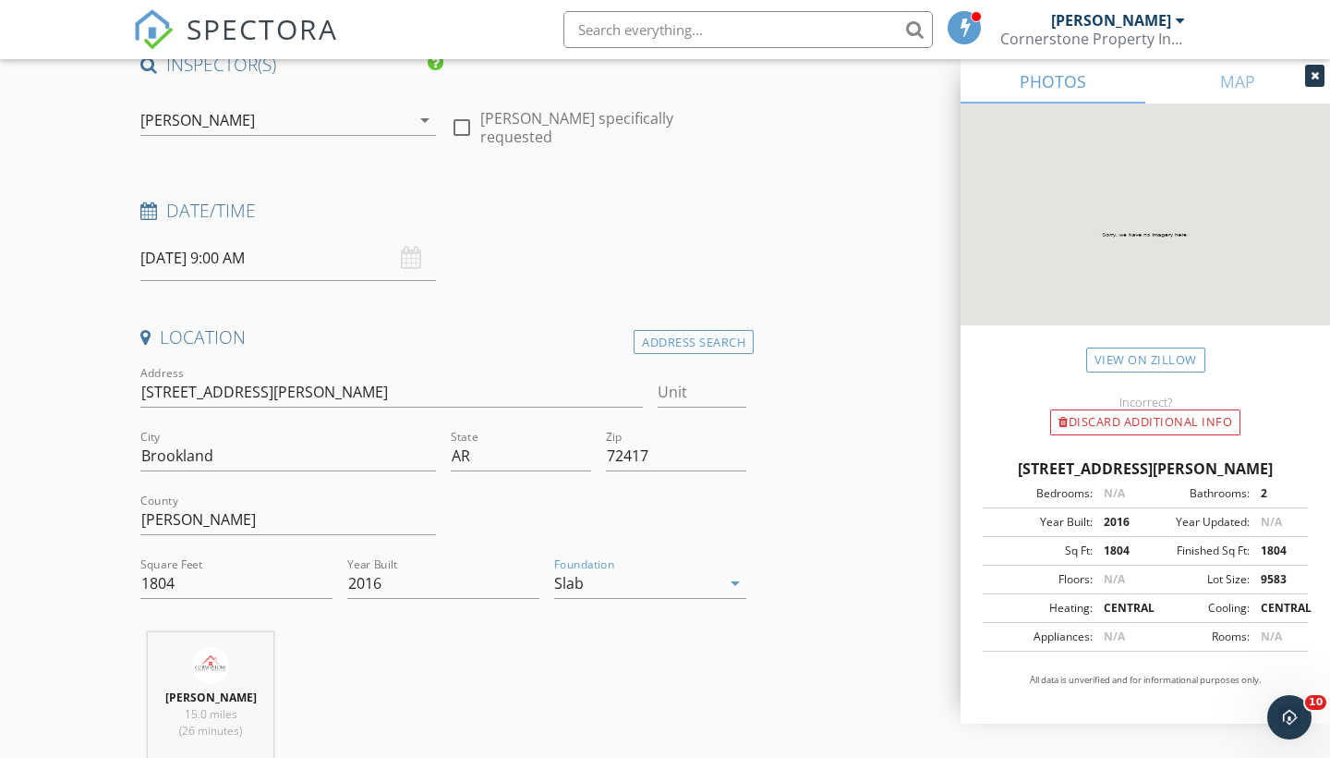
click at [439, 680] on div "Derek Lawson 15.0 miles (26 minutes)" at bounding box center [443, 708] width 621 height 153
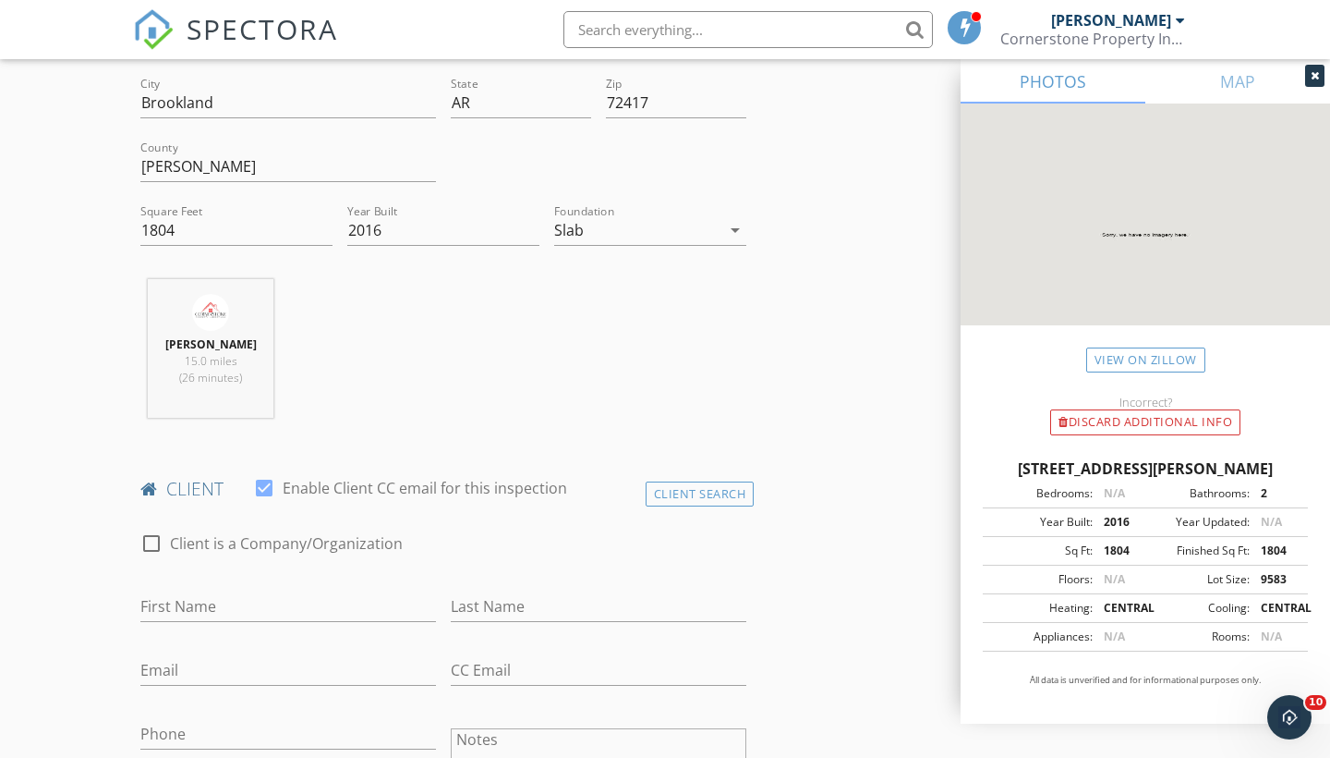
scroll to position [576, 0]
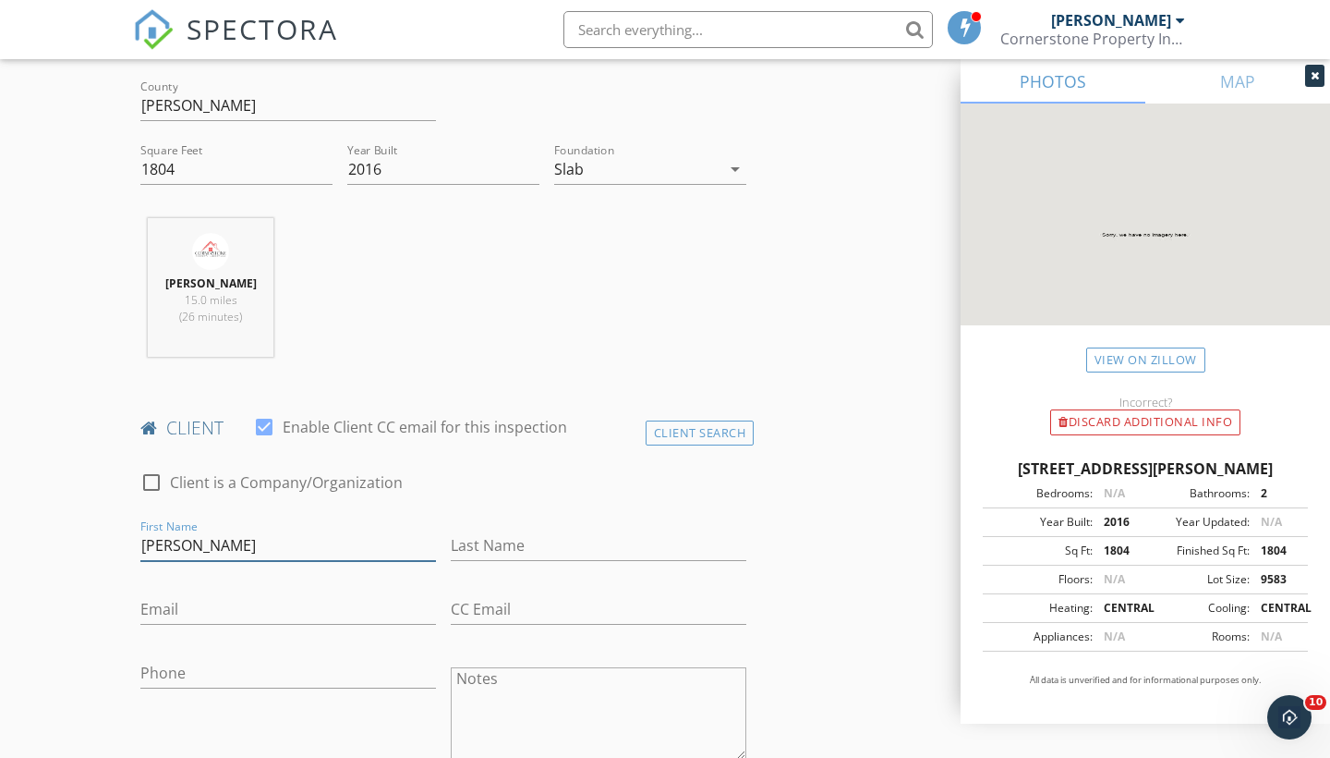
type input "Arron"
type input "Paduaevans"
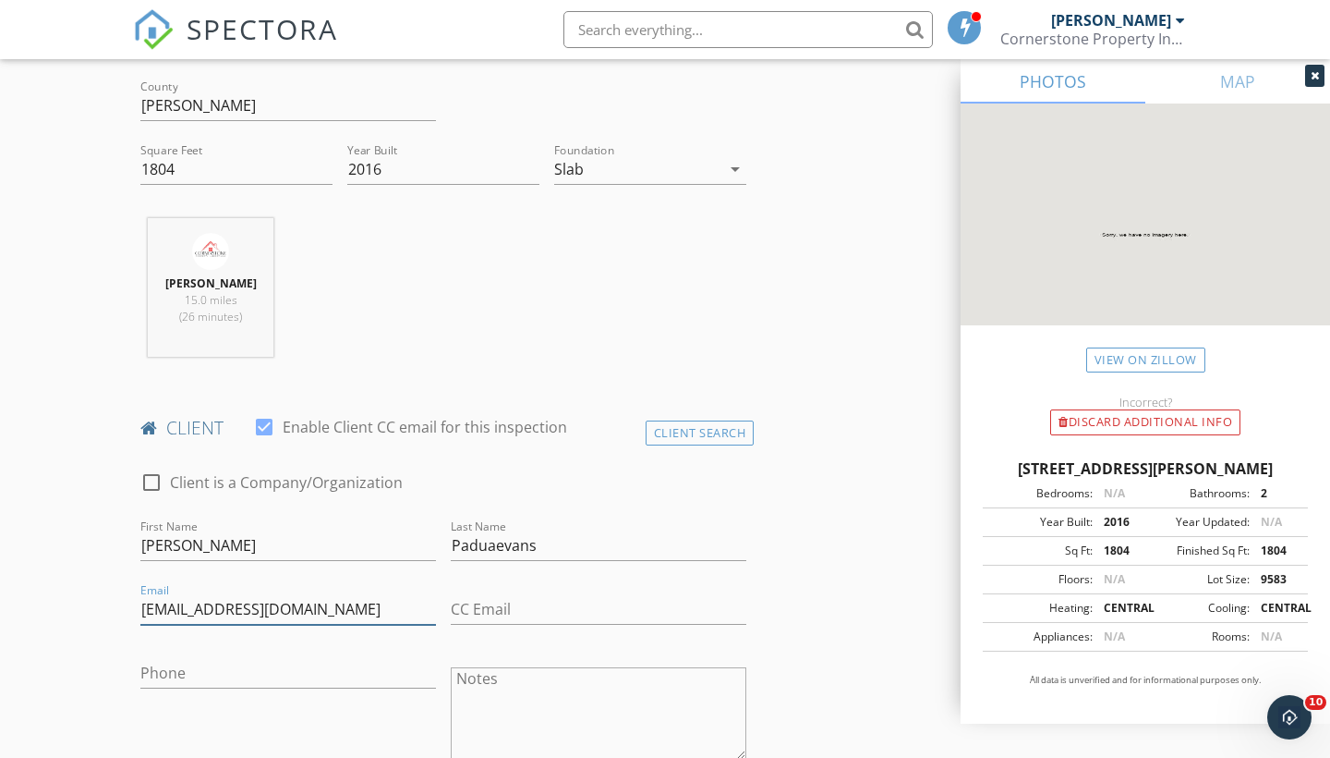
type input "paduaevansarron@gmail.com"
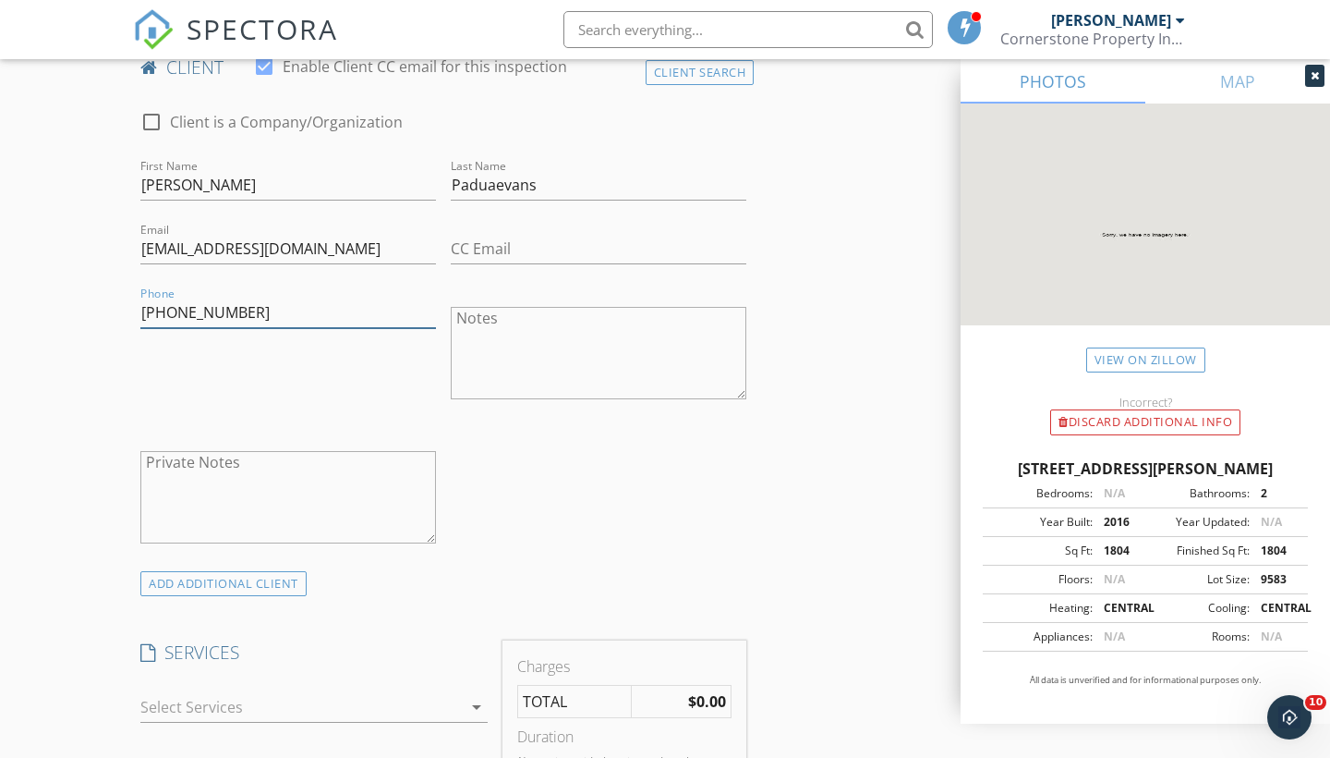
scroll to position [995, 0]
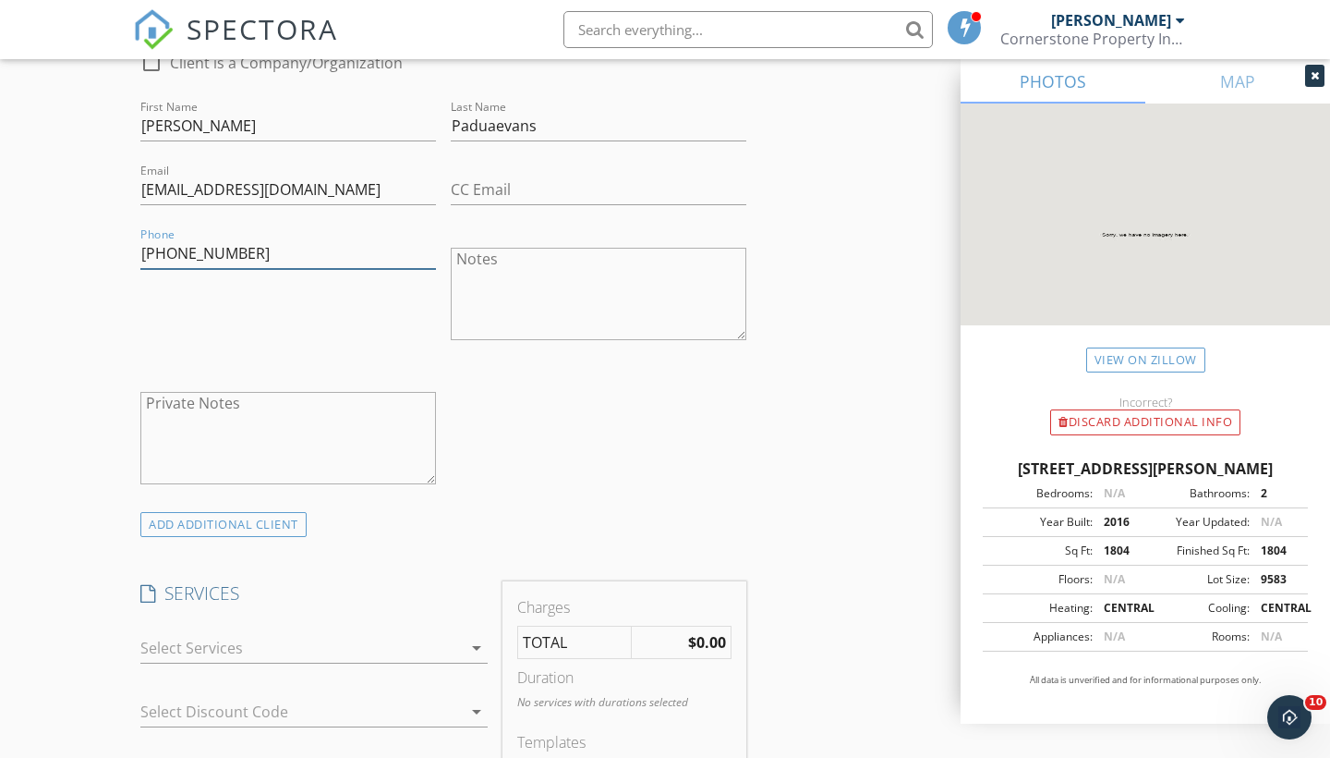
type input "870-208-7082"
click at [188, 643] on div at bounding box center [300, 648] width 321 height 30
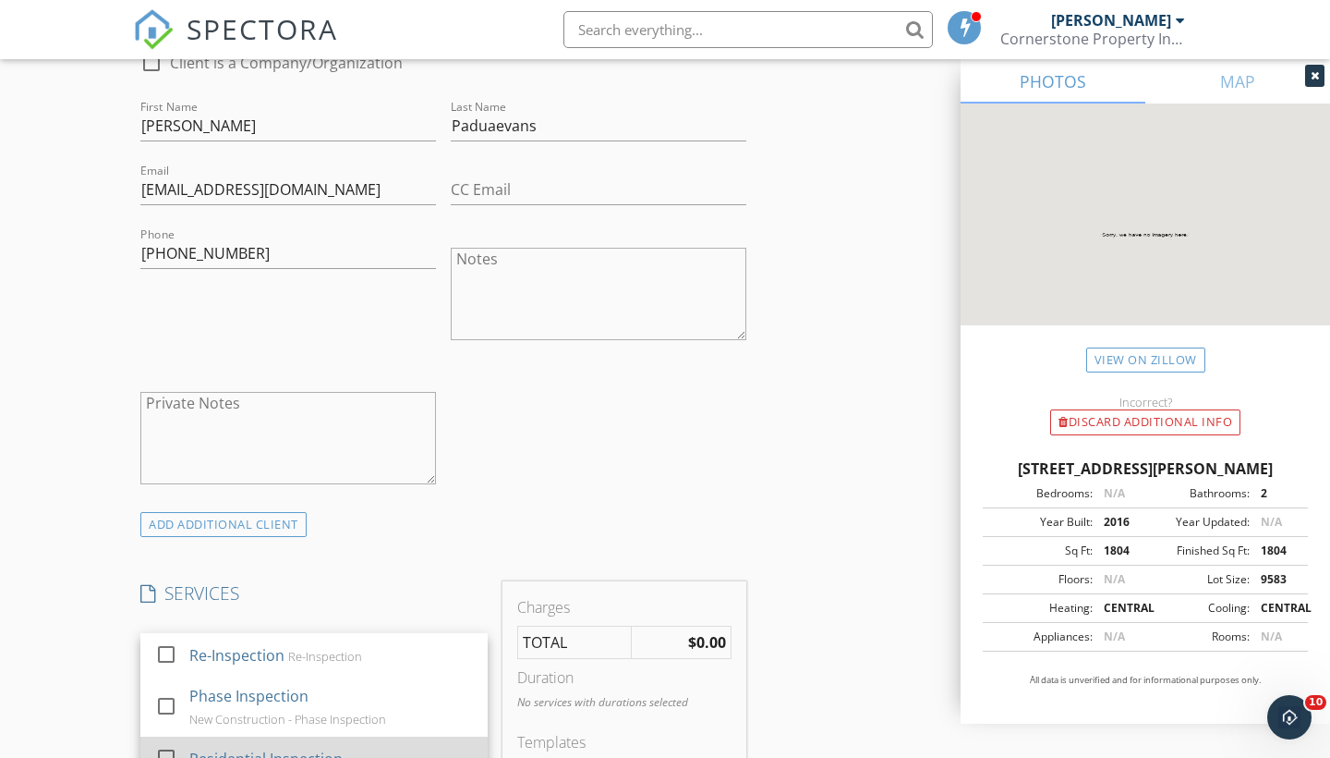
click at [206, 747] on div "Residential Inspection" at bounding box center [265, 758] width 153 height 22
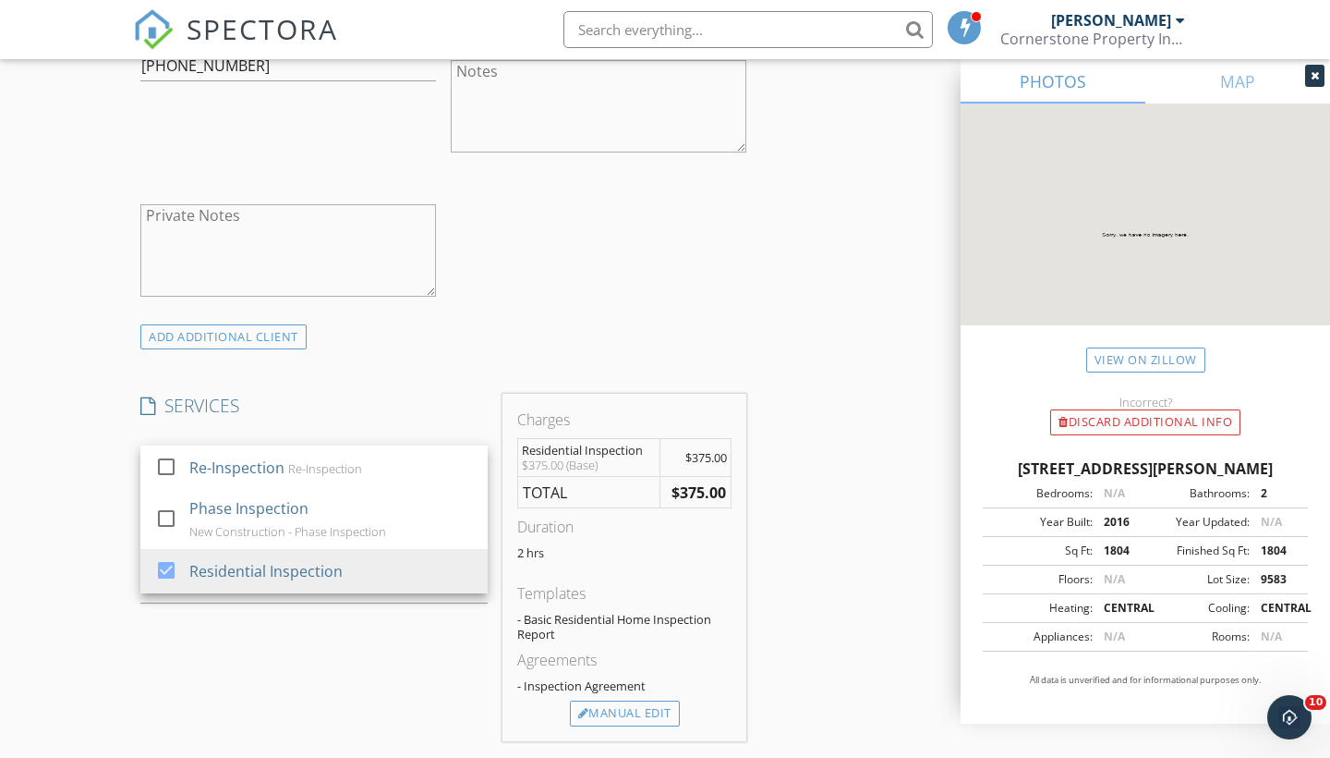
scroll to position [1187, 0]
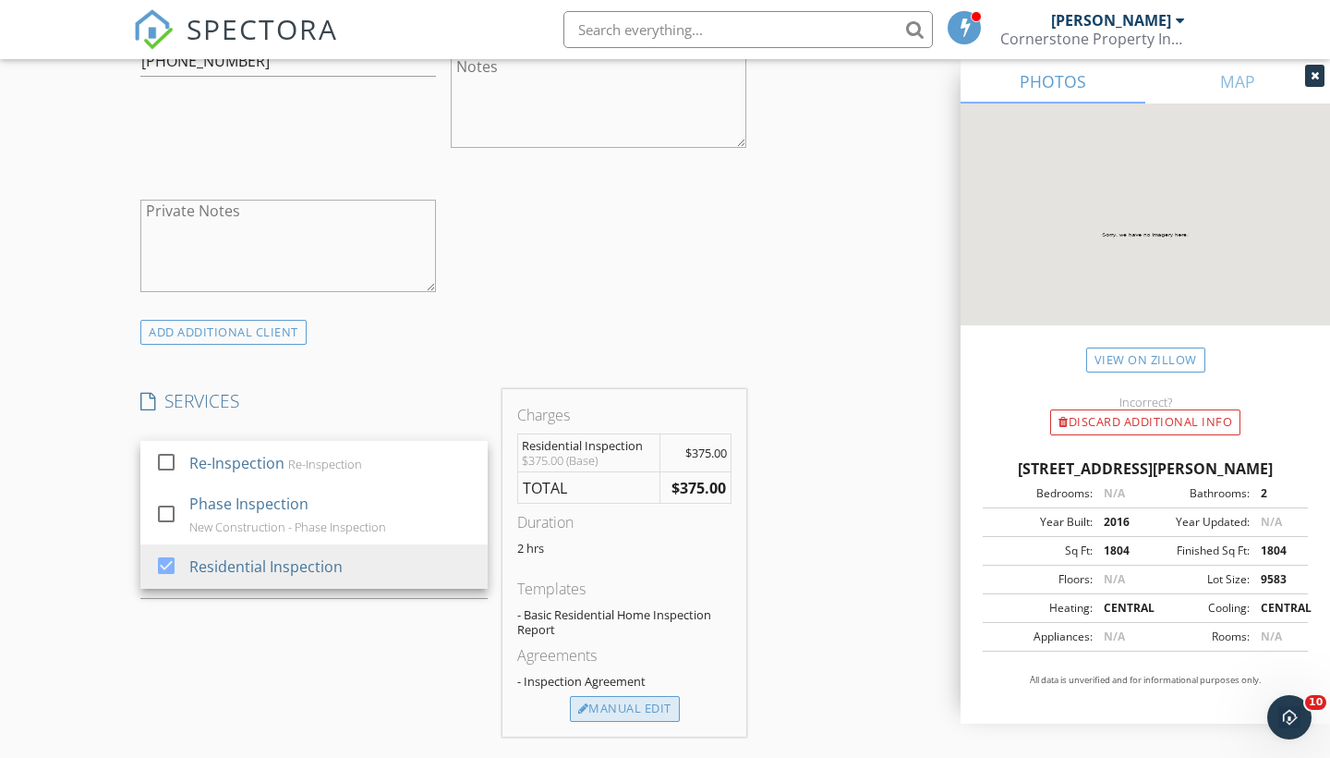
click at [647, 716] on div "Manual Edit" at bounding box center [625, 709] width 110 height 26
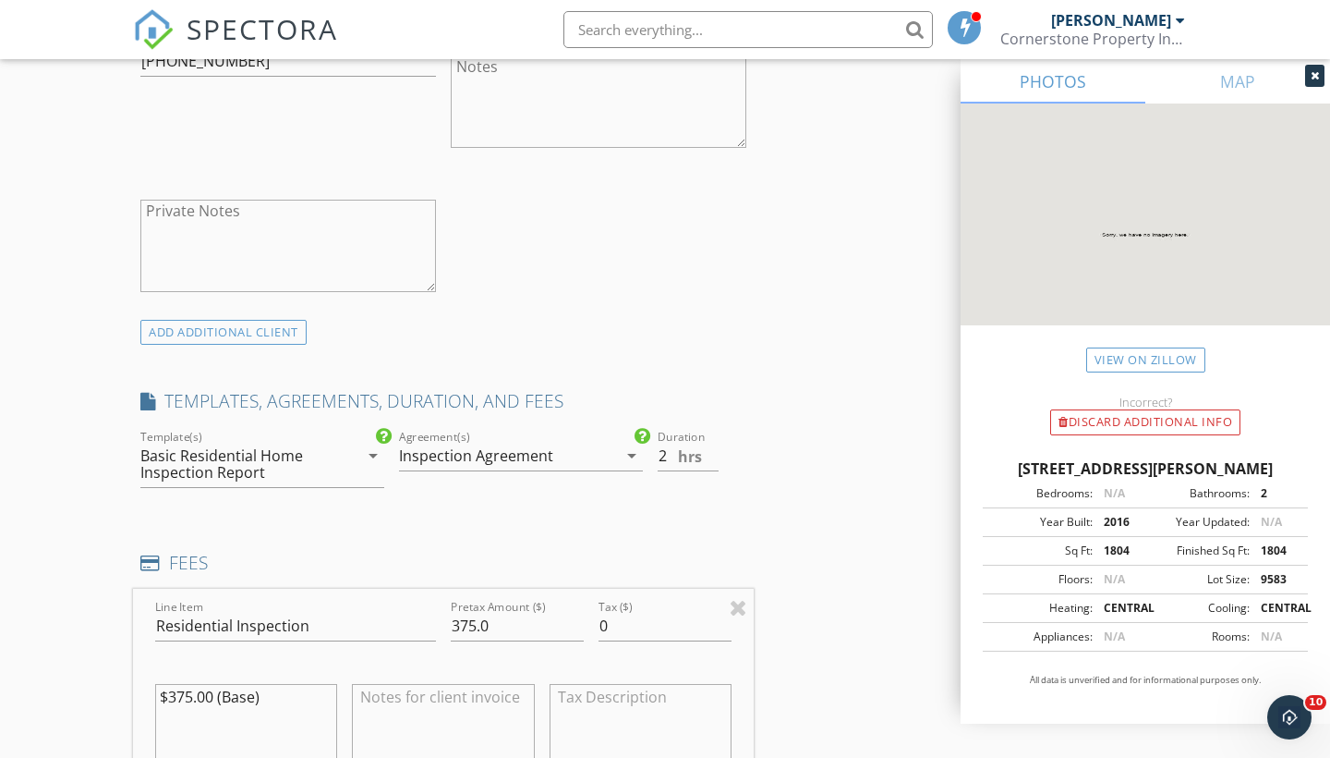
click at [439, 692] on textarea at bounding box center [443, 730] width 182 height 92
paste textarea "CashApp - $LAW2ON Venmo - @Derek-Lawson-18 Cash, PayPal, Zelle, E-Check or Cred…"
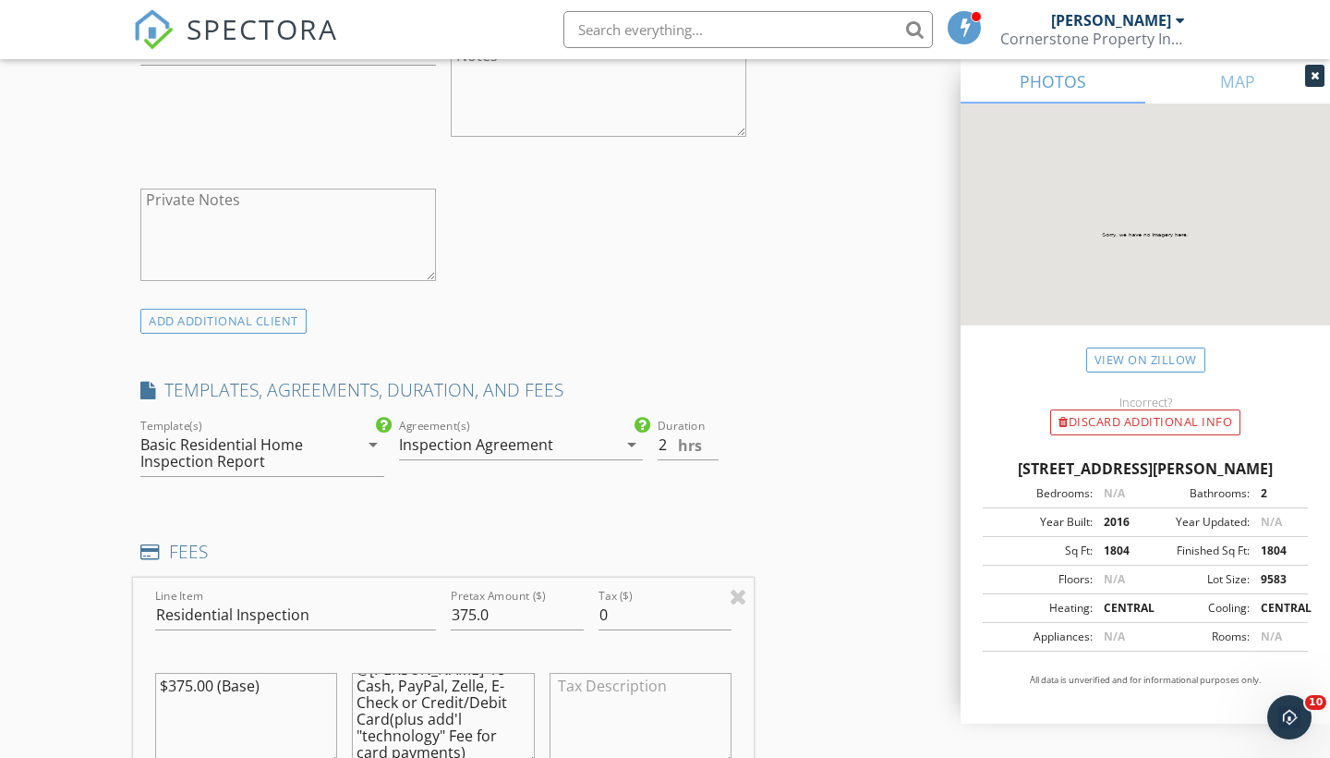
type textarea "CashApp - $LAW2ON Venmo - @Derek-Lawson-18 Cash, PayPal, Zelle, E-Check or Cred…"
click at [45, 606] on div "New Inspection Click here to use the New Order Form INSPECTOR(S) check_box Dere…" at bounding box center [665, 609] width 1330 height 3398
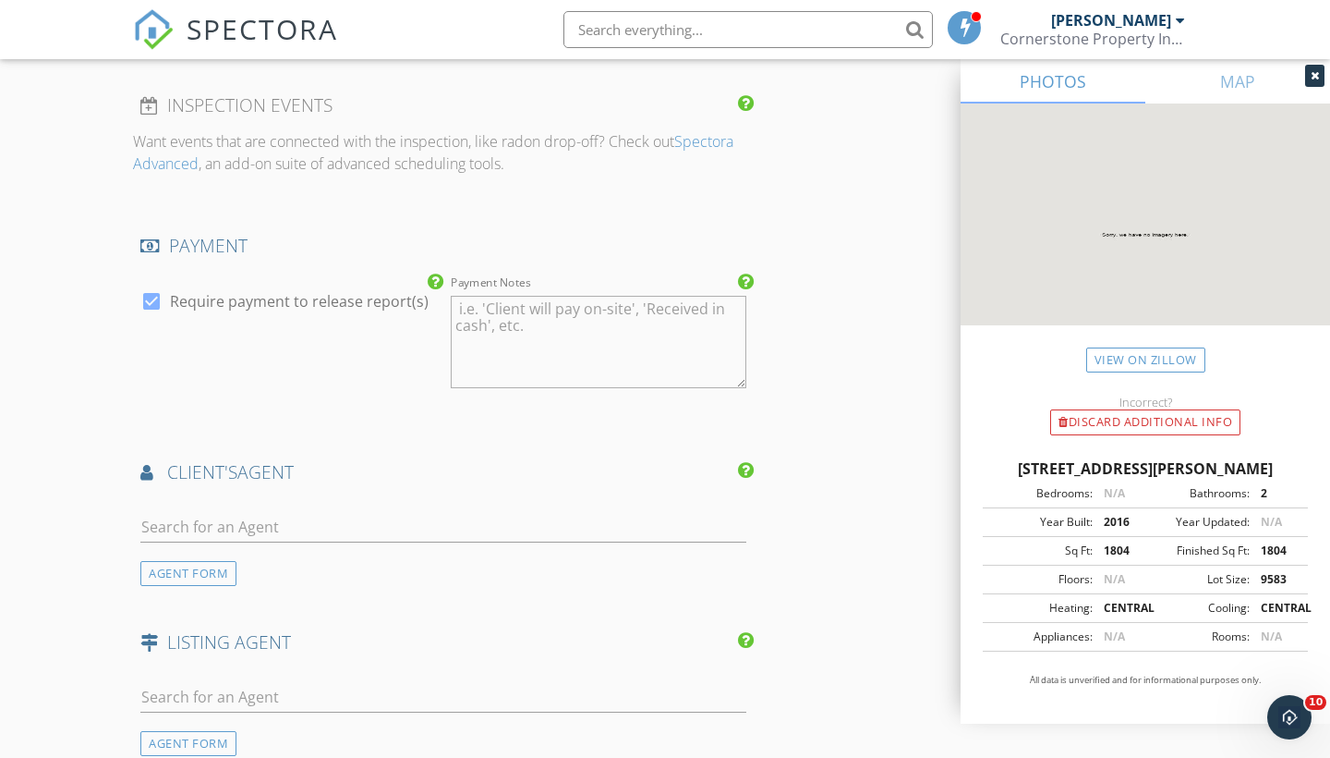
scroll to position [2148, 0]
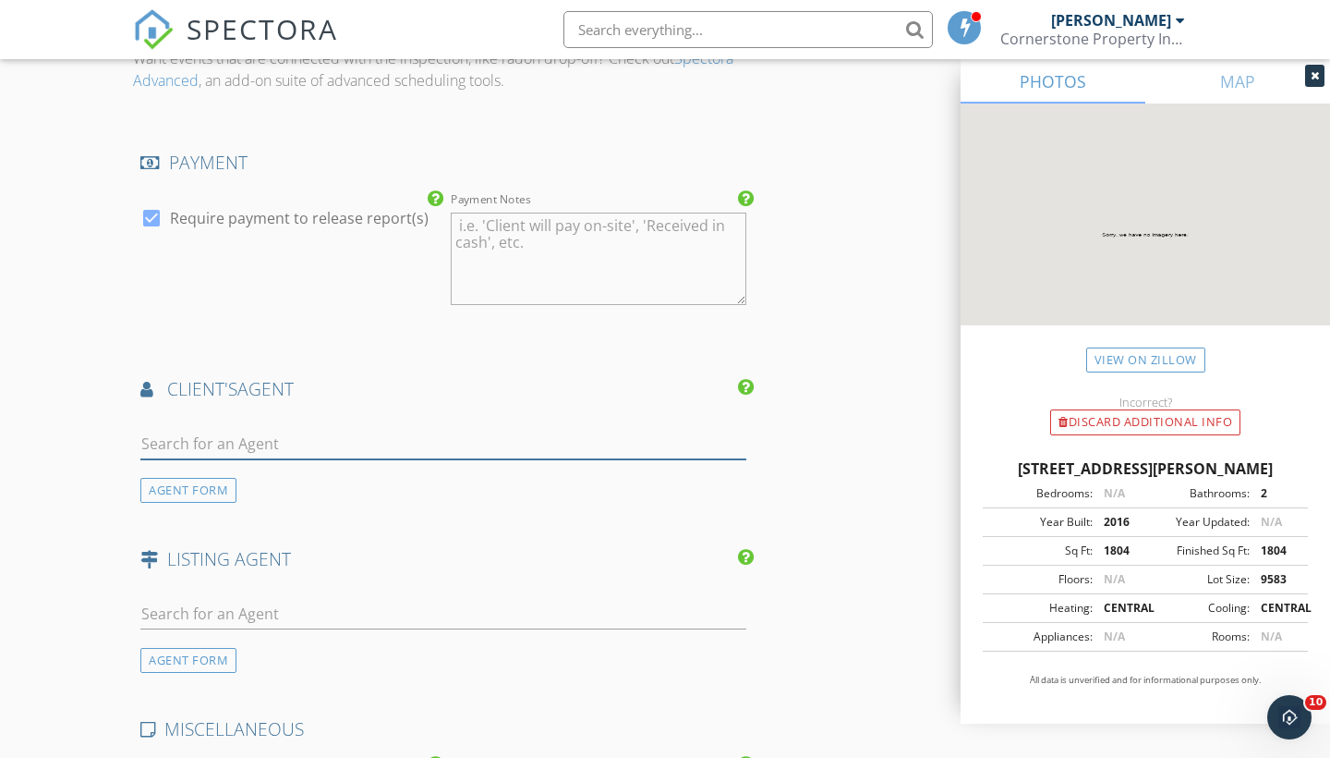
click at [183, 450] on input "text" at bounding box center [443, 444] width 606 height 30
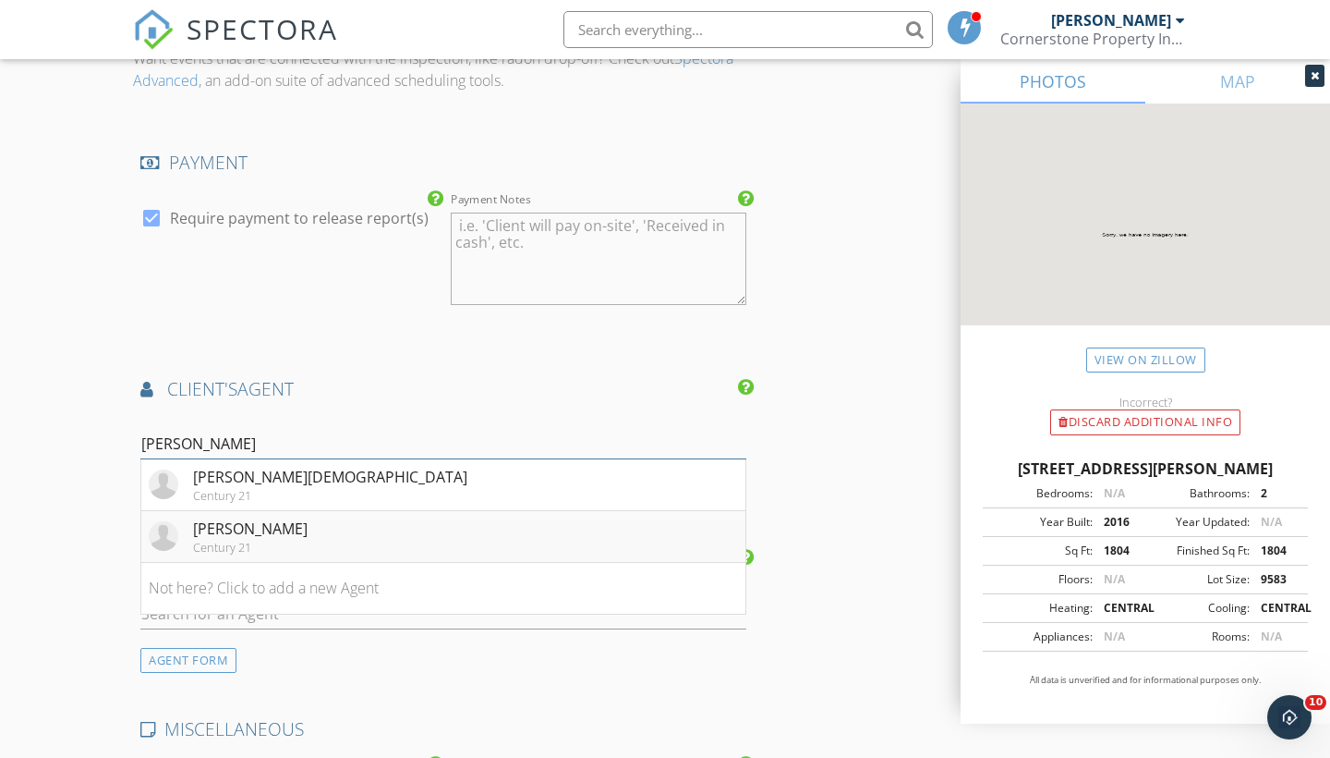
type input "karen"
click at [269, 526] on div "Karen Crittenden" at bounding box center [250, 528] width 115 height 22
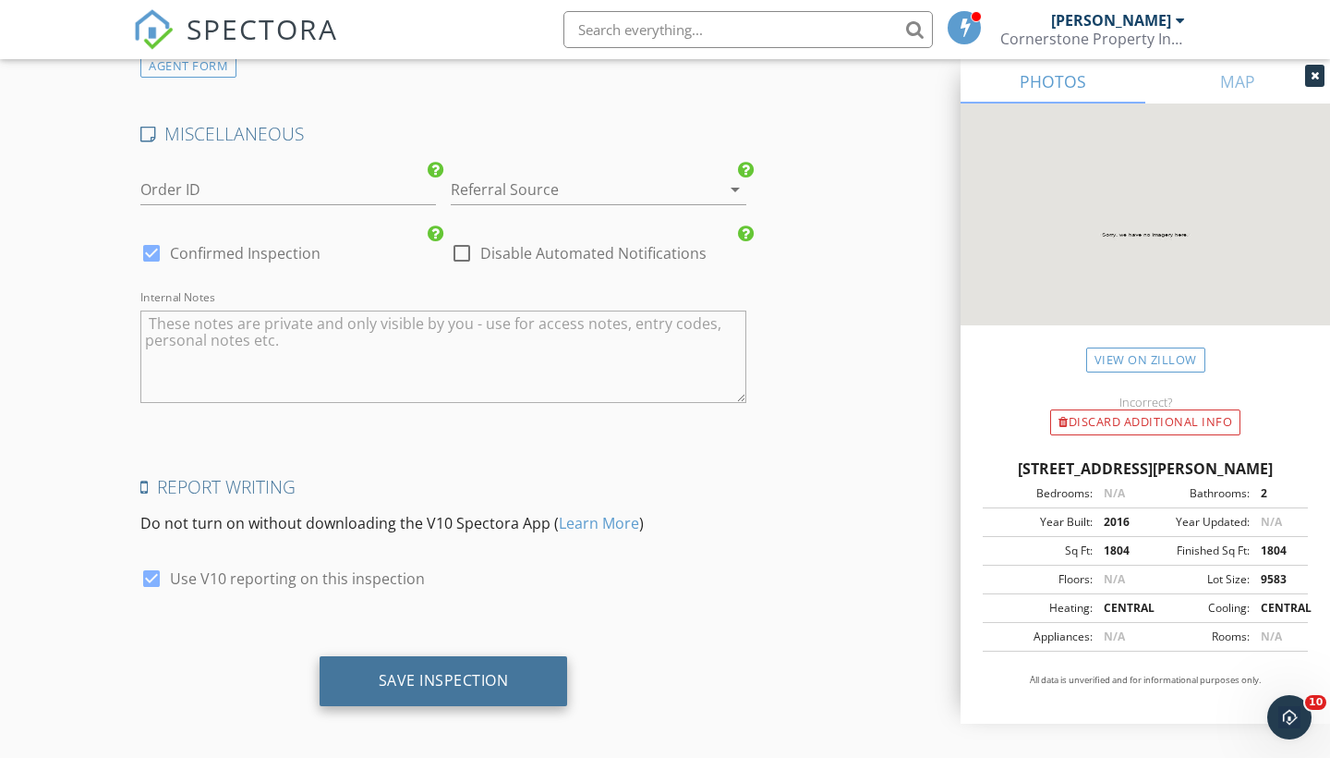
scroll to position [3161, 0]
click at [475, 673] on div "Save Inspection" at bounding box center [444, 682] width 130 height 18
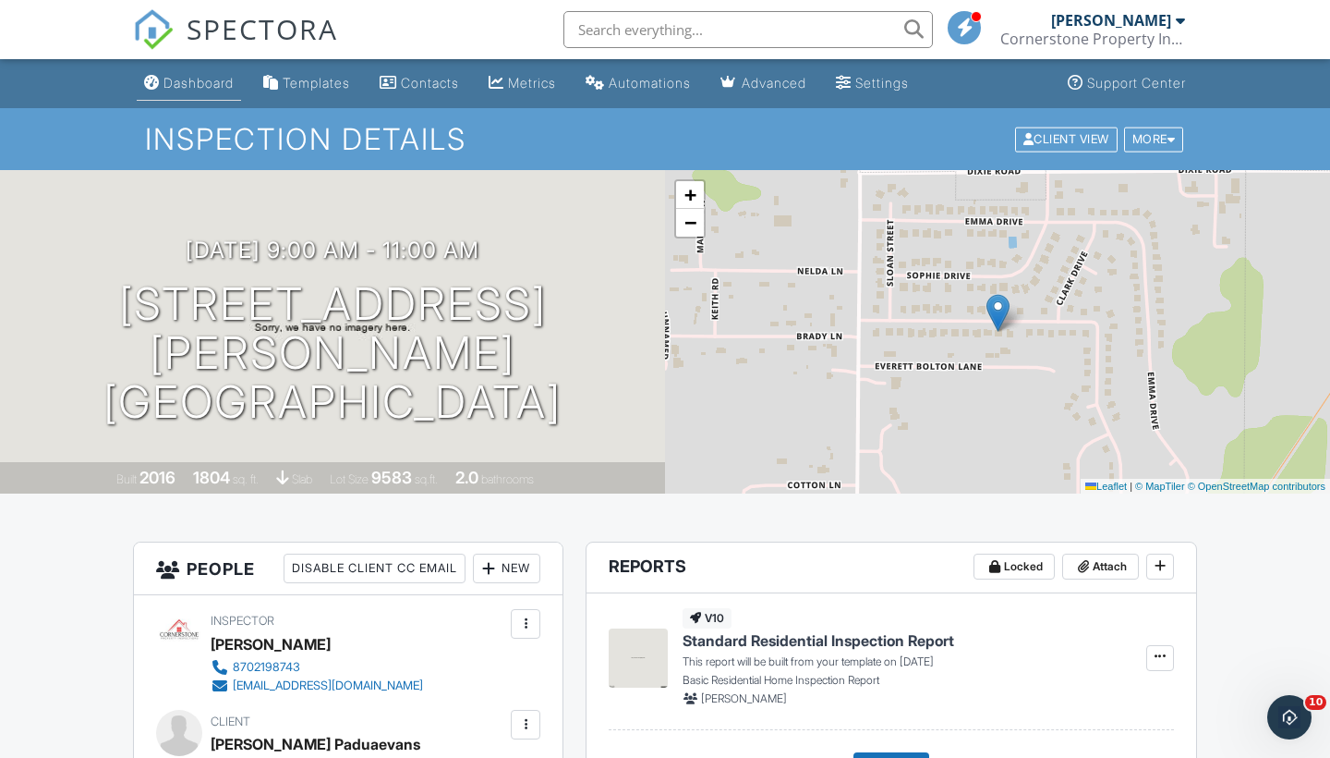
click at [192, 77] on div "Dashboard" at bounding box center [199, 83] width 70 height 16
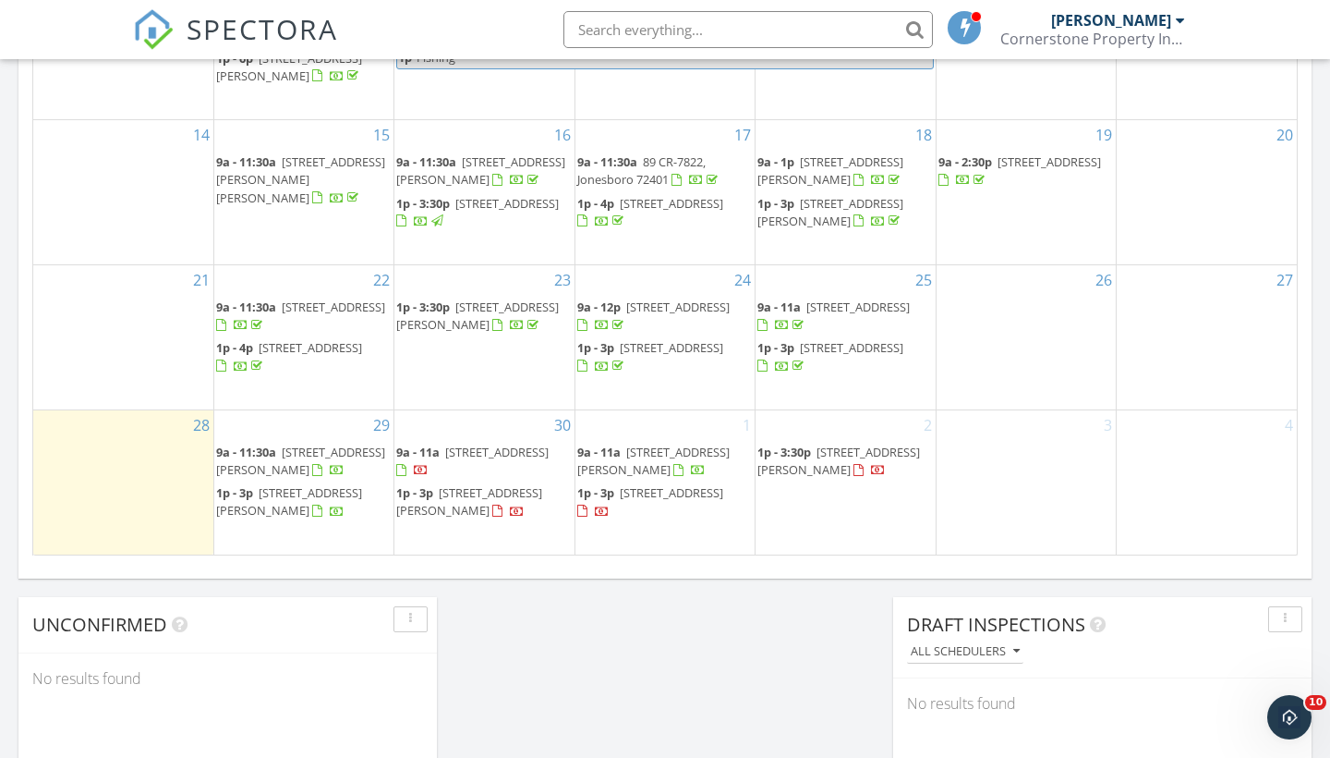
scroll to position [1299, 0]
